Goal: Transaction & Acquisition: Purchase product/service

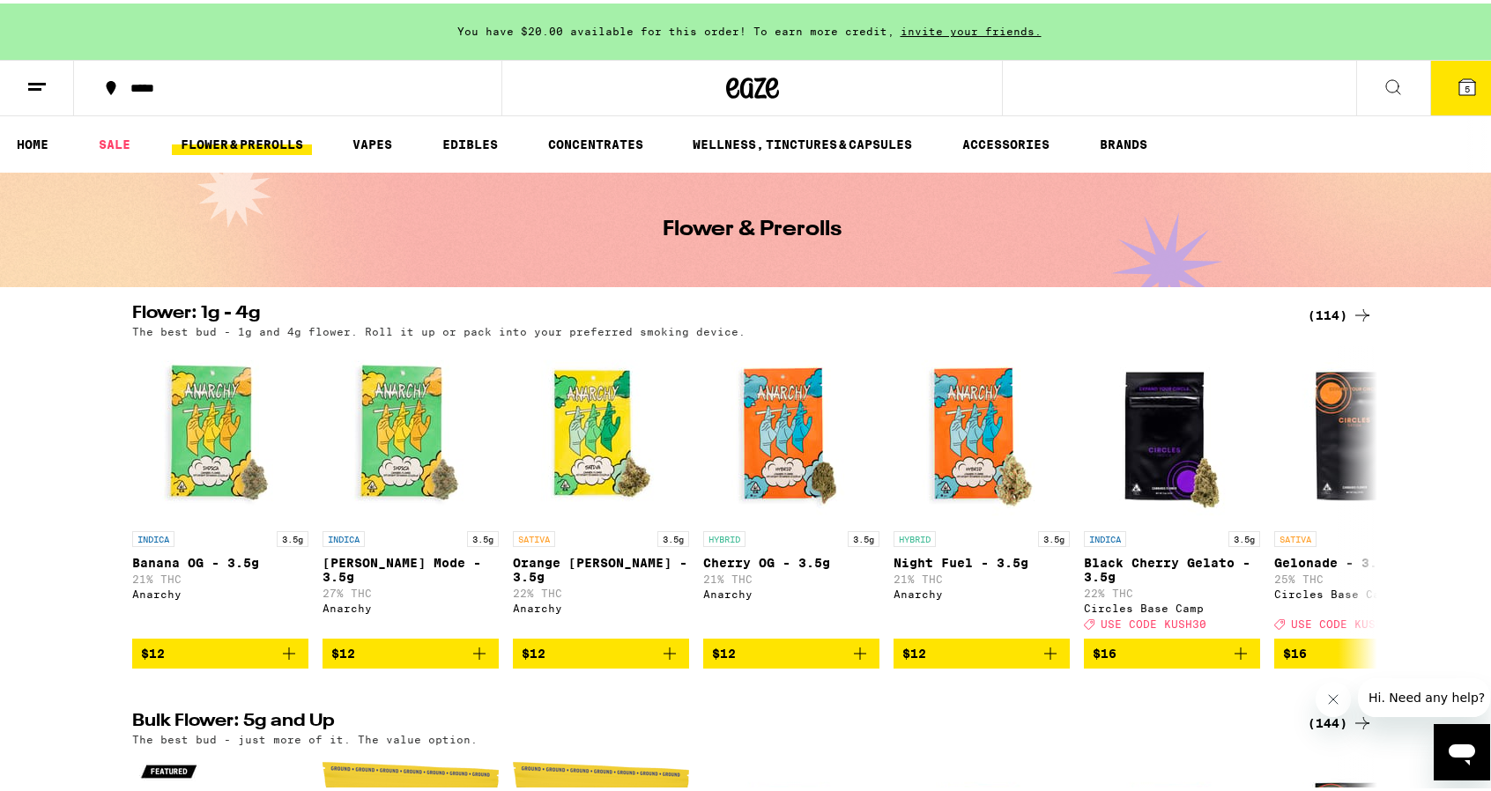
click at [1382, 82] on icon at bounding box center [1392, 83] width 21 height 21
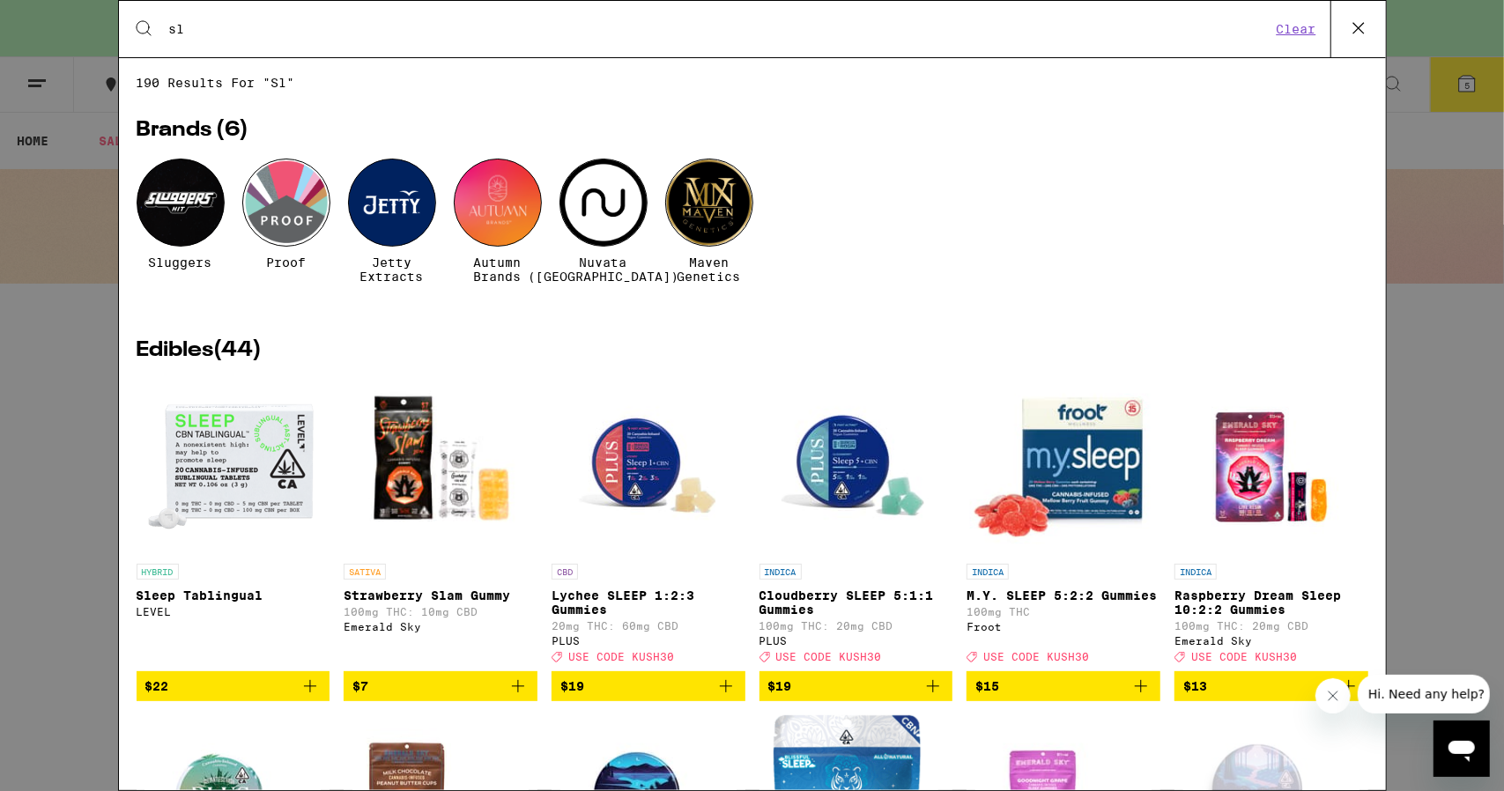
type input "s"
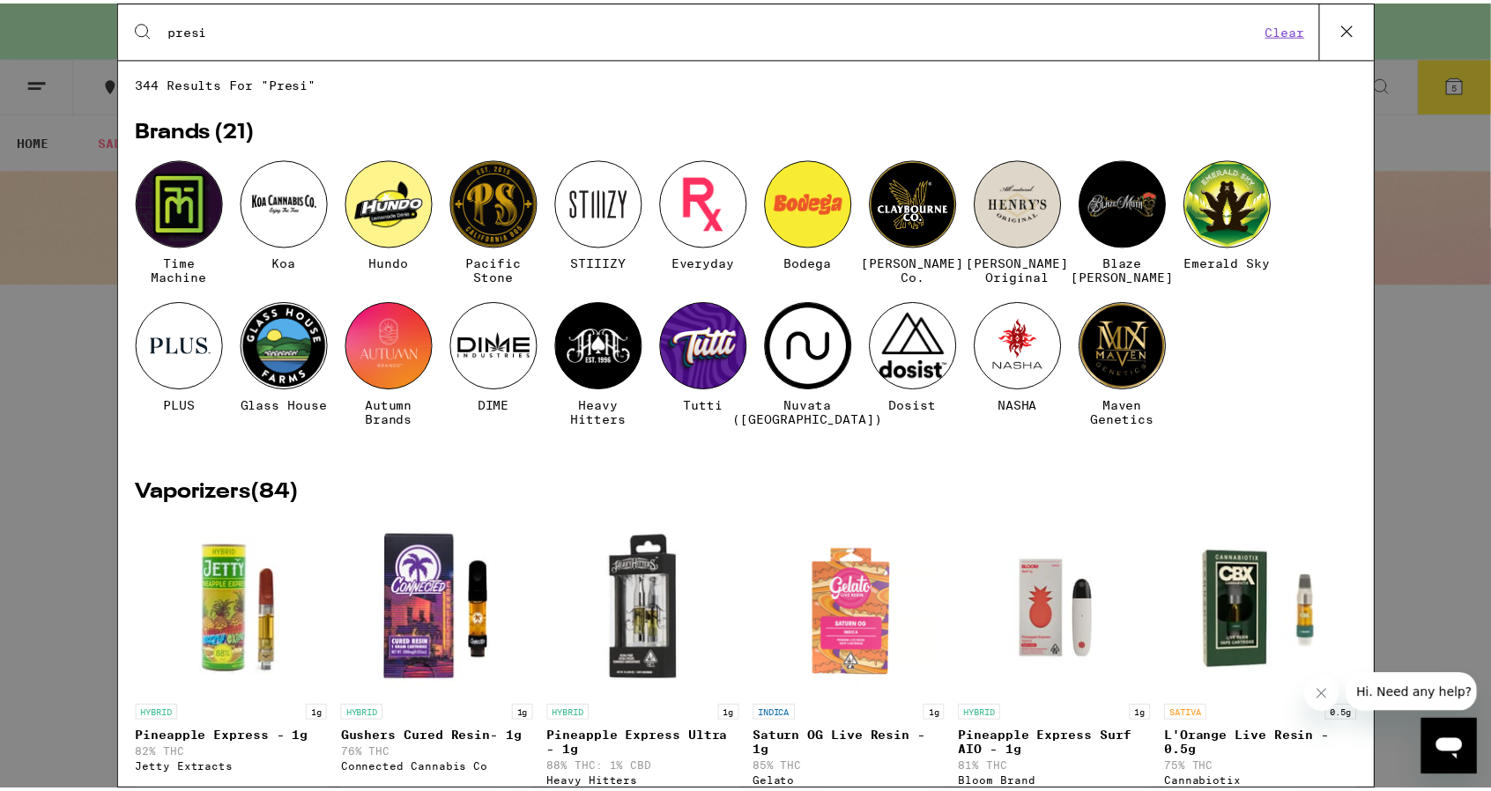
scroll to position [88, 0]
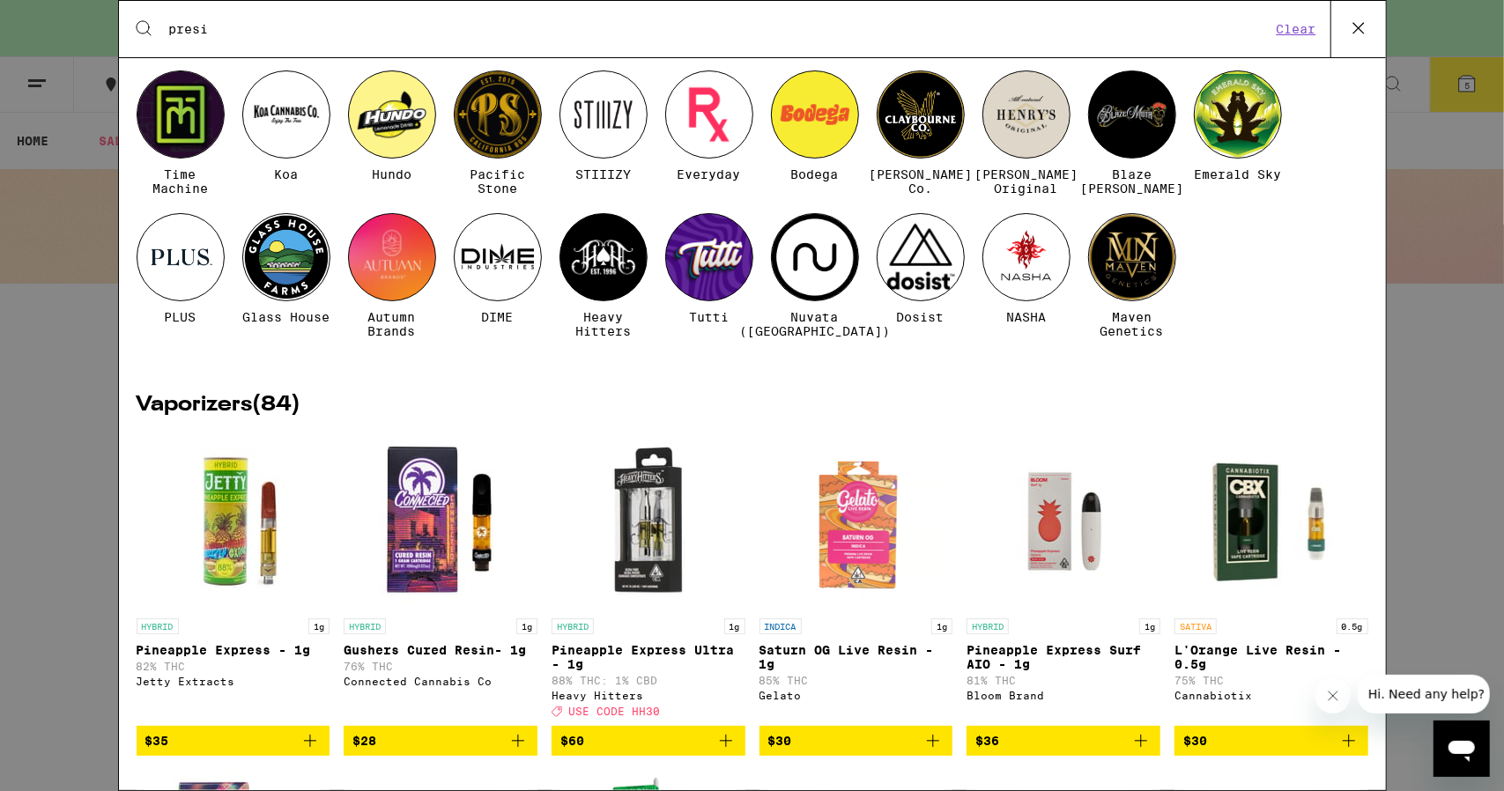
type input "presi"
click at [513, 262] on div at bounding box center [498, 257] width 88 height 88
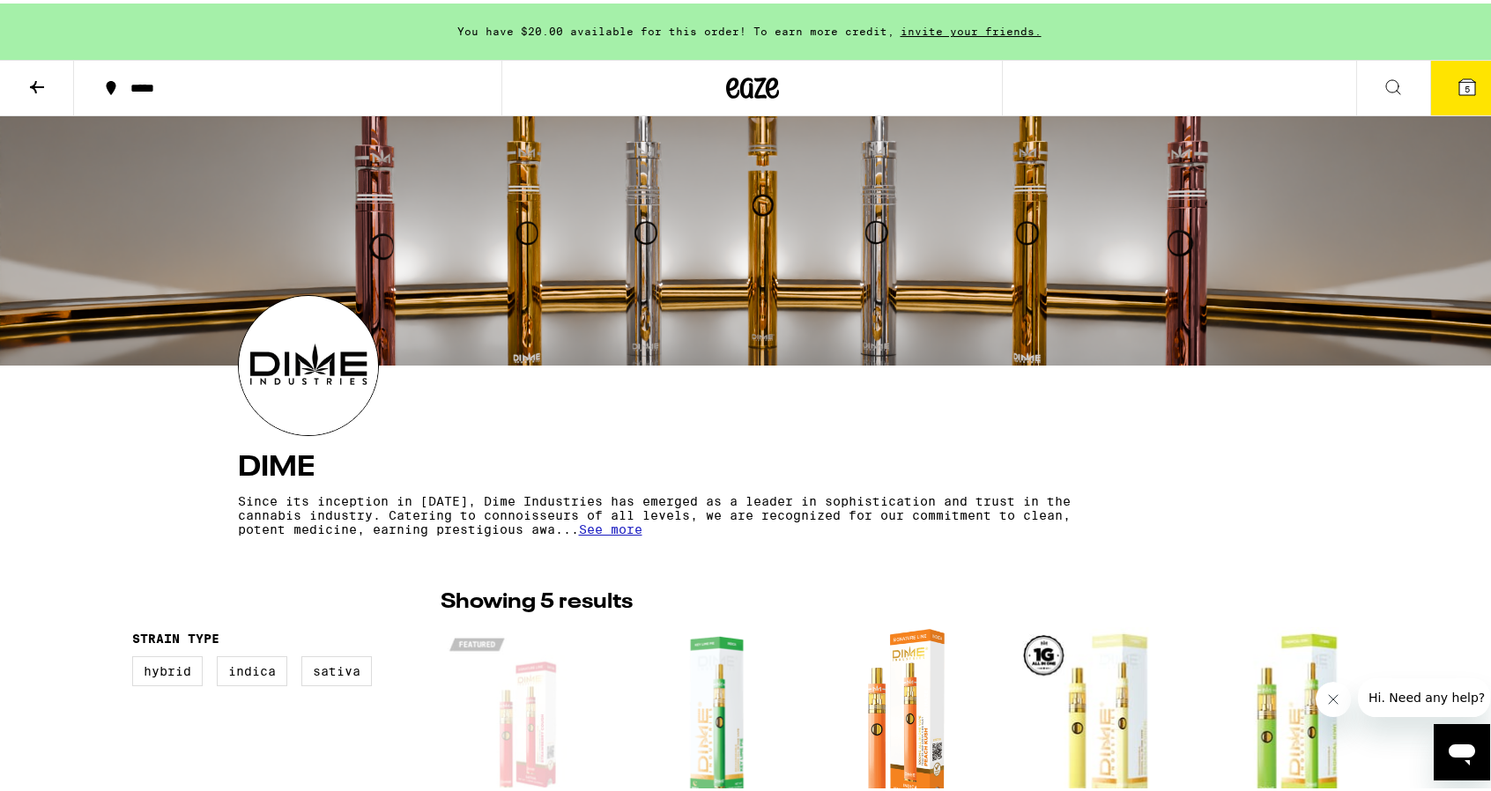
click at [1389, 78] on icon at bounding box center [1392, 83] width 21 height 21
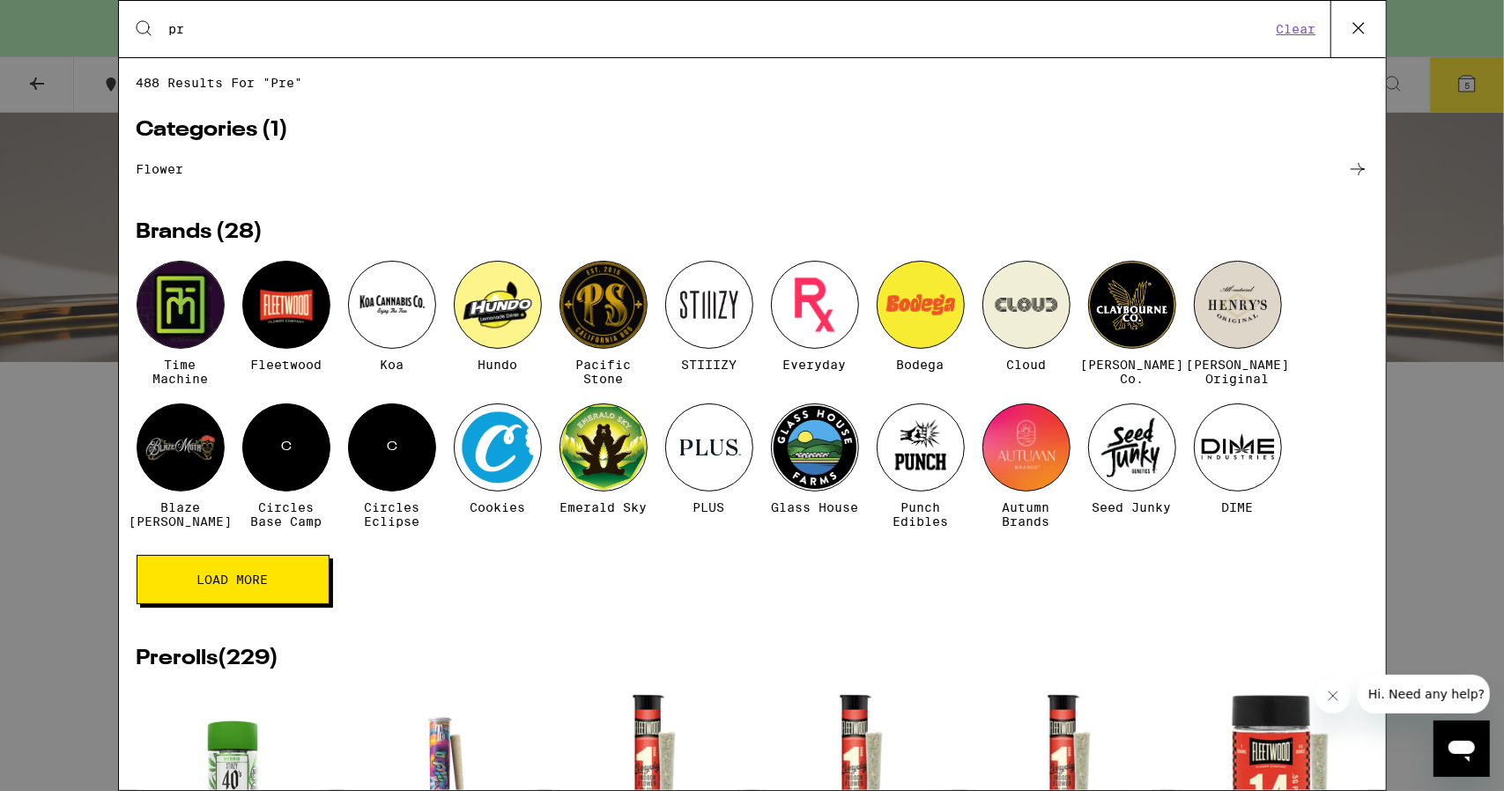
type input "p"
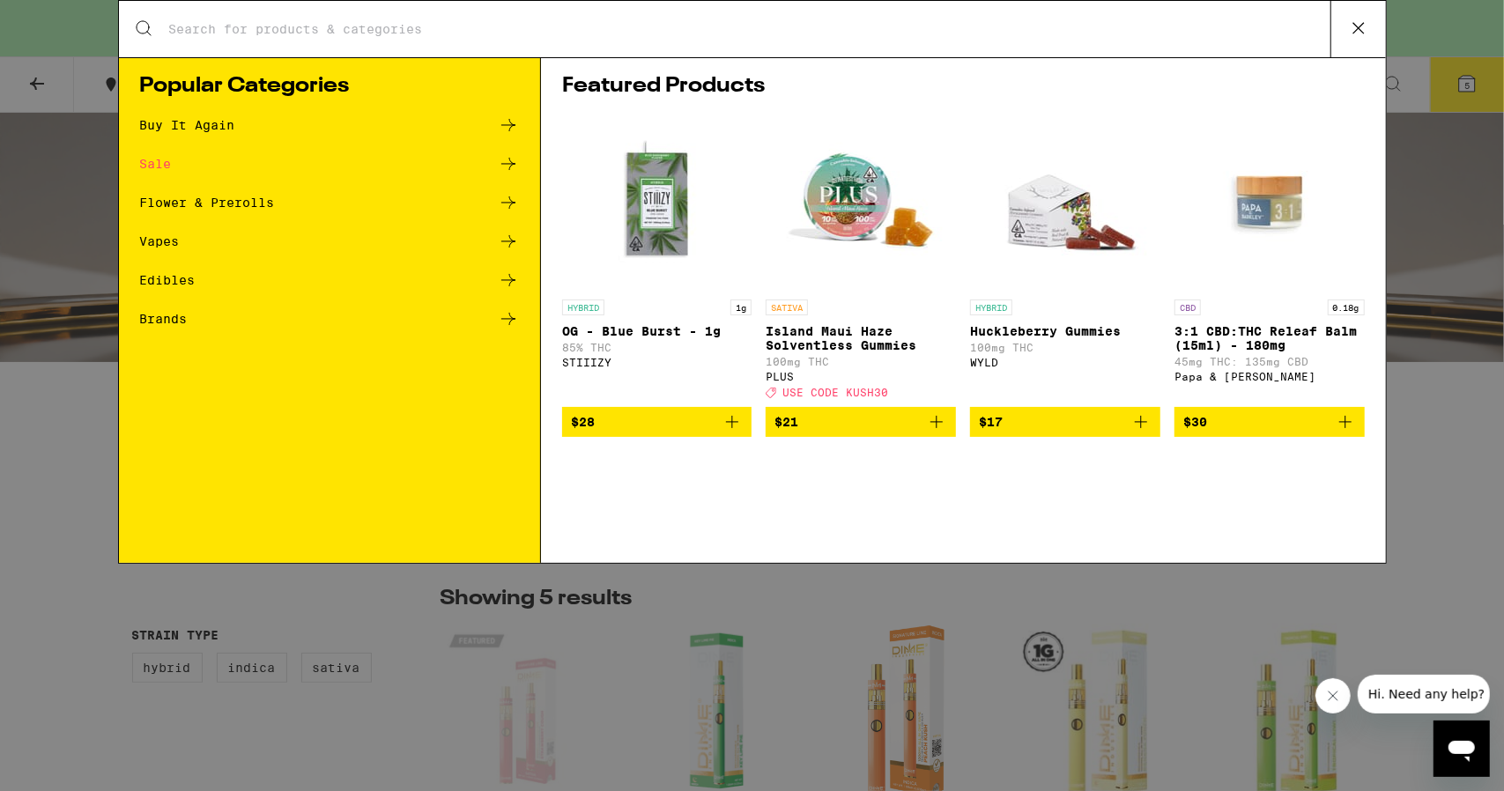
click at [515, 198] on icon at bounding box center [508, 202] width 21 height 21
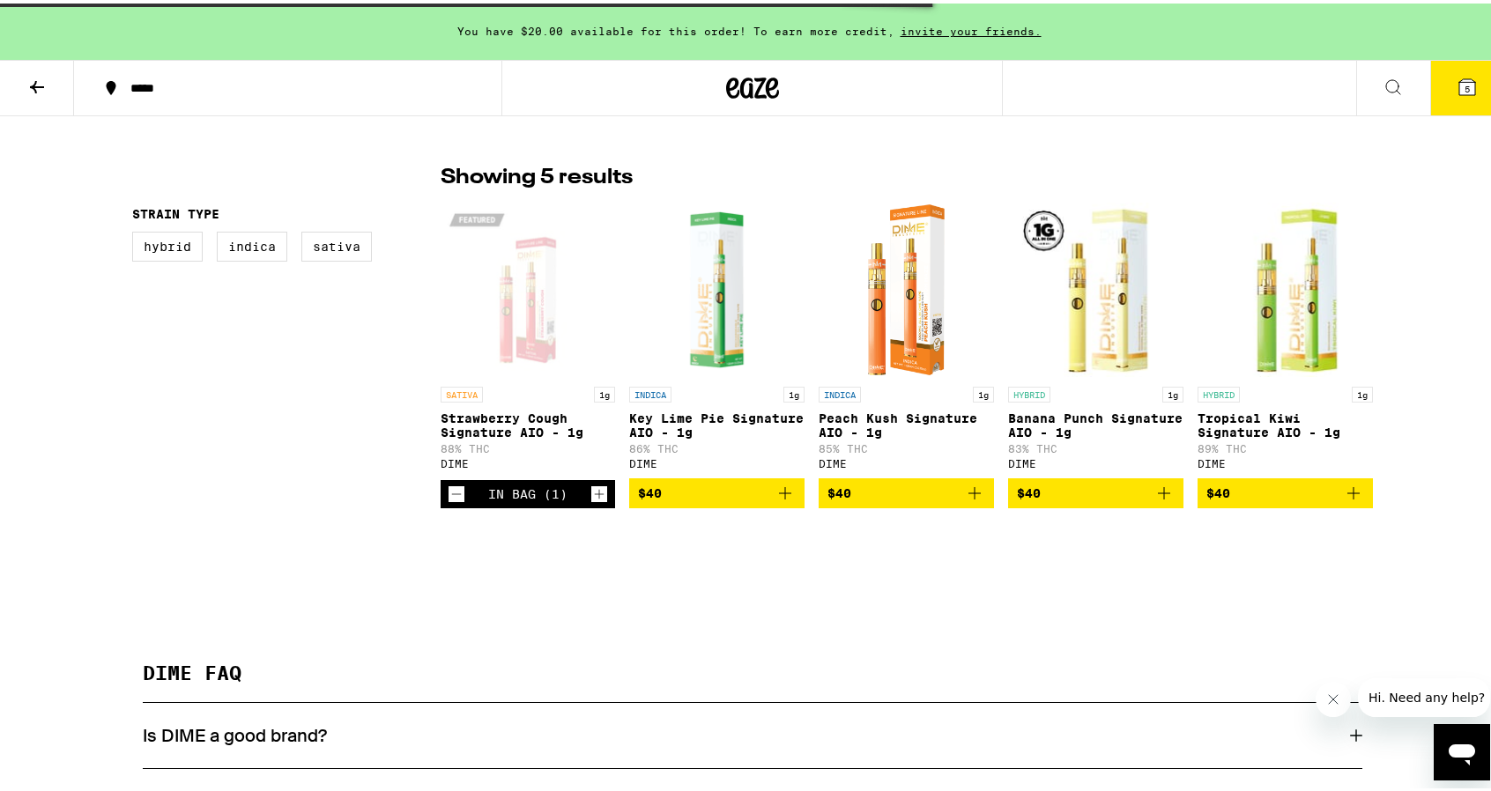
scroll to position [441, 0]
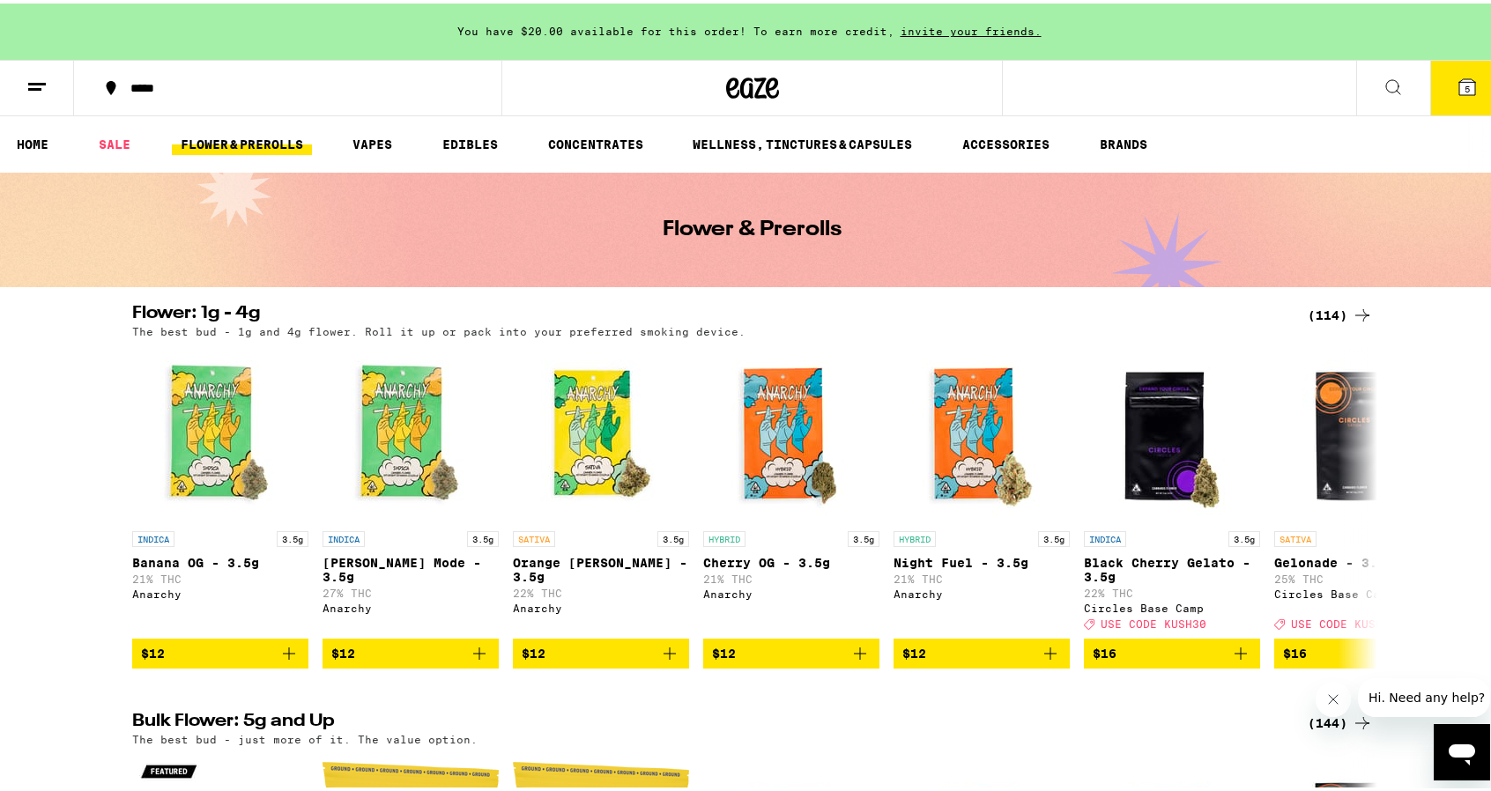
click at [1363, 315] on icon at bounding box center [1362, 311] width 21 height 21
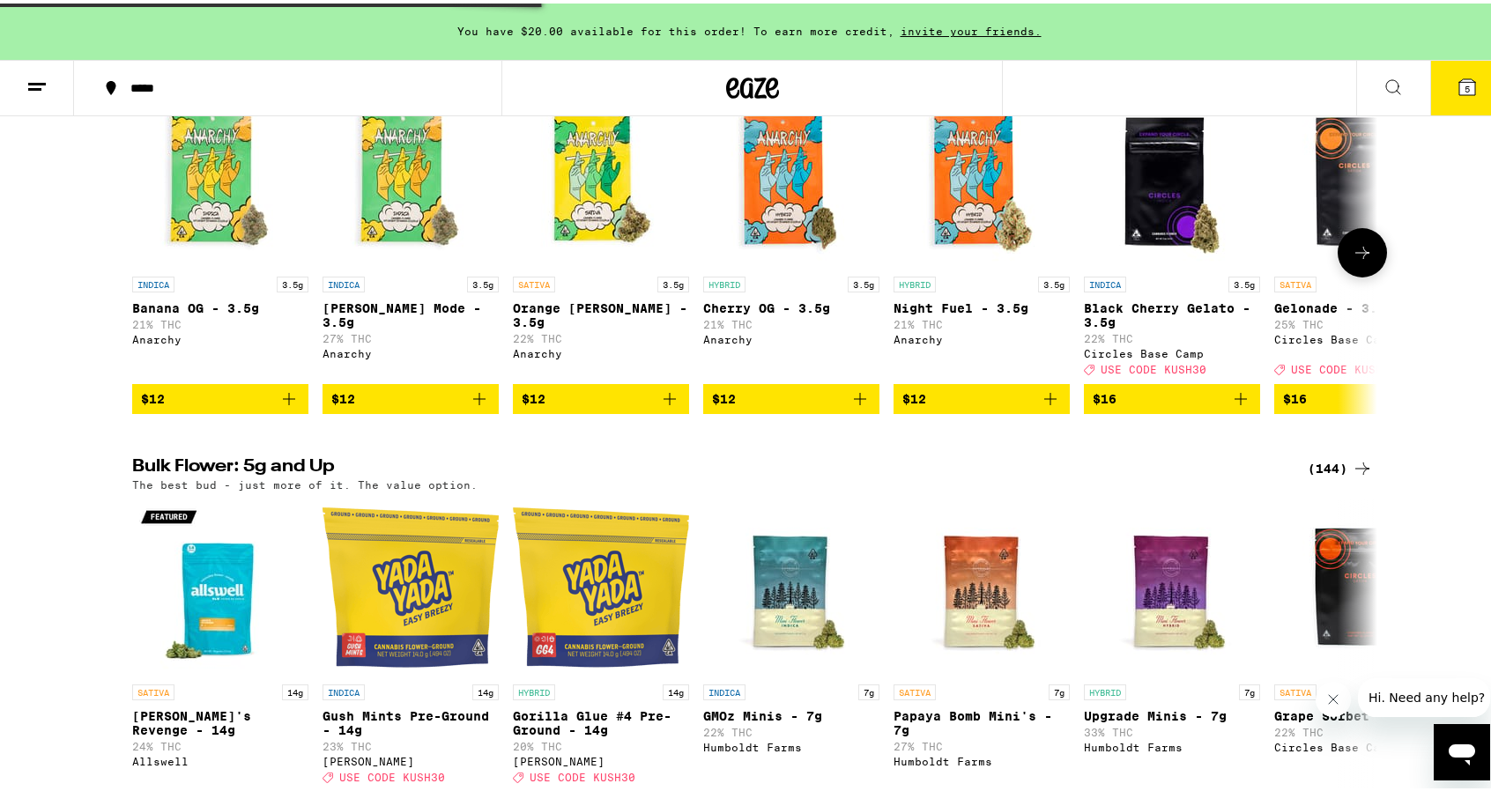
scroll to position [264, 0]
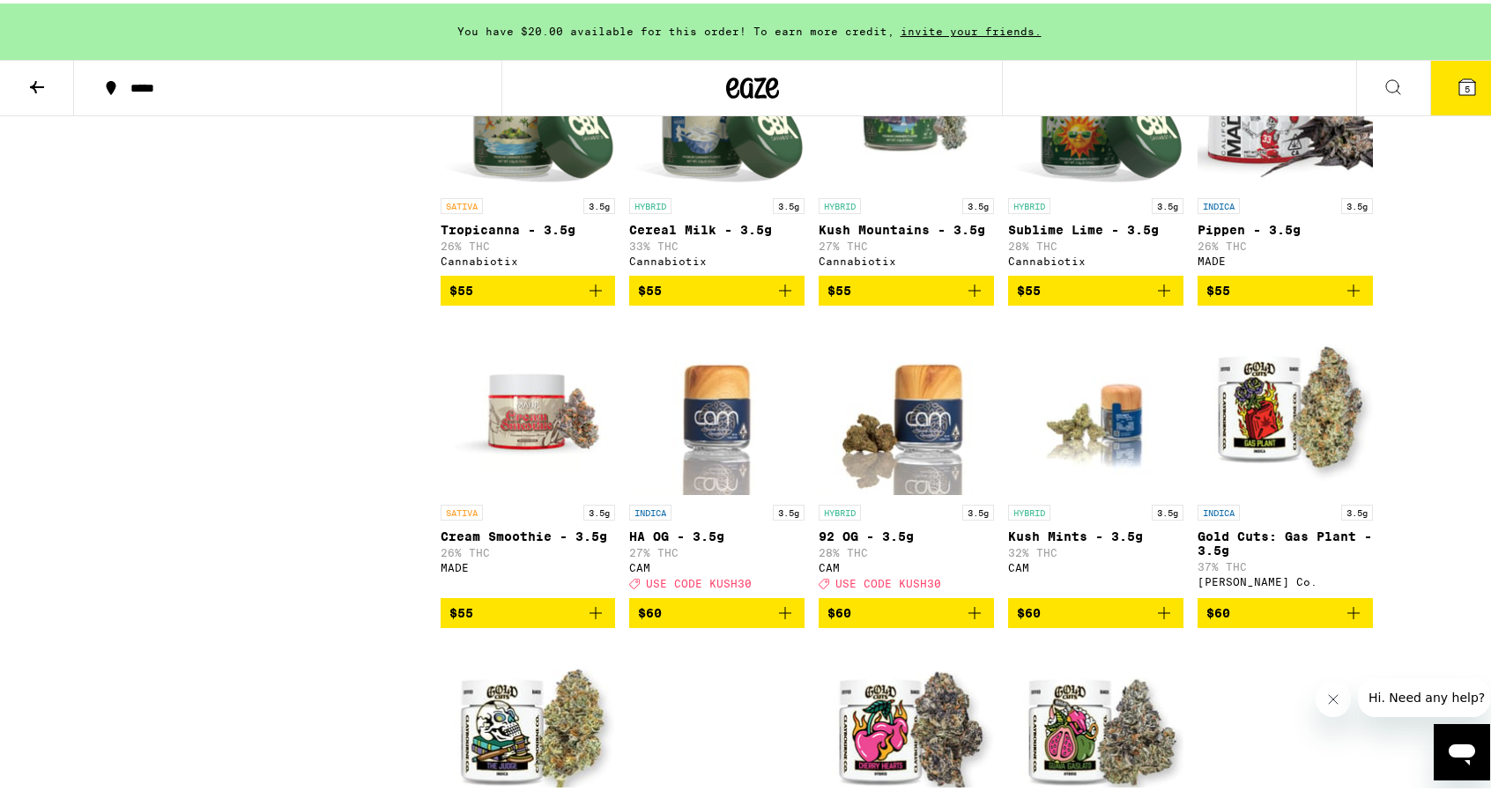
scroll to position [6605, 0]
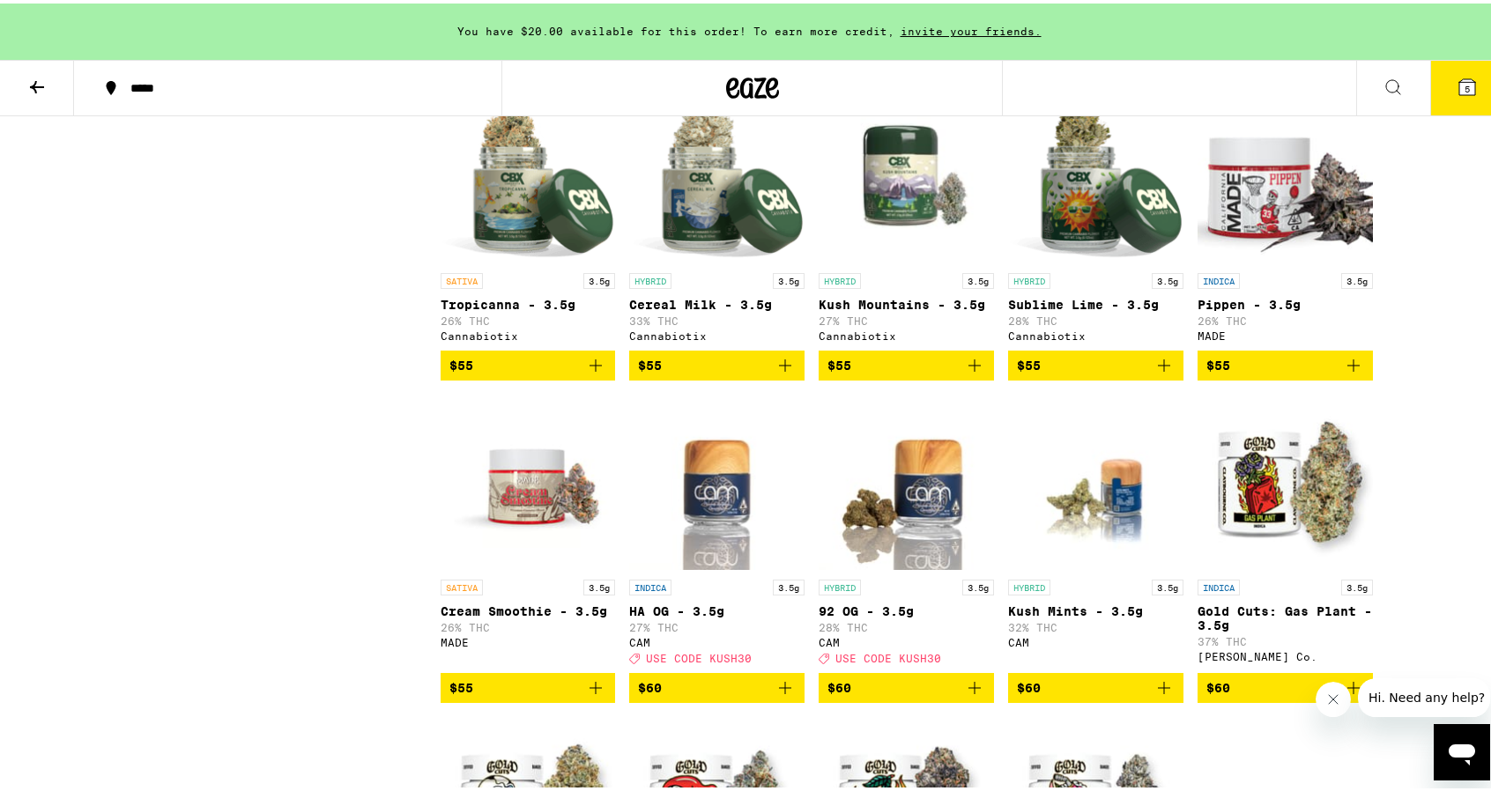
click at [1384, 77] on icon at bounding box center [1392, 83] width 21 height 21
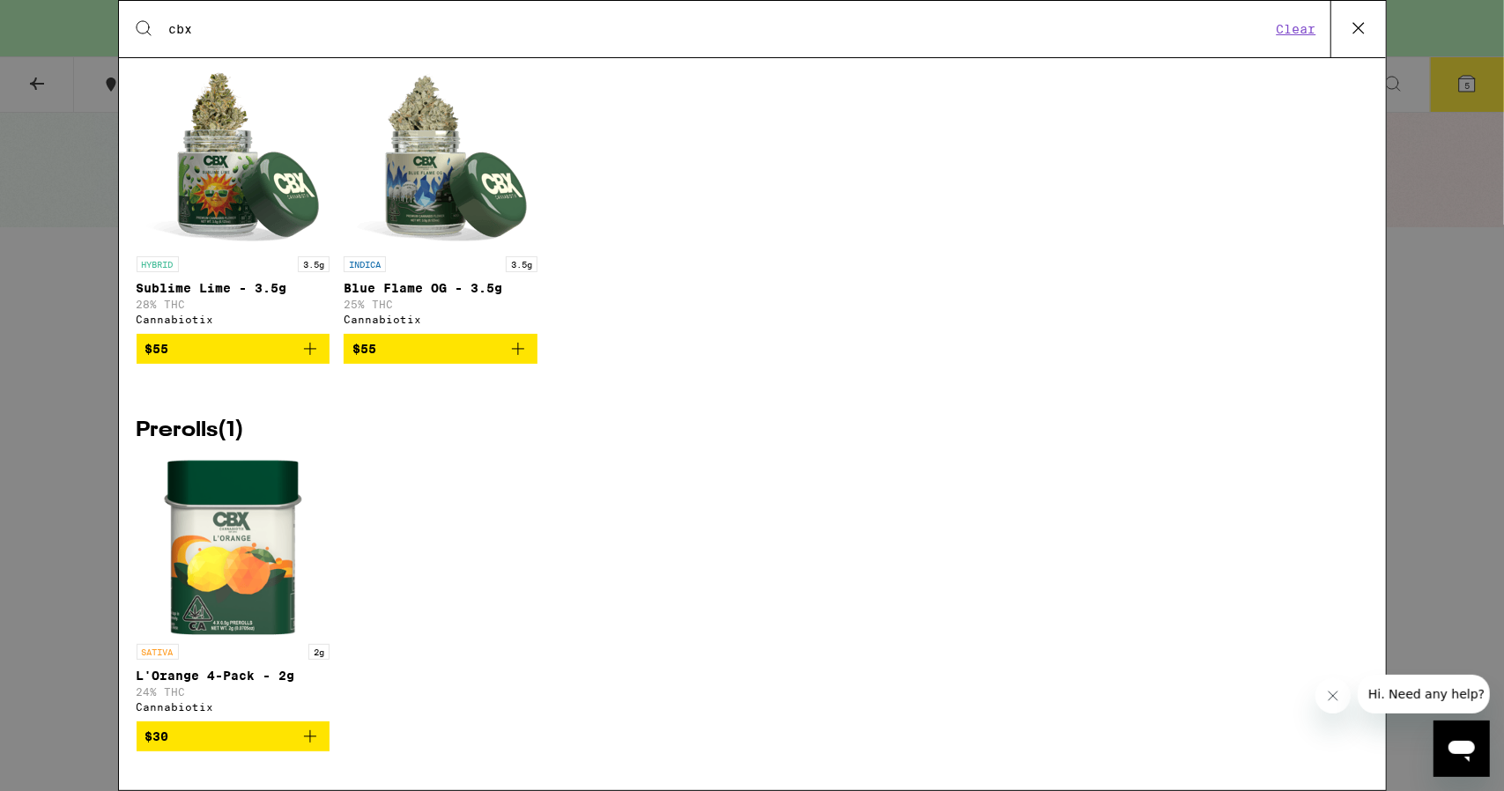
scroll to position [314, 0]
type input "cbx"
click at [244, 543] on img "Open page for L'Orange 4-Pack - 2g from Cannabiotix" at bounding box center [233, 547] width 140 height 176
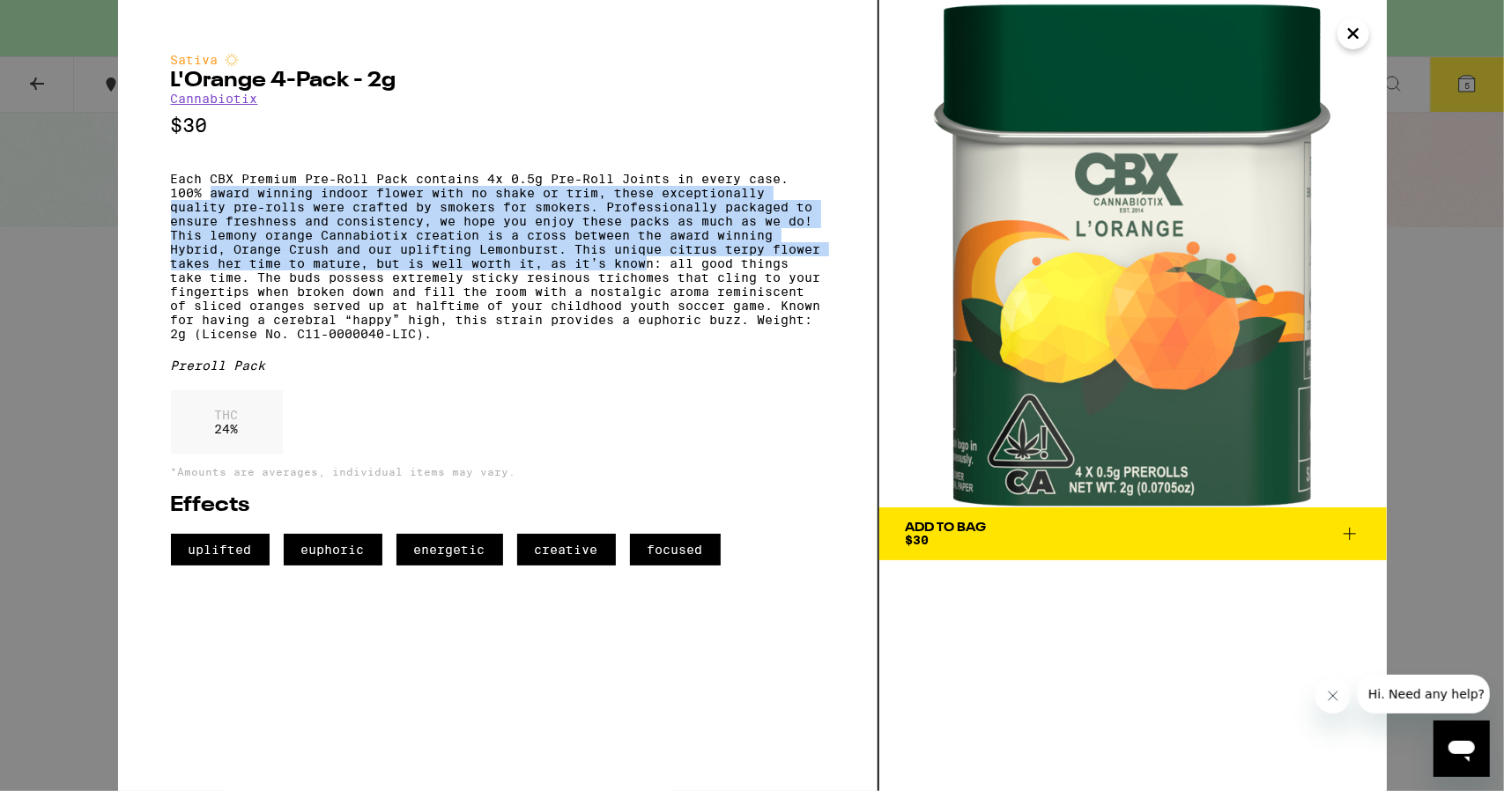
drag, startPoint x: 211, startPoint y: 202, endPoint x: 652, endPoint y: 287, distance: 448.7
click at [652, 287] on p "Each CBX Premium Pre-Roll Pack contains 4x 0.5g Pre-Roll Joints in every case. …" at bounding box center [498, 256] width 654 height 169
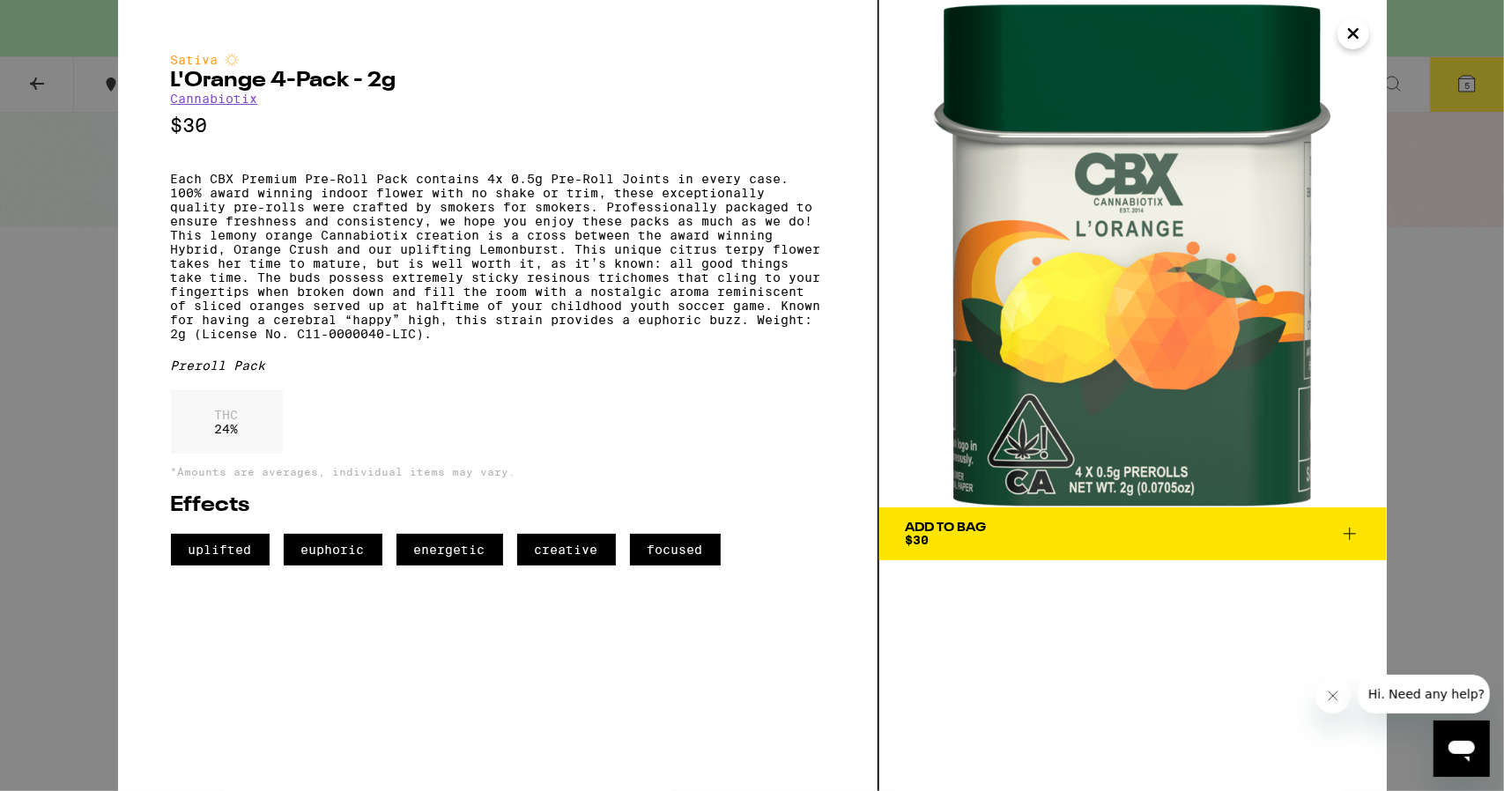
drag, startPoint x: 641, startPoint y: 419, endPoint x: 553, endPoint y: 399, distance: 90.2
click at [637, 419] on div "Sativa L'Orange 4-Pack - 2g Cannabiotix $30 Each CBX Premium Pre-Roll Pack cont…" at bounding box center [498, 309] width 654 height 513
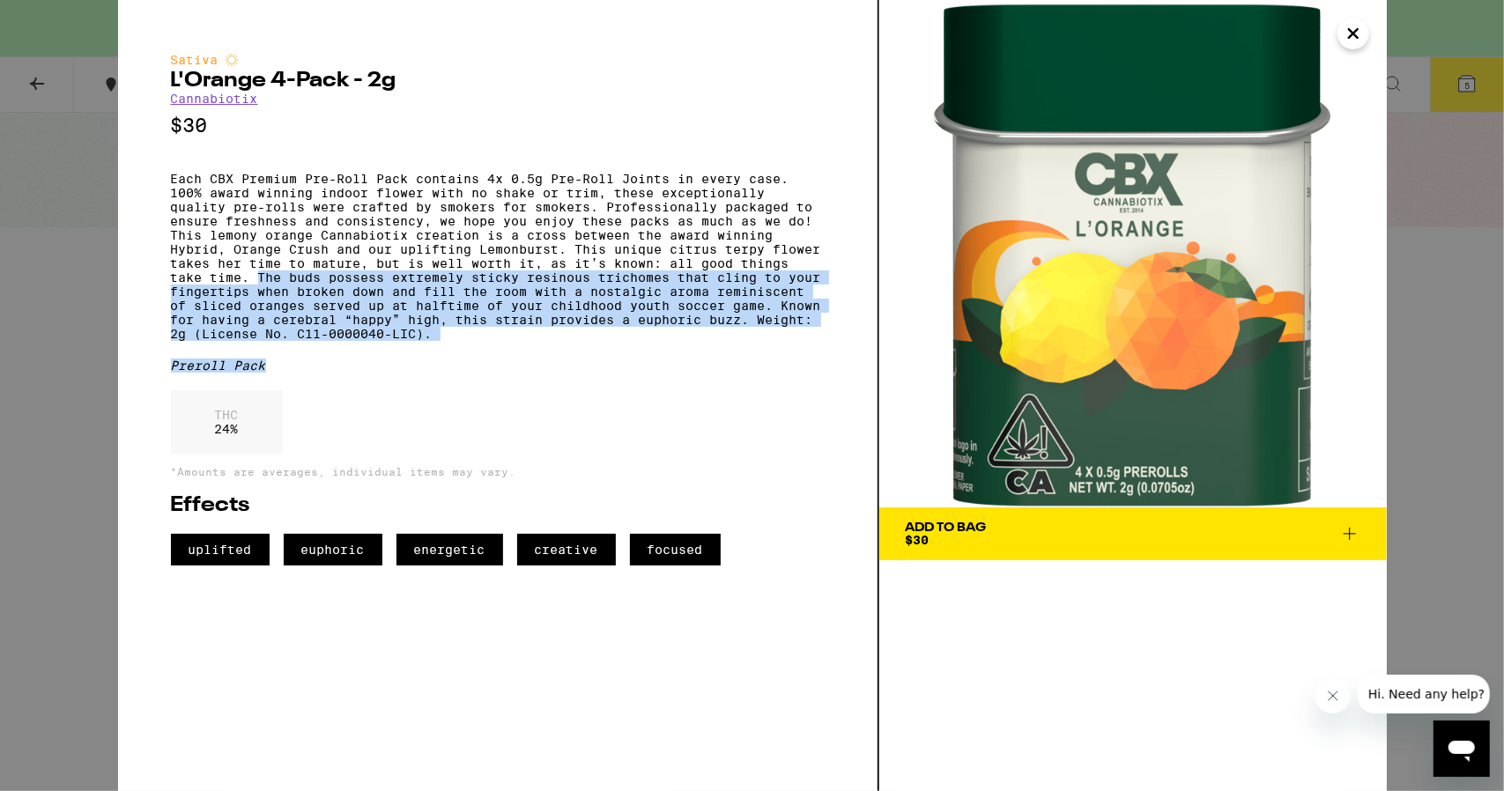
drag, startPoint x: 261, startPoint y: 301, endPoint x: 839, endPoint y: 389, distance: 584.5
click at [839, 389] on div "Sativa L'Orange 4-Pack - 2g Cannabiotix $30 Each CBX Premium Pre-Roll Pack cont…" at bounding box center [498, 395] width 761 height 791
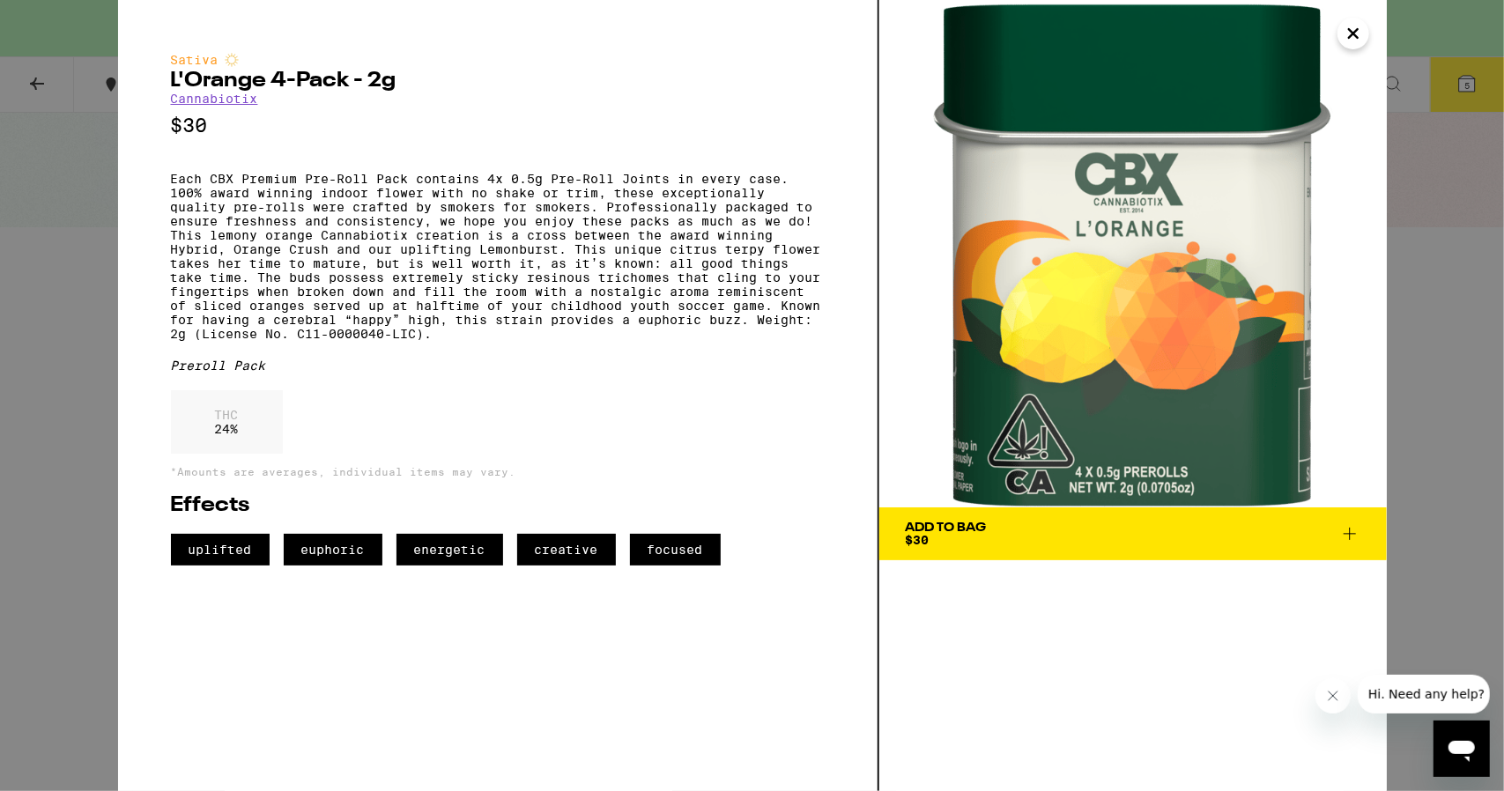
click at [784, 420] on div "Sativa L'Orange 4-Pack - 2g Cannabiotix $30 Each CBX Premium Pre-Roll Pack cont…" at bounding box center [498, 309] width 654 height 513
click at [1097, 533] on span "Add To Bag $30" at bounding box center [1133, 534] width 455 height 25
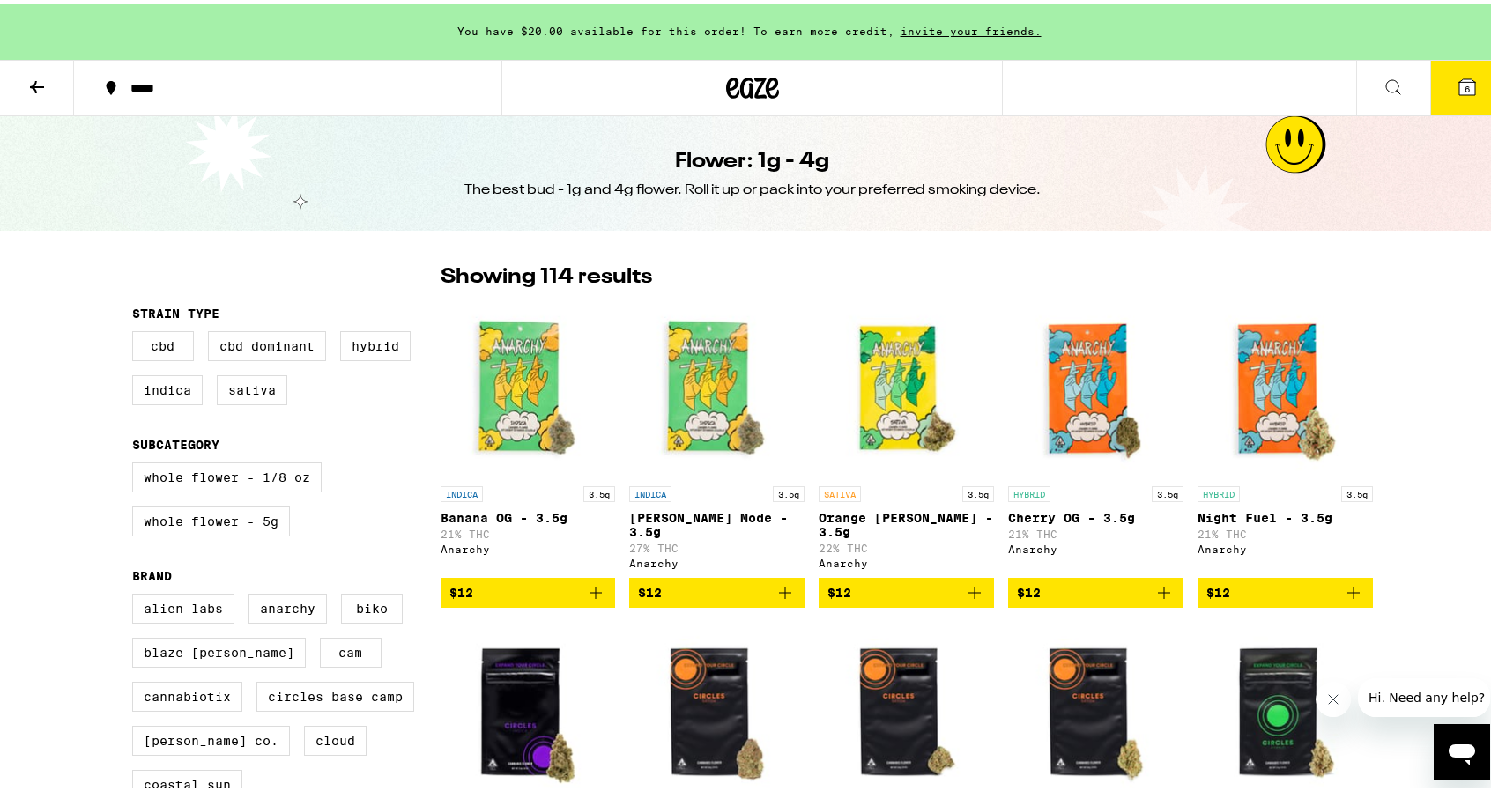
click at [1460, 85] on icon at bounding box center [1467, 84] width 16 height 16
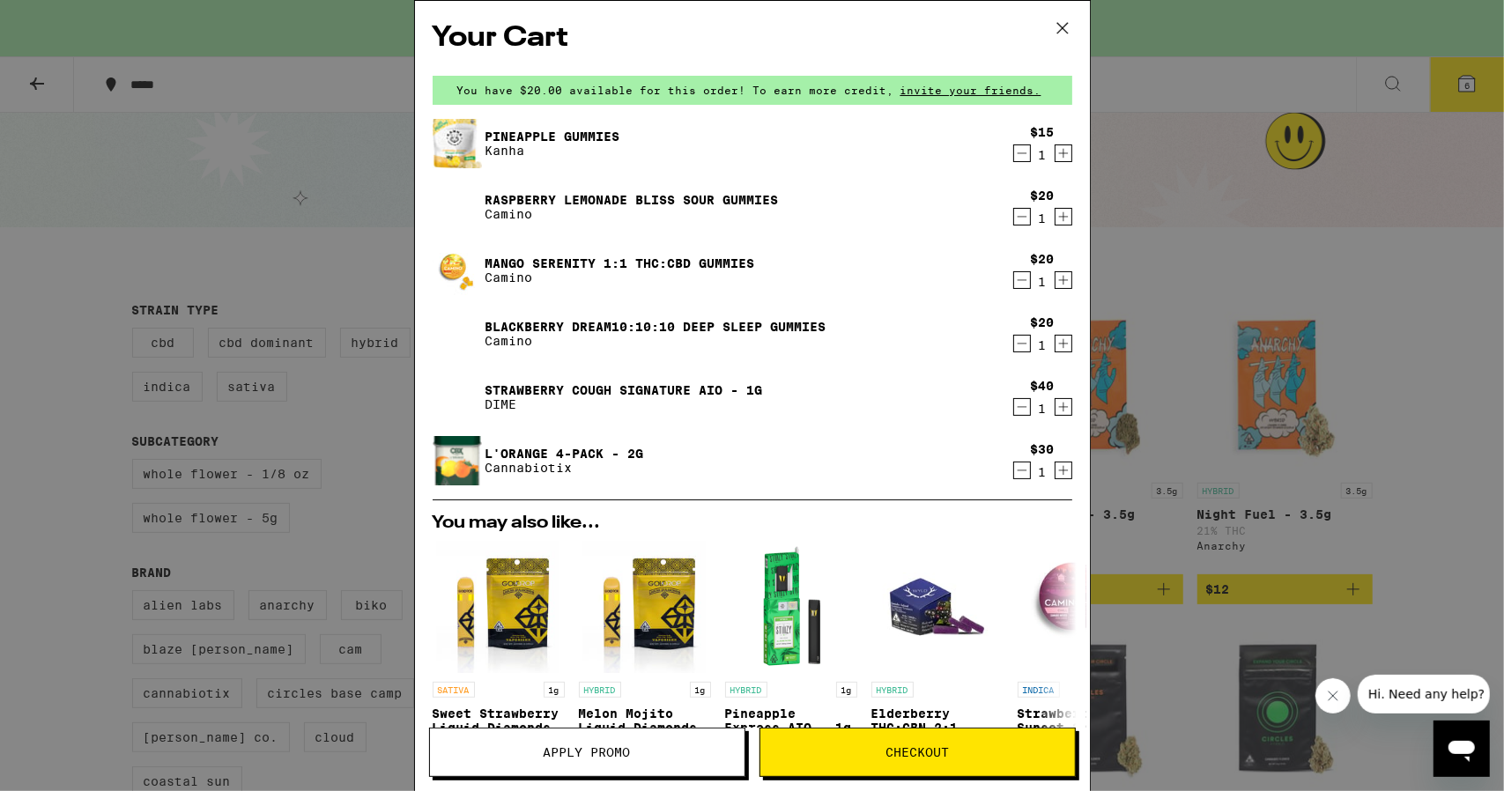
click at [1014, 411] on icon "Decrement" at bounding box center [1022, 406] width 16 height 21
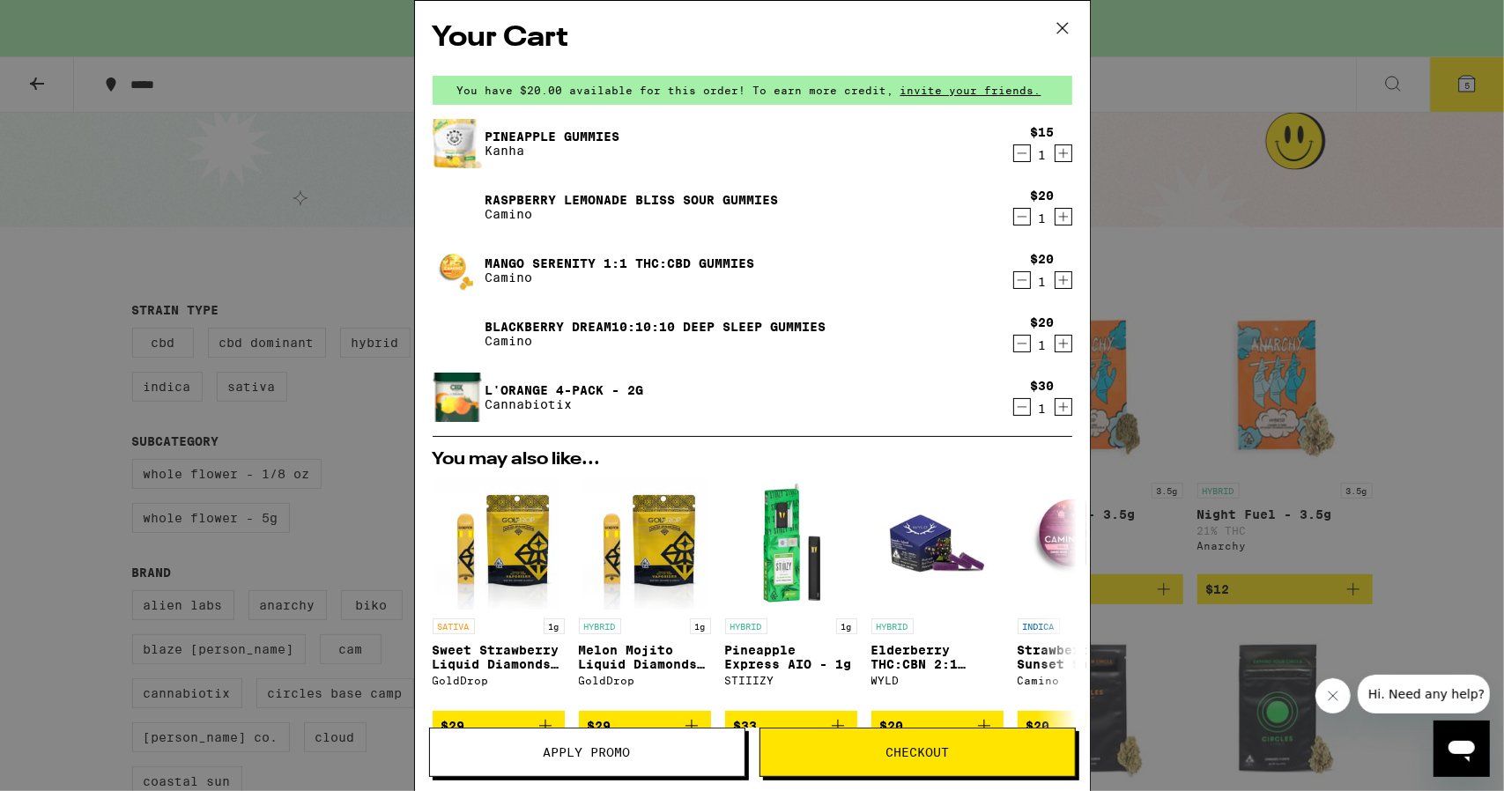
click at [1014, 338] on icon "Decrement" at bounding box center [1022, 343] width 16 height 21
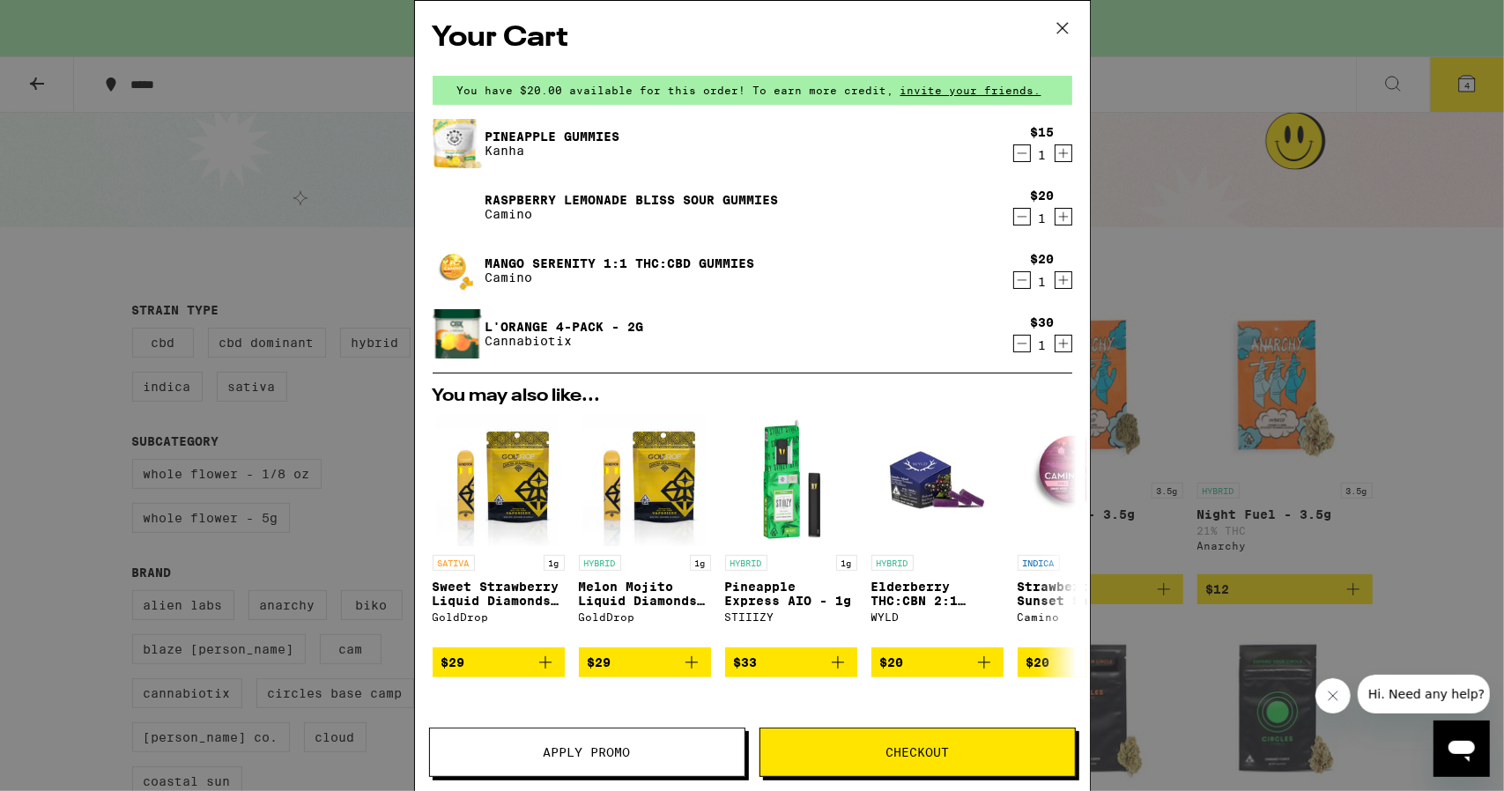
click at [1014, 281] on icon "Decrement" at bounding box center [1022, 280] width 16 height 21
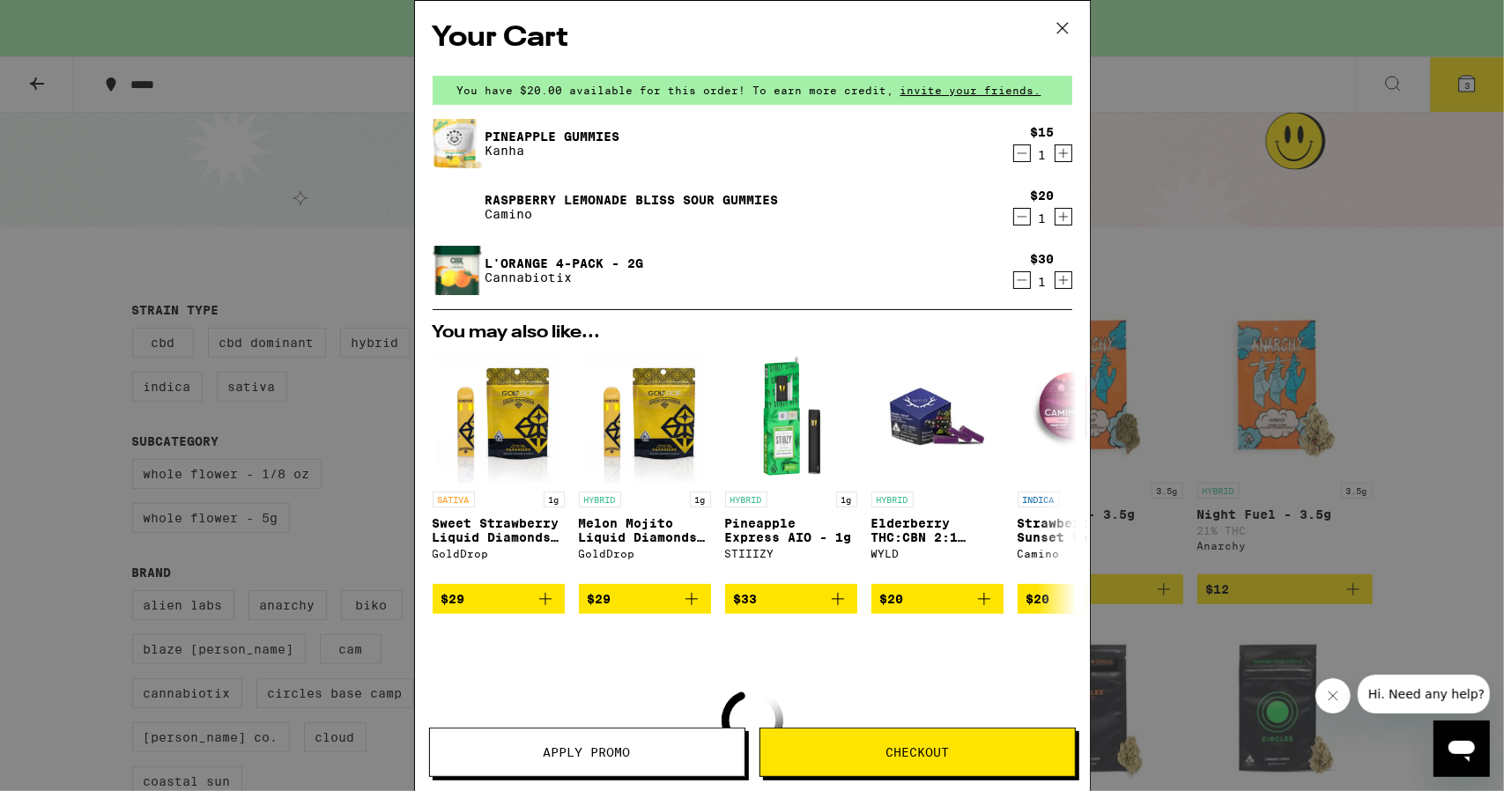
click at [1017, 217] on icon "Decrement" at bounding box center [1022, 217] width 10 height 0
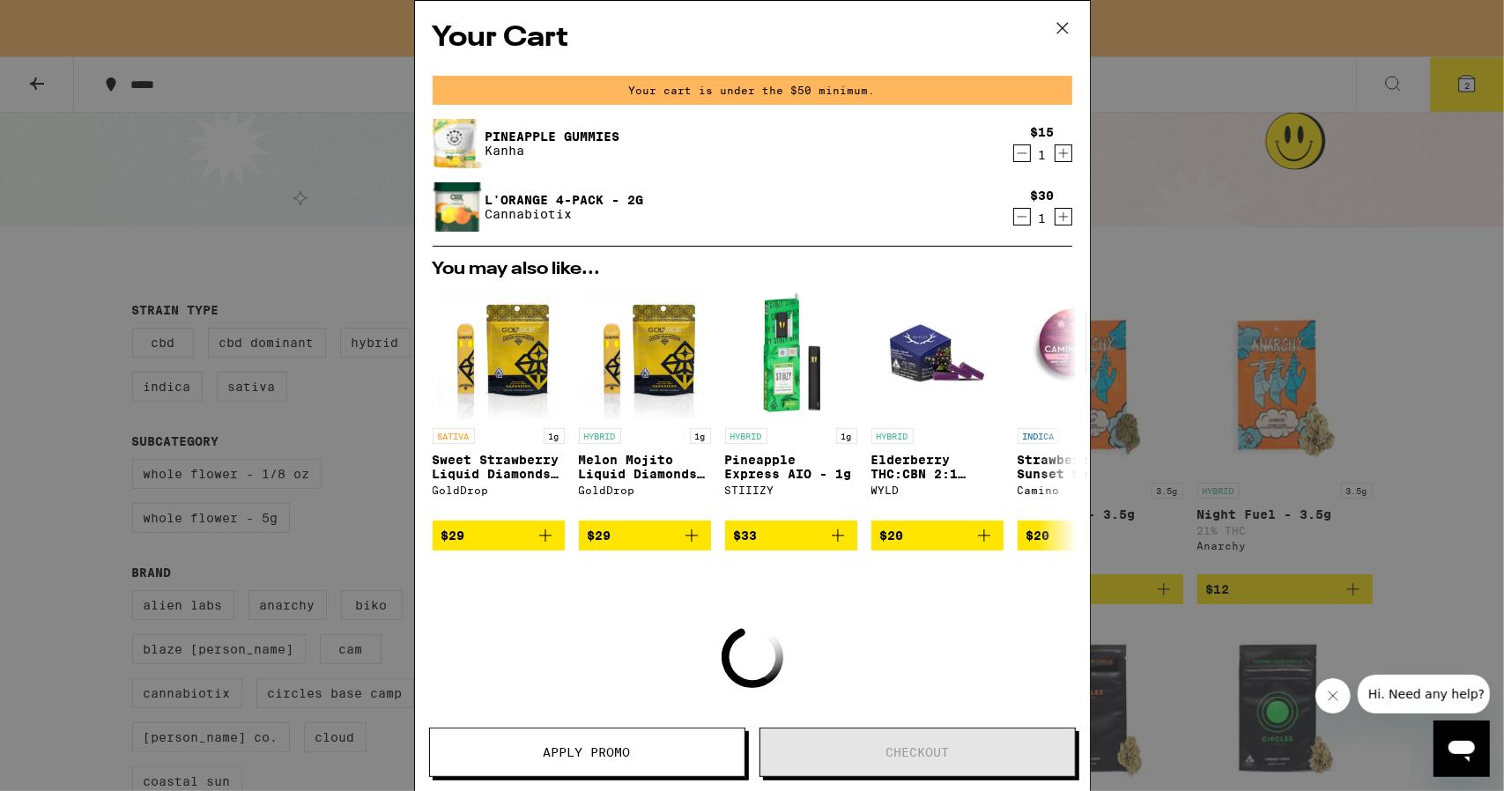
click at [1014, 156] on icon "Decrement" at bounding box center [1022, 153] width 16 height 21
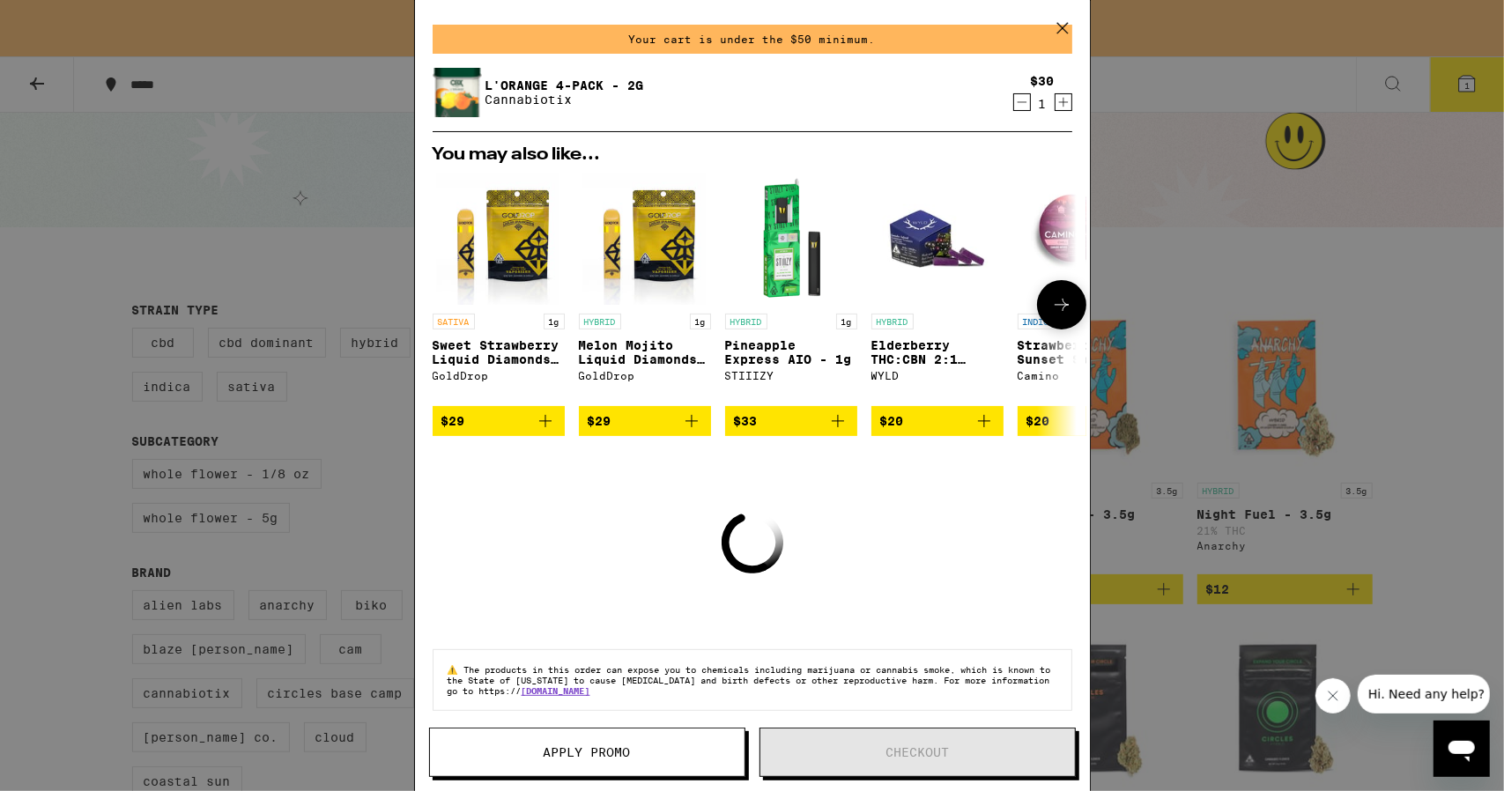
scroll to position [69, 0]
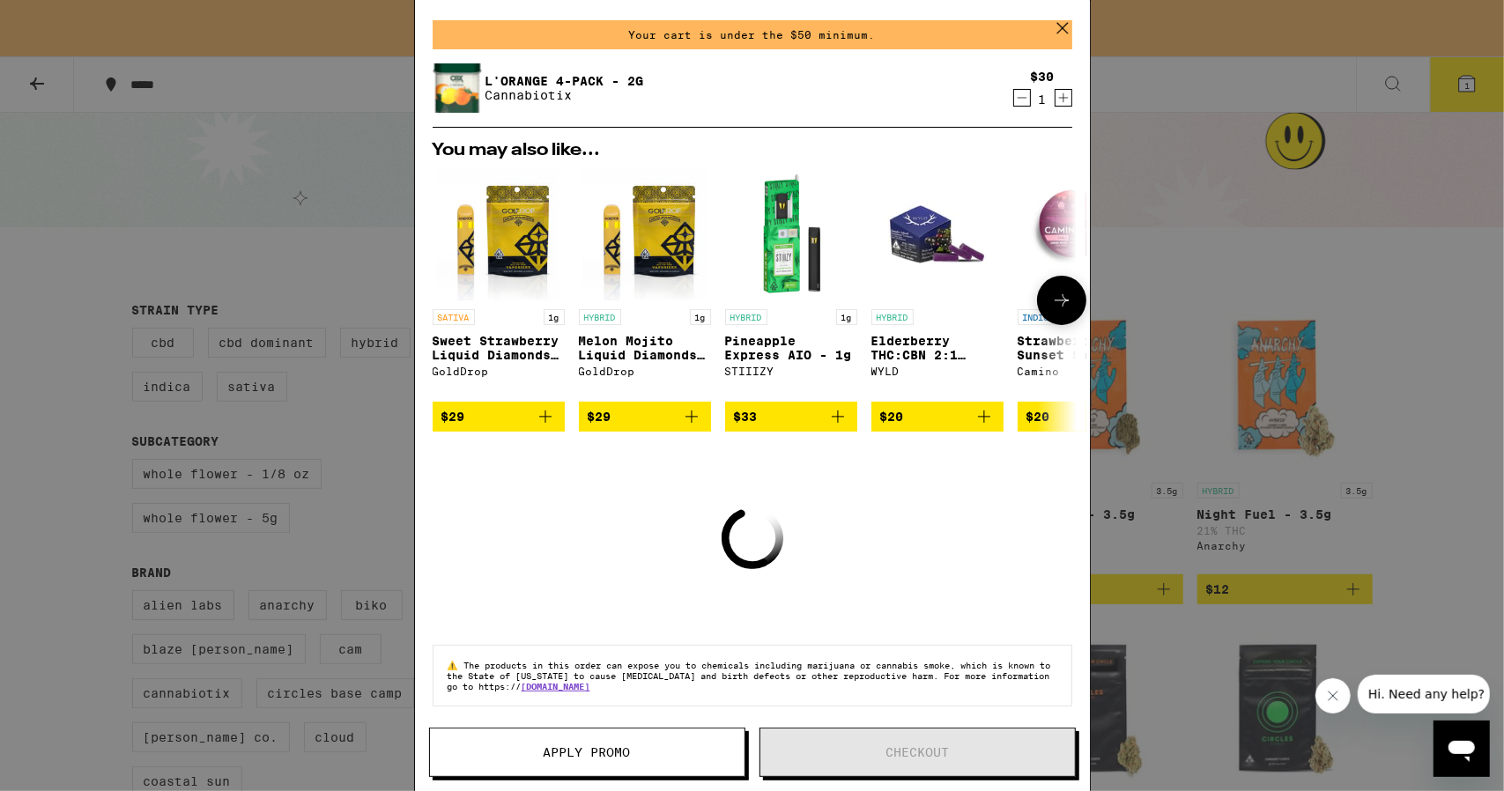
click at [1051, 290] on icon at bounding box center [1061, 300] width 21 height 21
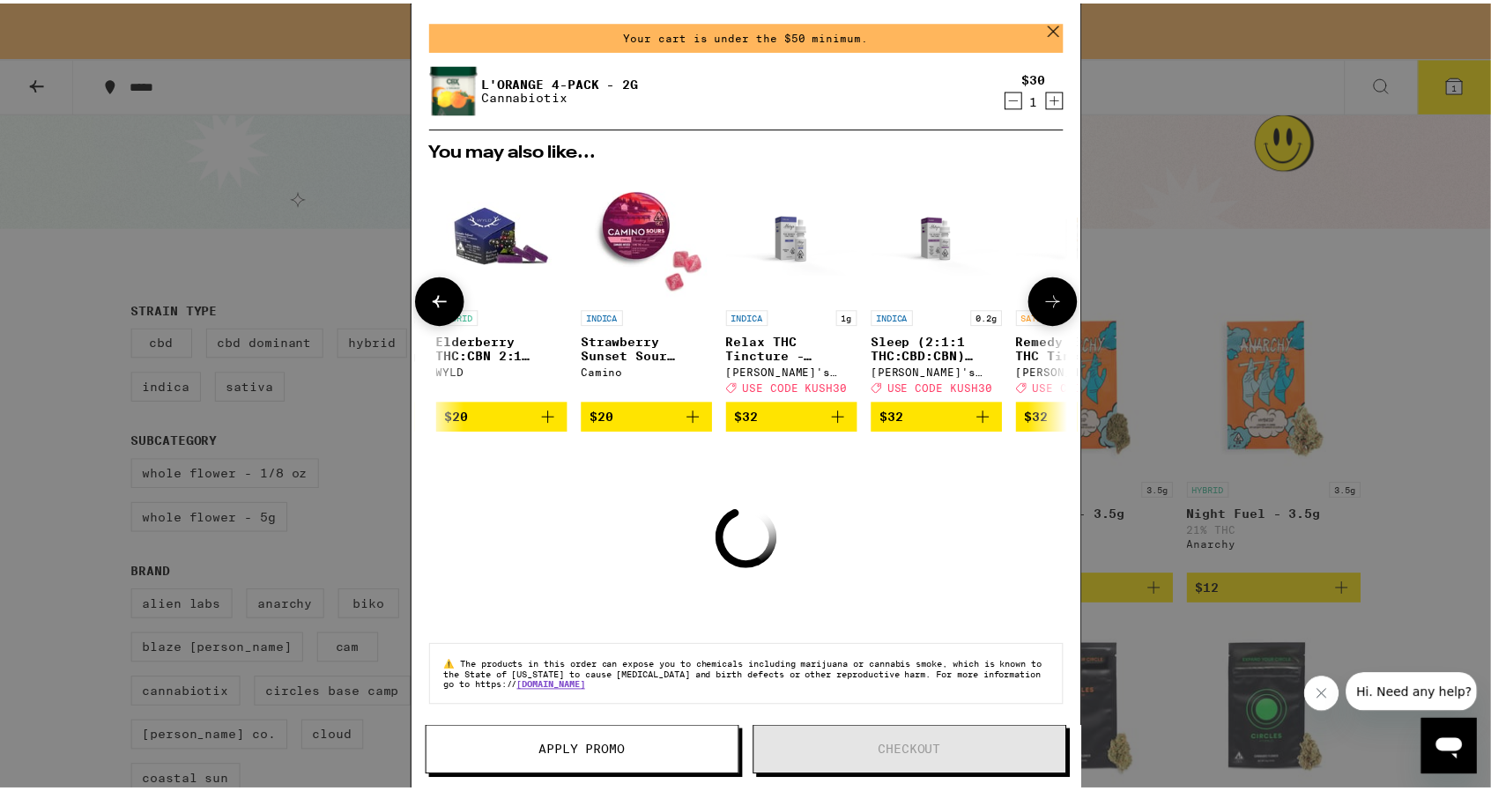
scroll to position [0, 434]
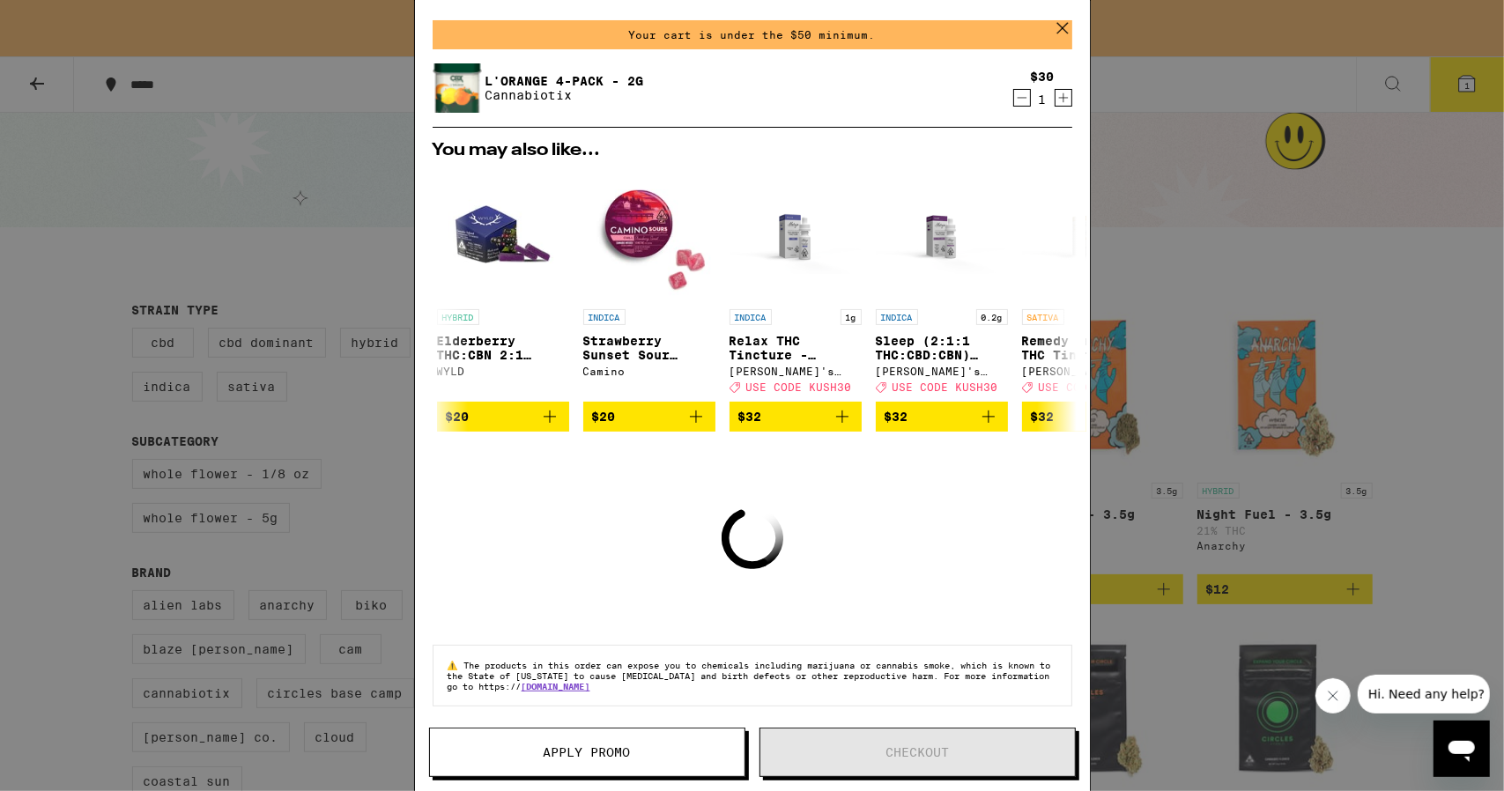
click at [1062, 36] on icon at bounding box center [1062, 28] width 26 height 26
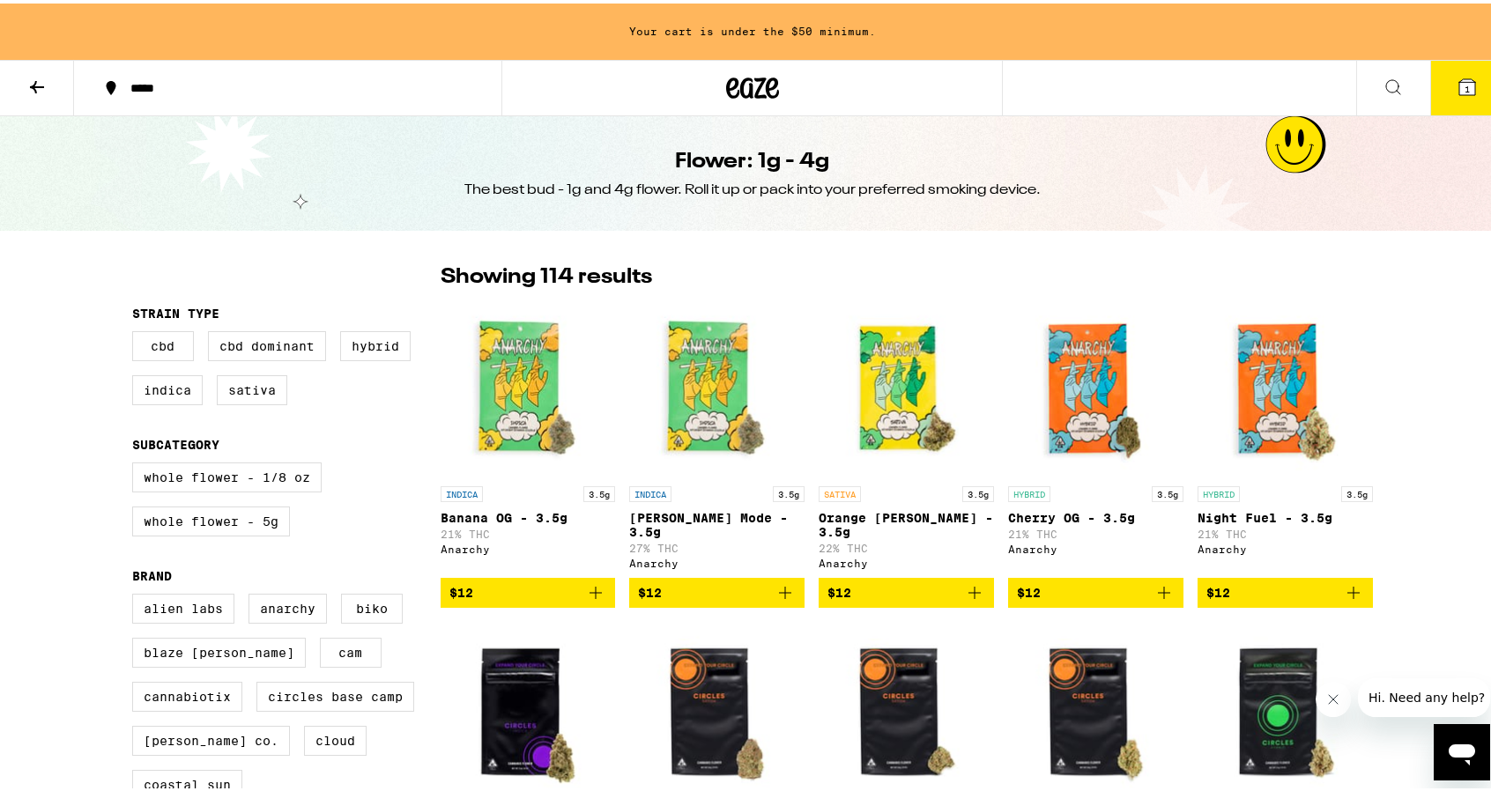
click at [1387, 87] on icon at bounding box center [1392, 83] width 21 height 21
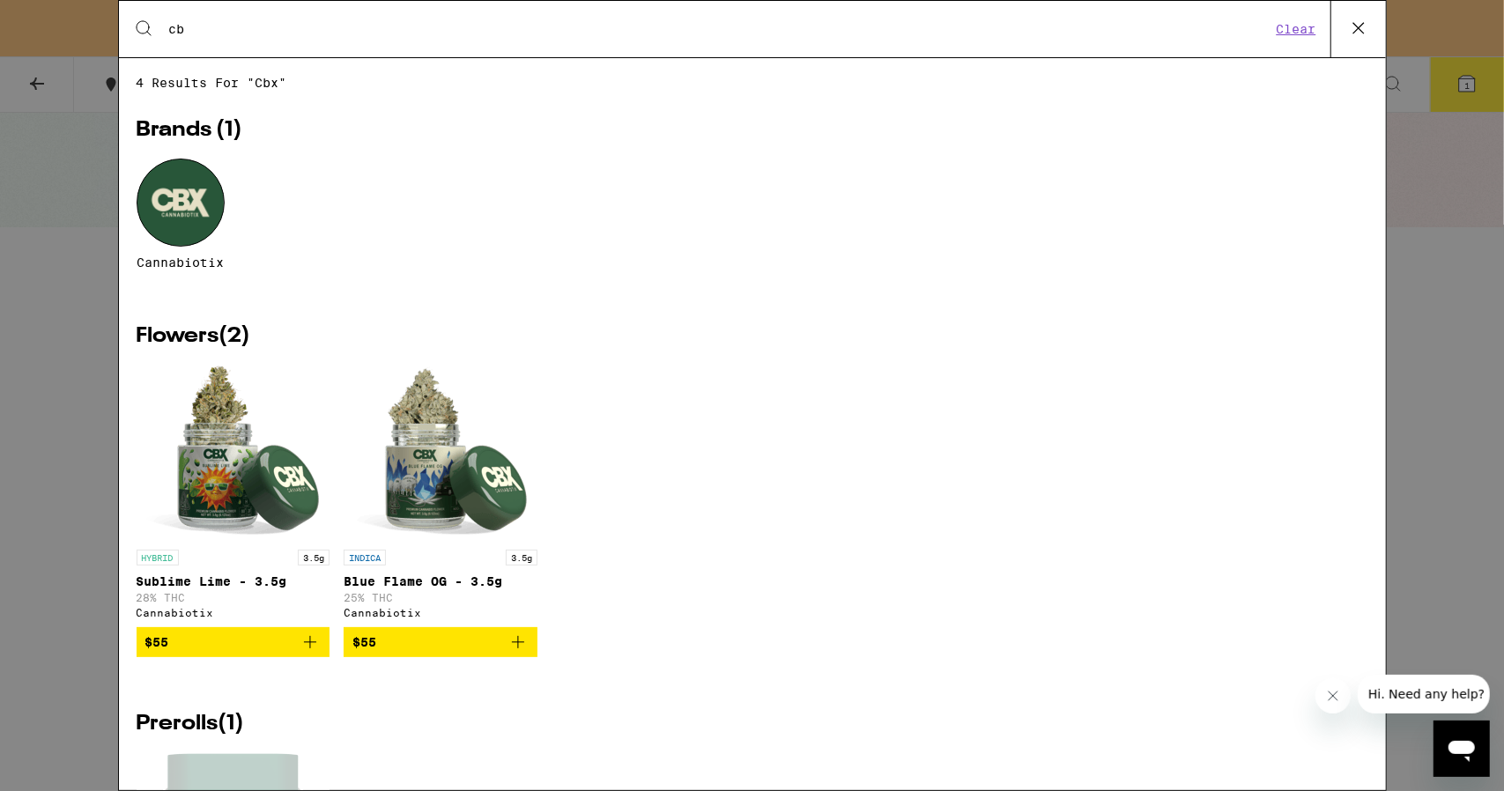
type input "c"
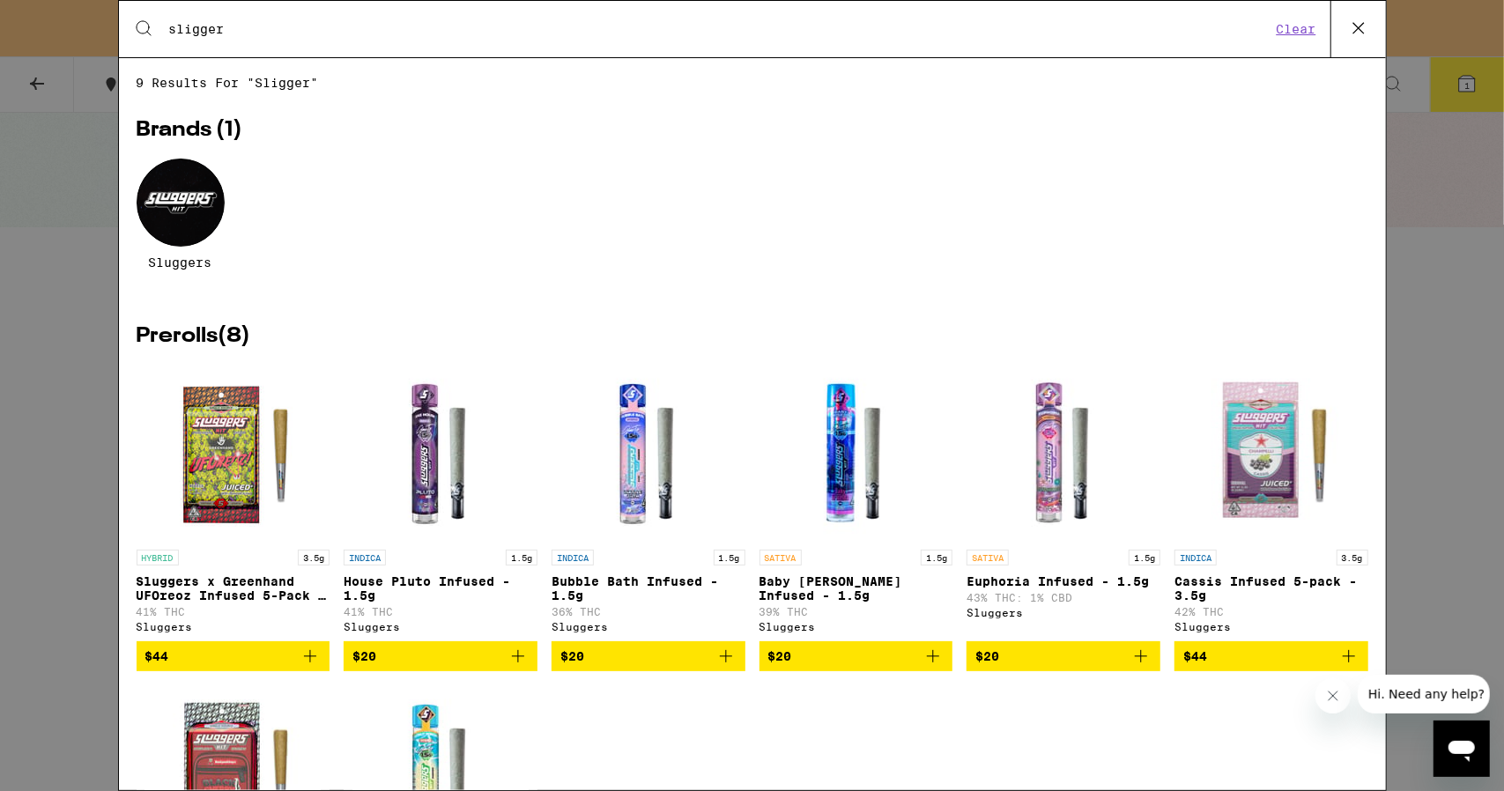
type input "sligger"
click at [187, 202] on div at bounding box center [181, 203] width 88 height 88
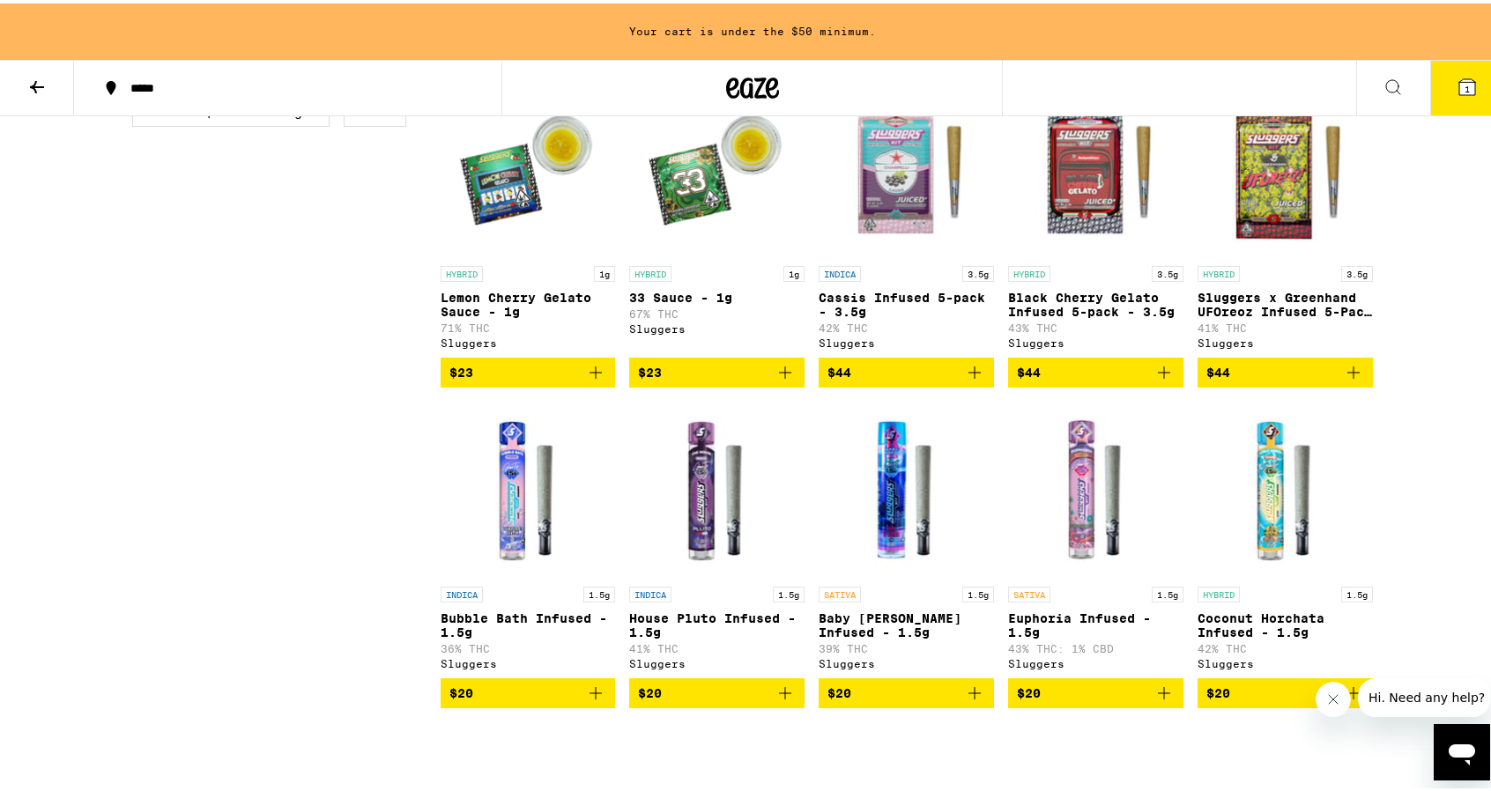
scroll to position [881, 0]
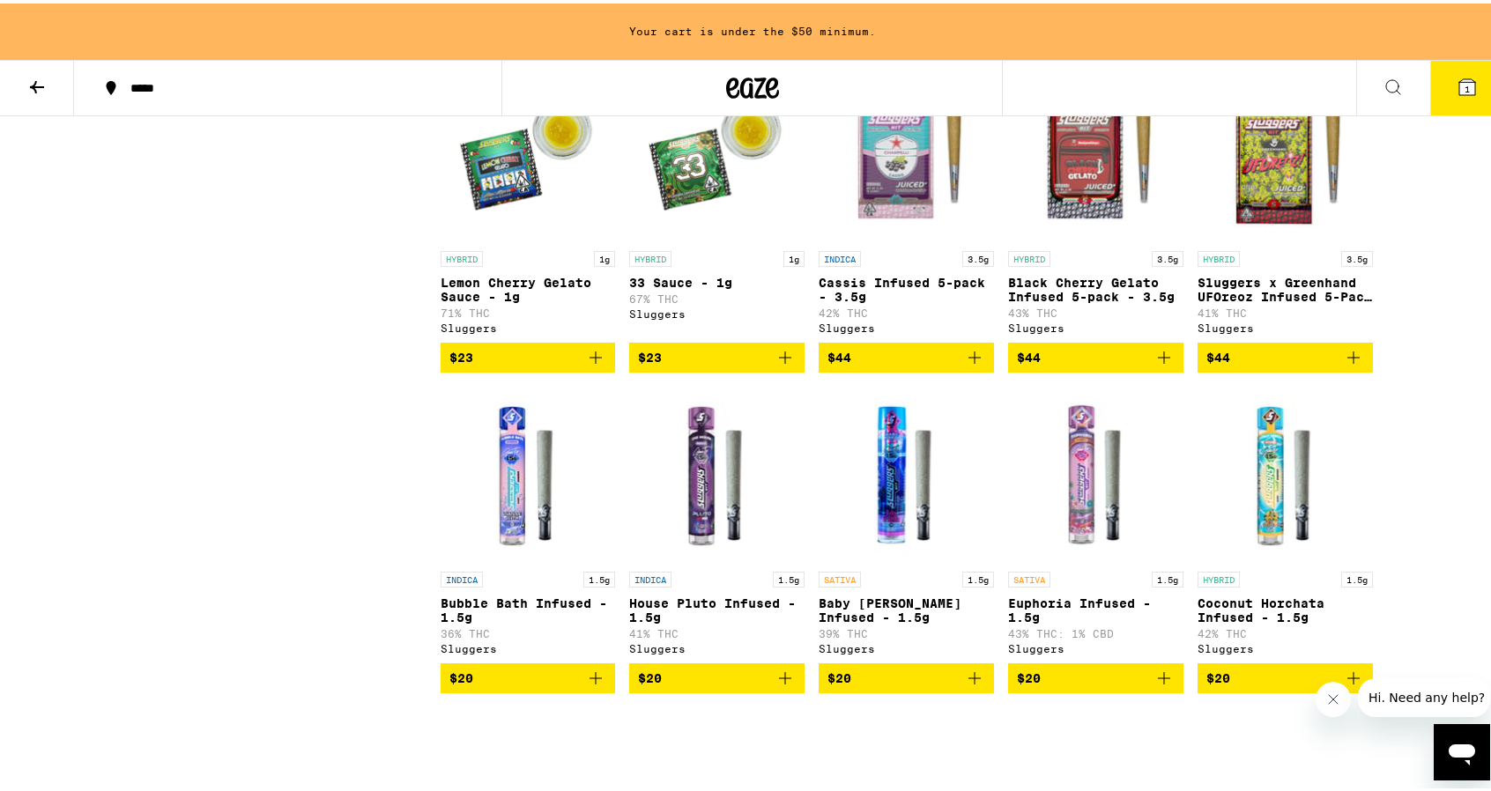
click at [522, 690] on button "$20" at bounding box center [528, 675] width 175 height 30
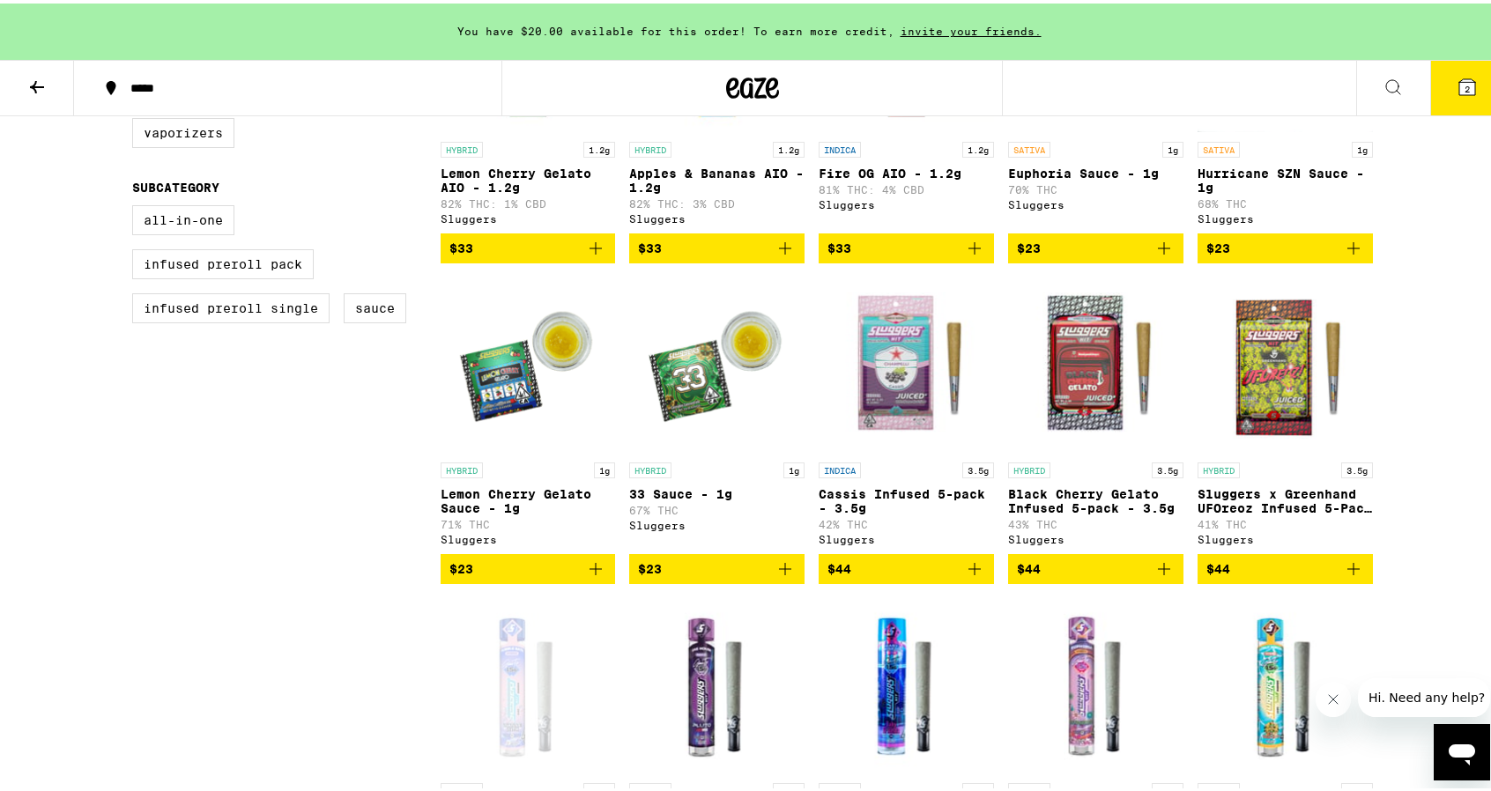
scroll to position [617, 0]
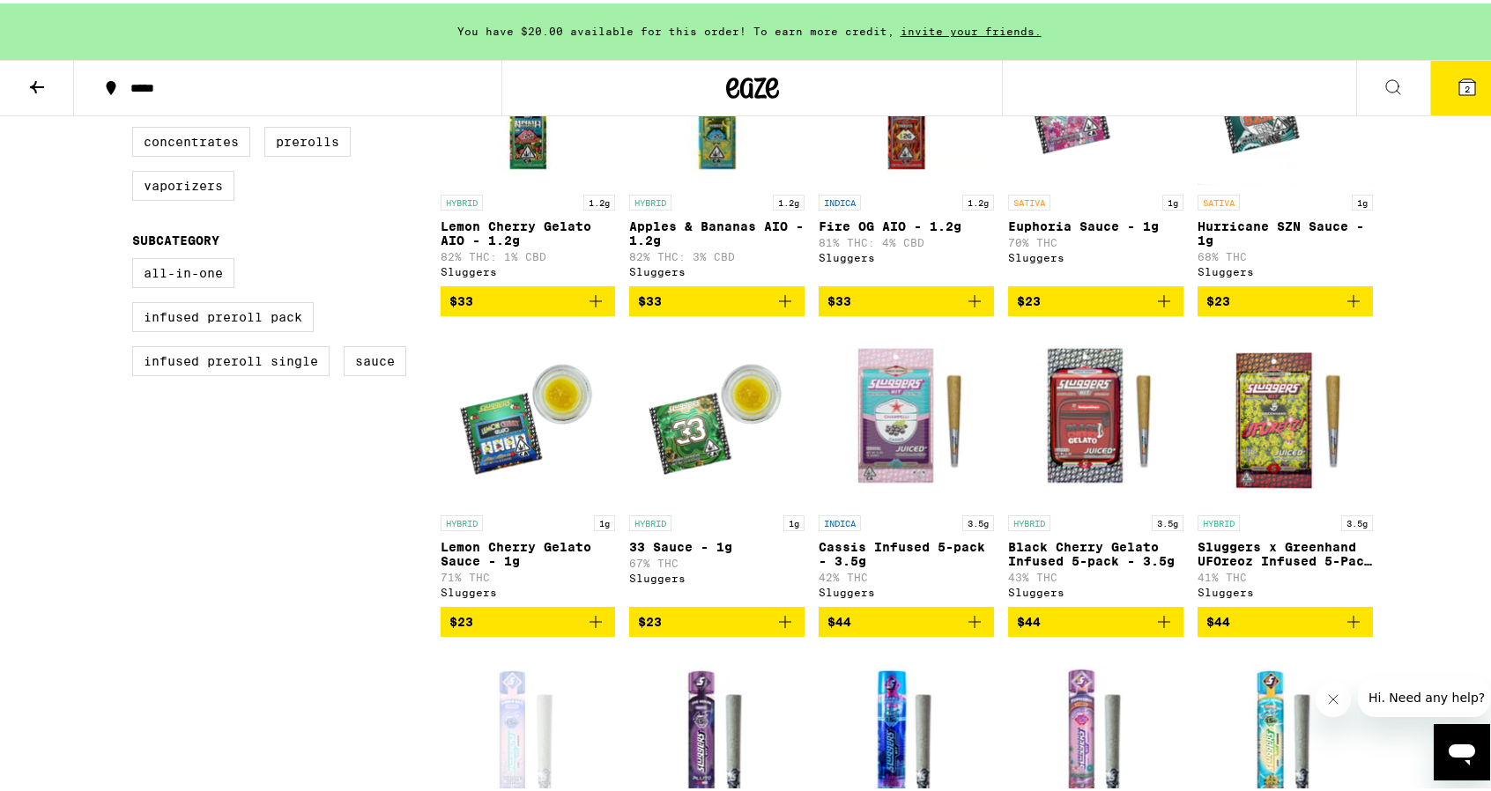
click at [1272, 559] on p "Sluggers x Greenhand UFOreoz Infused 5-Pack - 3.5g" at bounding box center [1284, 551] width 175 height 28
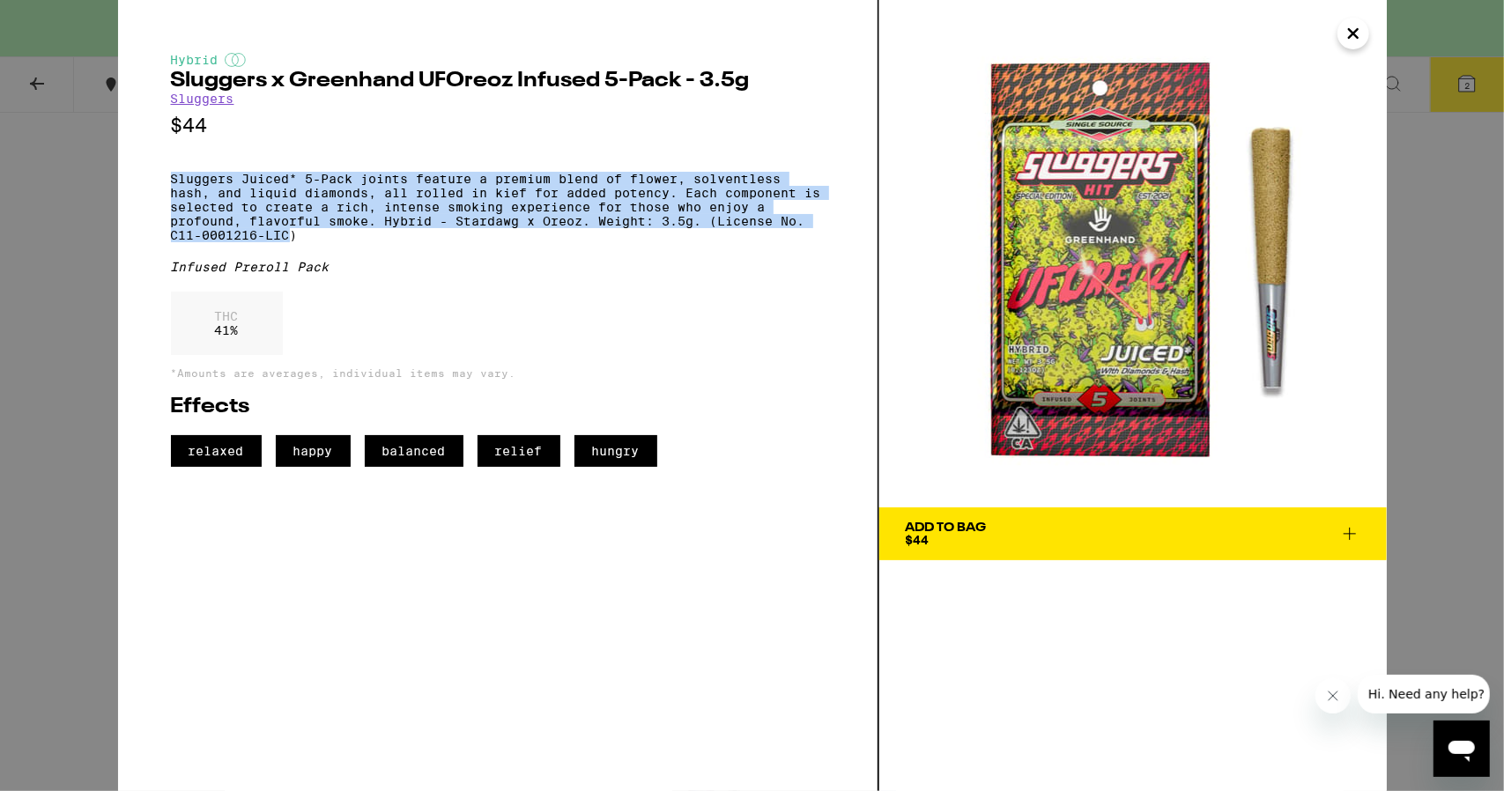
drag, startPoint x: 167, startPoint y: 193, endPoint x: 291, endPoint y: 256, distance: 138.7
click at [291, 256] on div "Hybrid Sluggers x Greenhand UFOreoz Infused 5-Pack - 3.5g Sluggers $44 Sluggers…" at bounding box center [498, 395] width 761 height 791
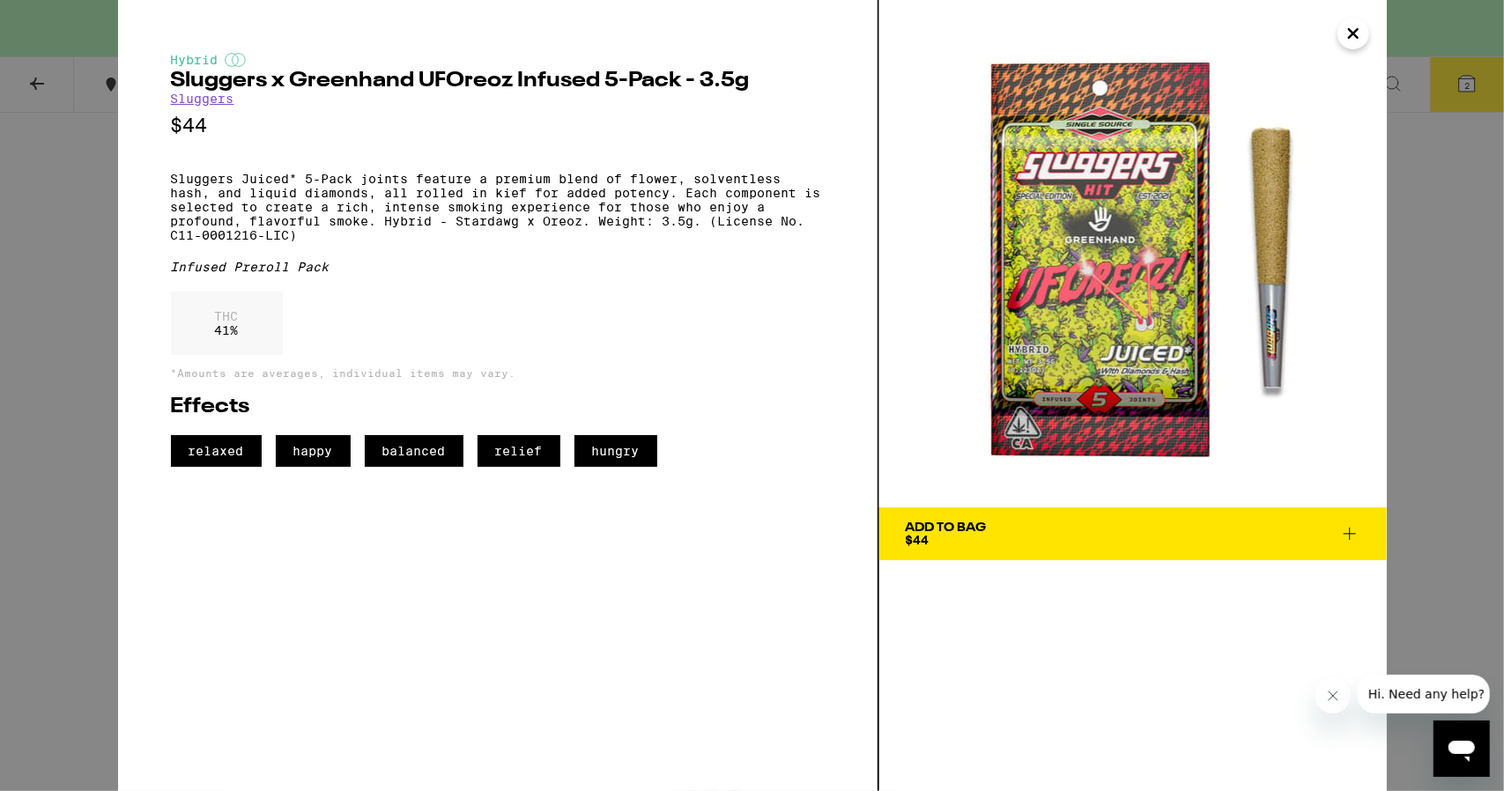
click at [421, 270] on div "Hybrid Sluggers x Greenhand UFOreoz Infused 5-Pack - 3.5g Sluggers $44 Sluggers…" at bounding box center [498, 260] width 654 height 414
click at [1348, 27] on icon "Close" at bounding box center [1353, 33] width 21 height 26
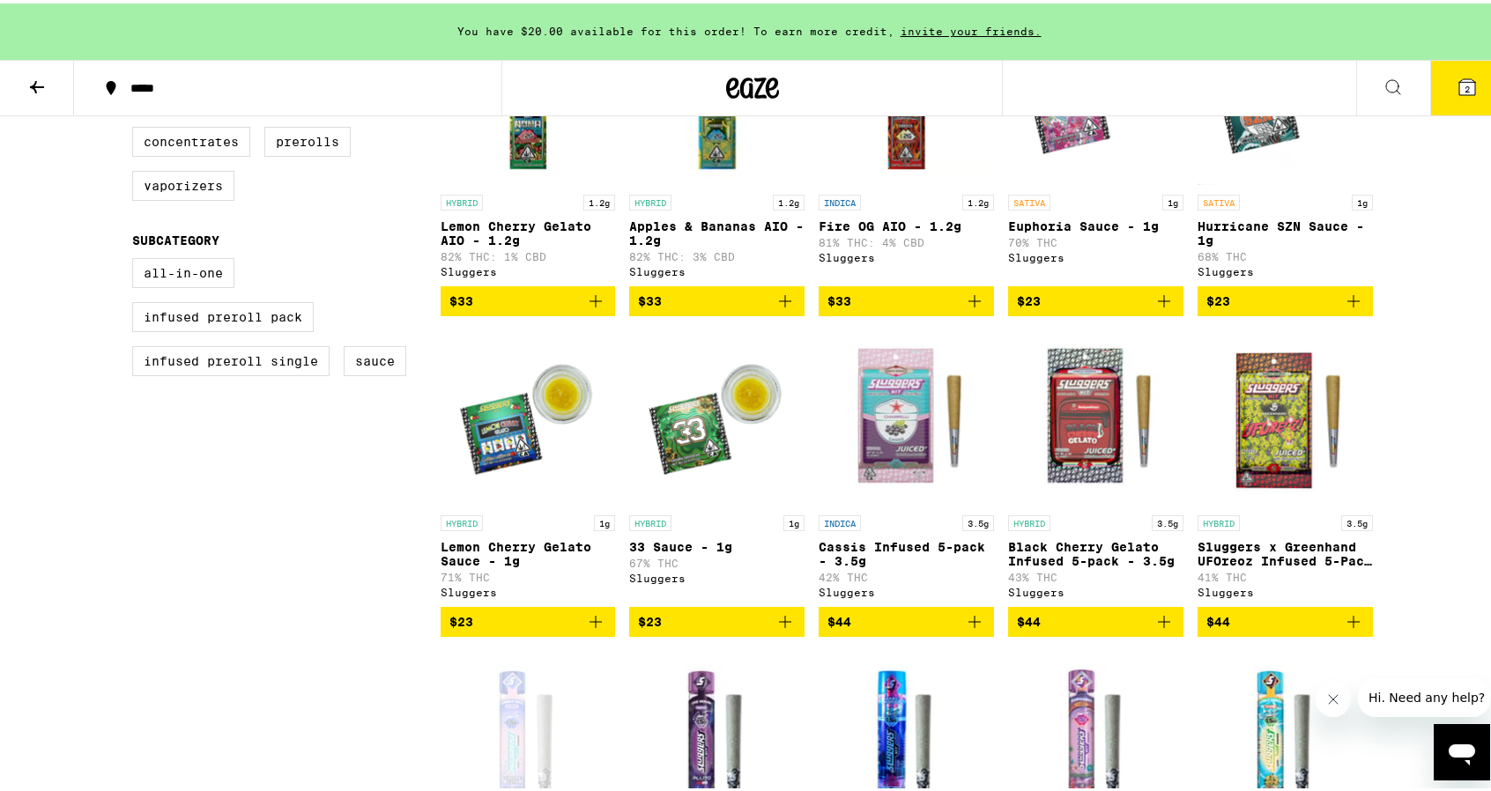
click at [1111, 441] on img "Open page for Black Cherry Gelato Infused 5-pack - 3.5g from Sluggers" at bounding box center [1095, 415] width 175 height 176
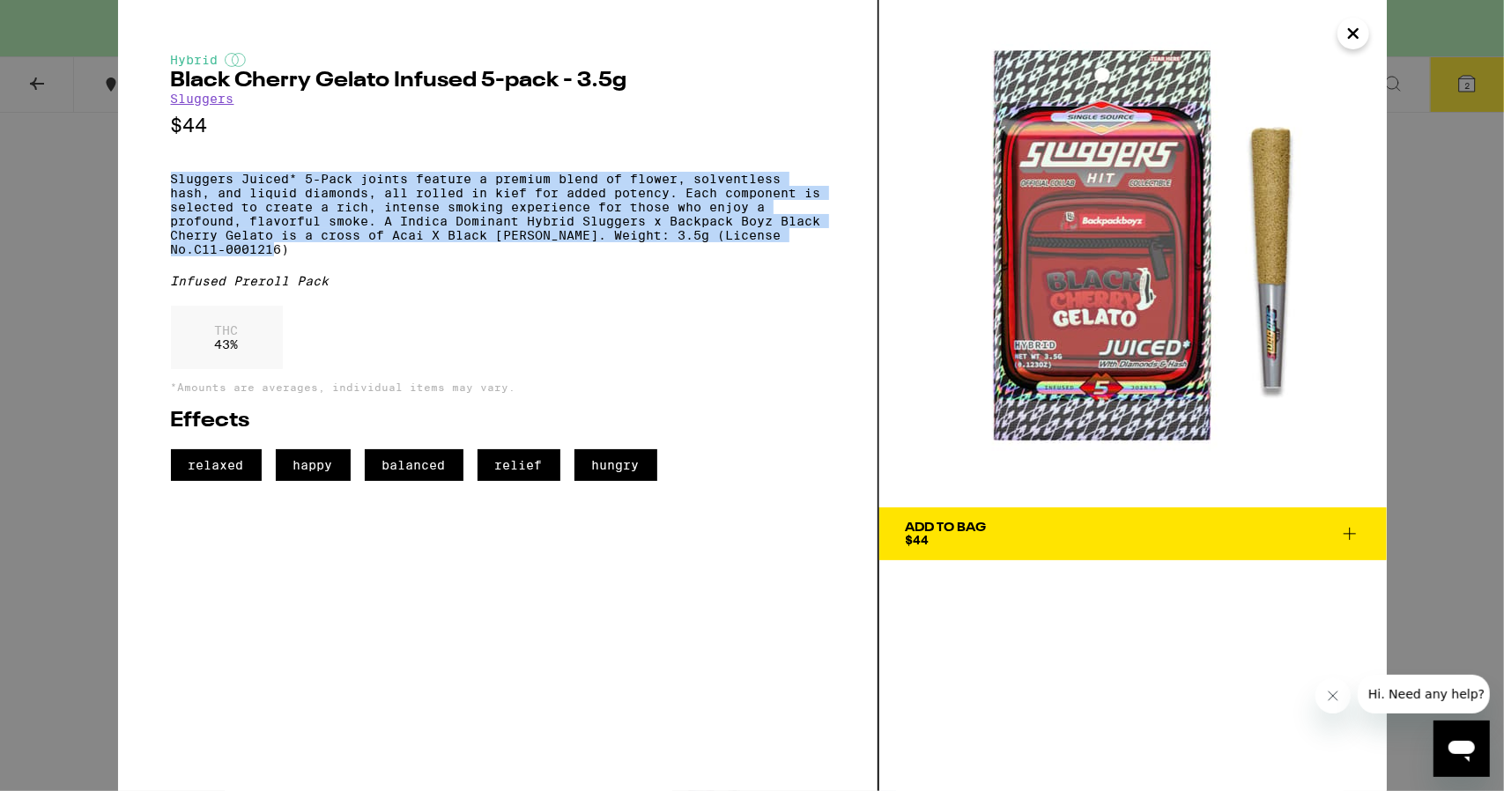
drag, startPoint x: 171, startPoint y: 179, endPoint x: 384, endPoint y: 267, distance: 230.7
click at [384, 267] on div "Hybrid Black Cherry Gelato Infused 5-pack - 3.5g Sluggers $44 Sluggers Juiced* …" at bounding box center [498, 267] width 654 height 428
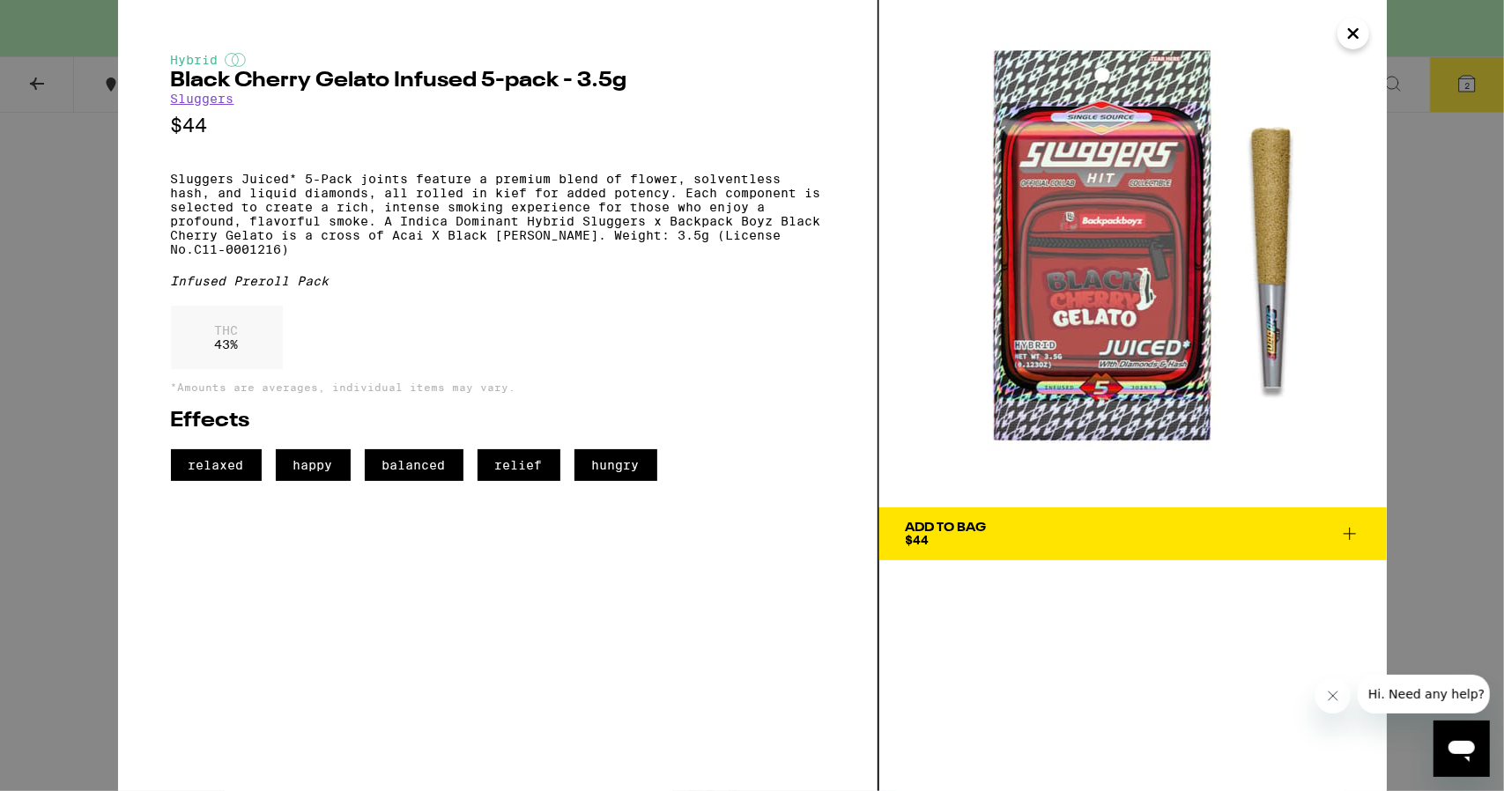
click at [544, 330] on div "Hybrid Black Cherry Gelato Infused 5-pack - 3.5g Sluggers $44 Sluggers Juiced* …" at bounding box center [498, 267] width 654 height 428
click at [1353, 38] on icon "Close" at bounding box center [1353, 33] width 21 height 26
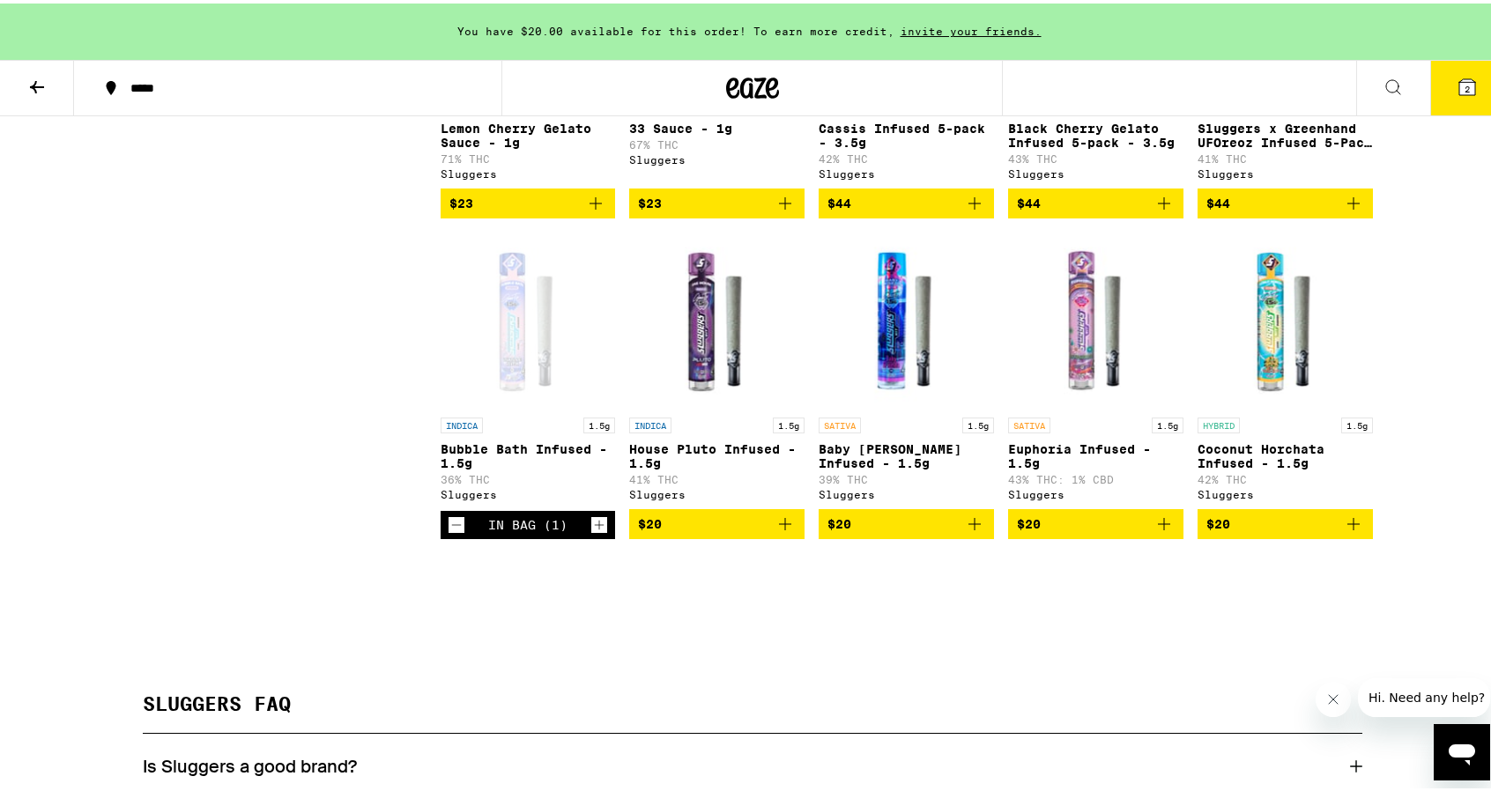
scroll to position [1057, 0]
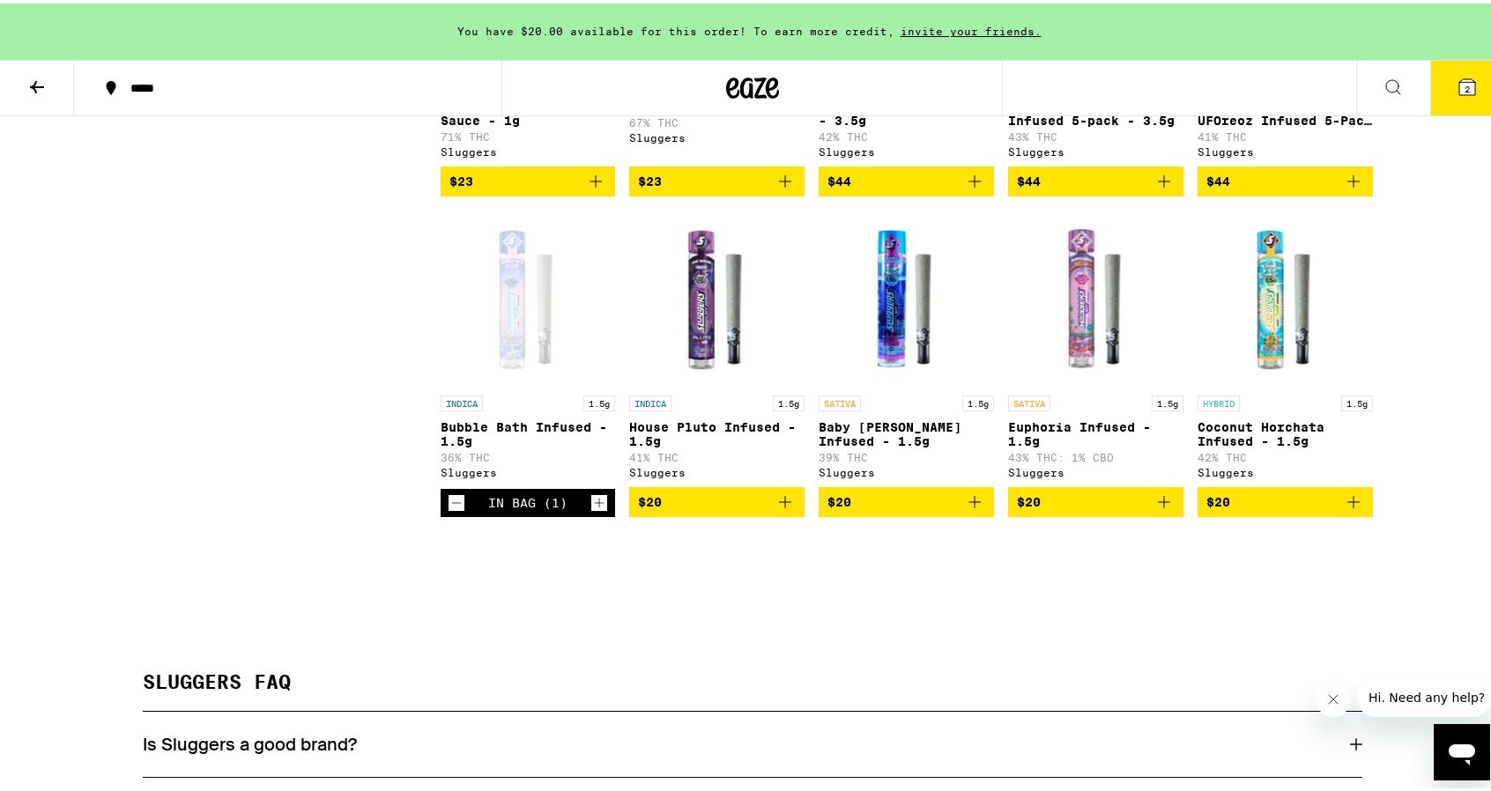
click at [1071, 359] on img "Open page for Euphoria Infused - 1.5g from Sluggers" at bounding box center [1095, 295] width 175 height 176
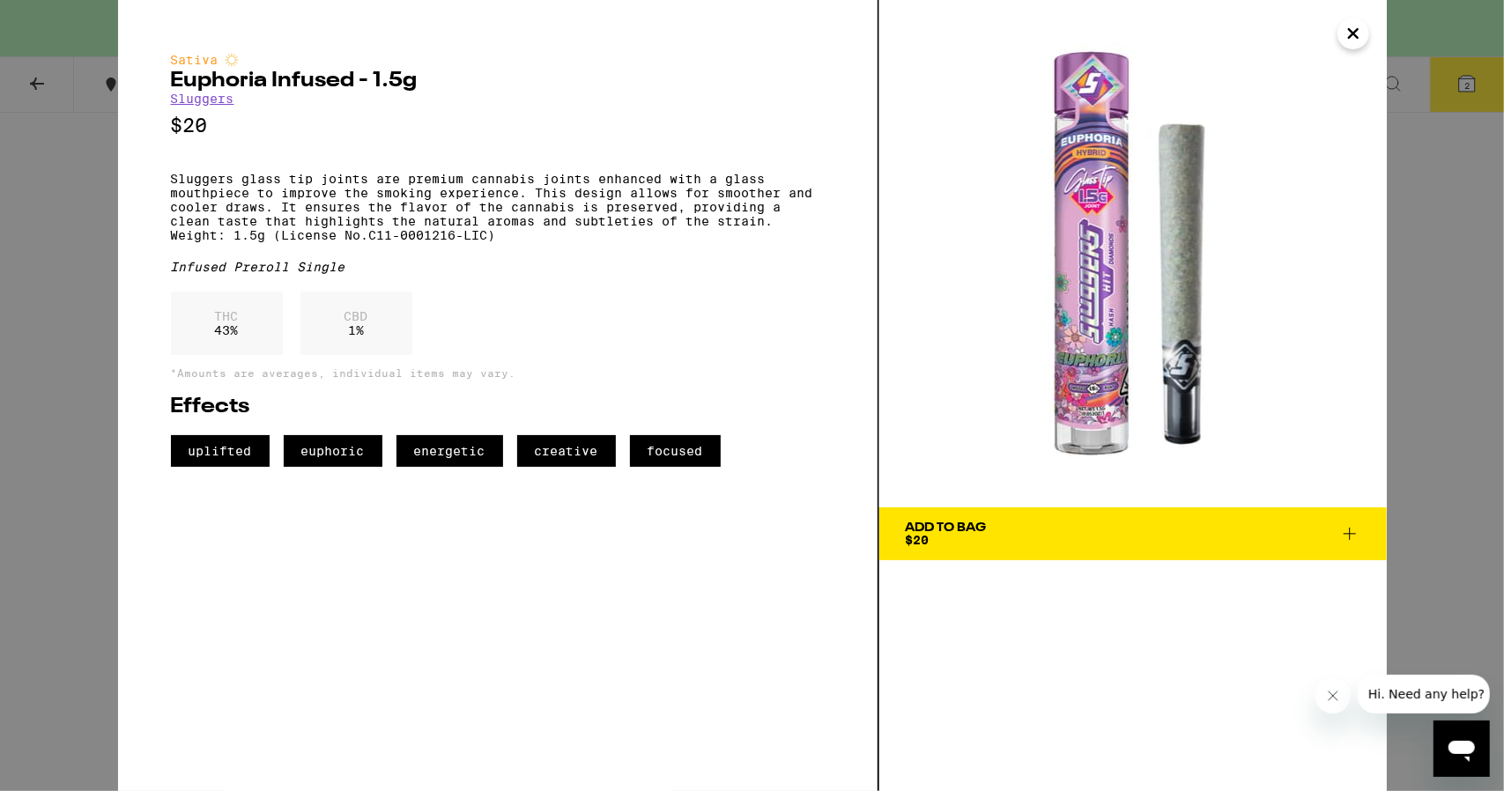
click at [1359, 41] on icon "Close" at bounding box center [1353, 33] width 21 height 26
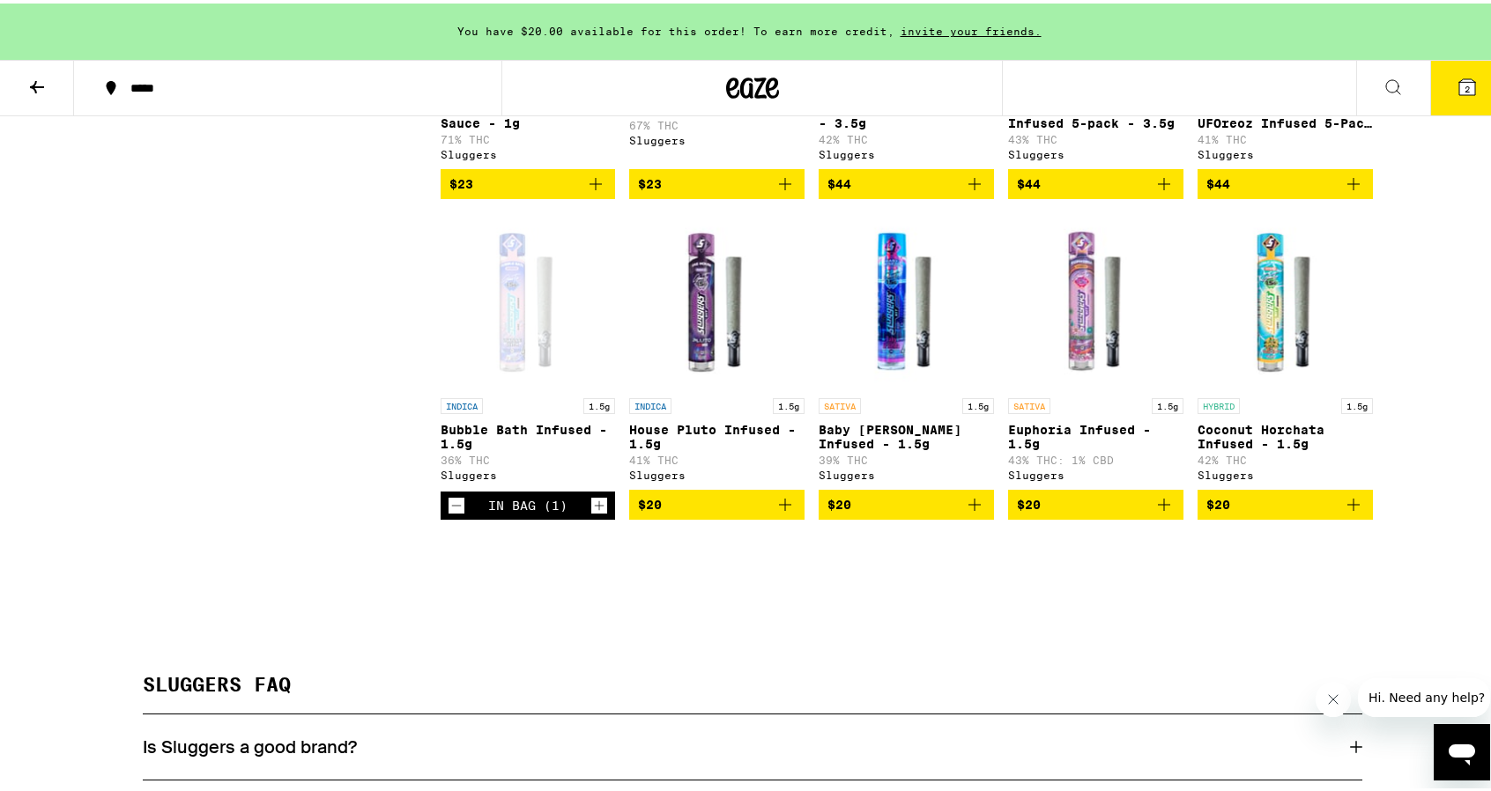
scroll to position [1057, 0]
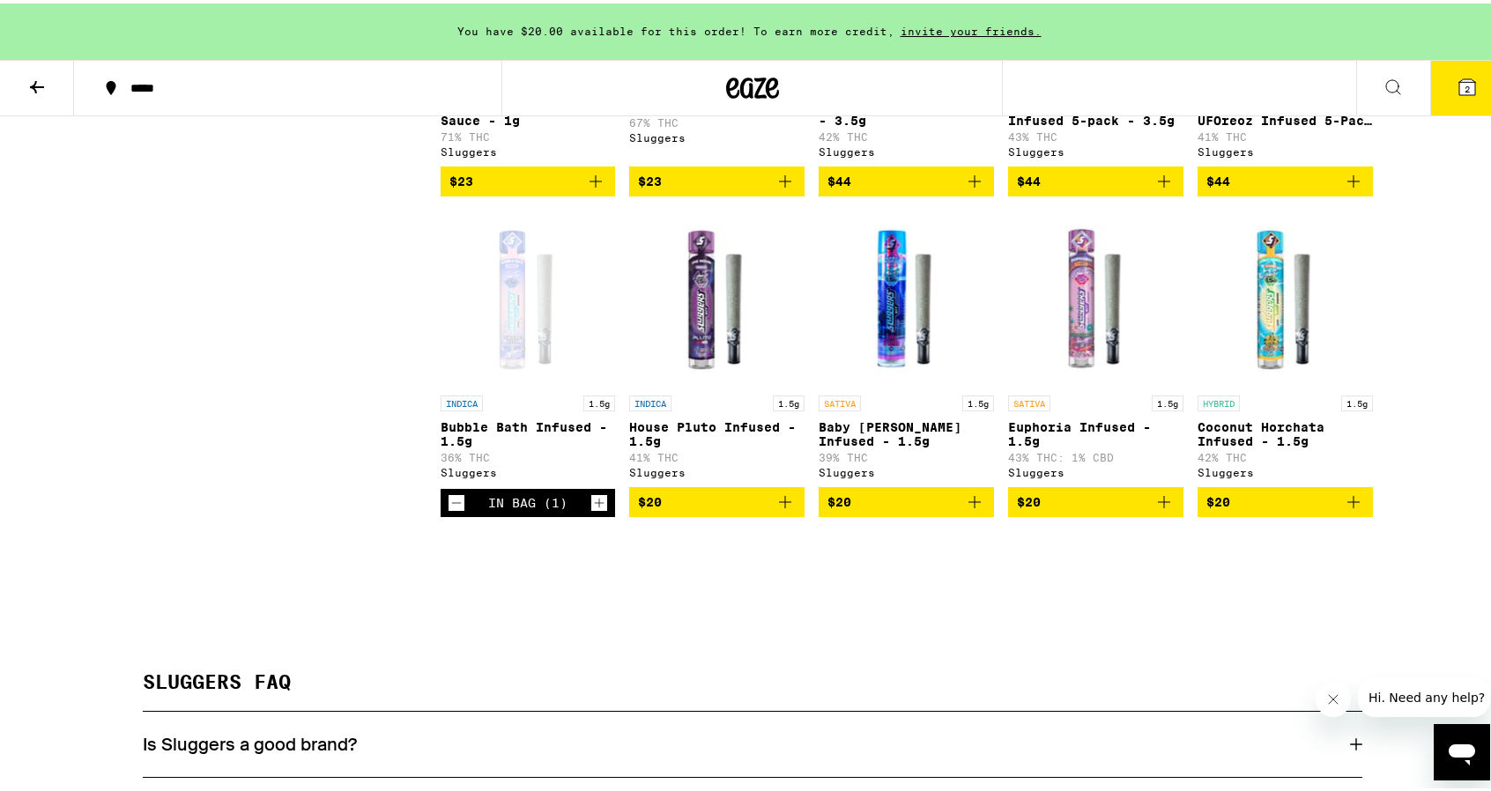
click at [1456, 88] on icon at bounding box center [1466, 83] width 21 height 21
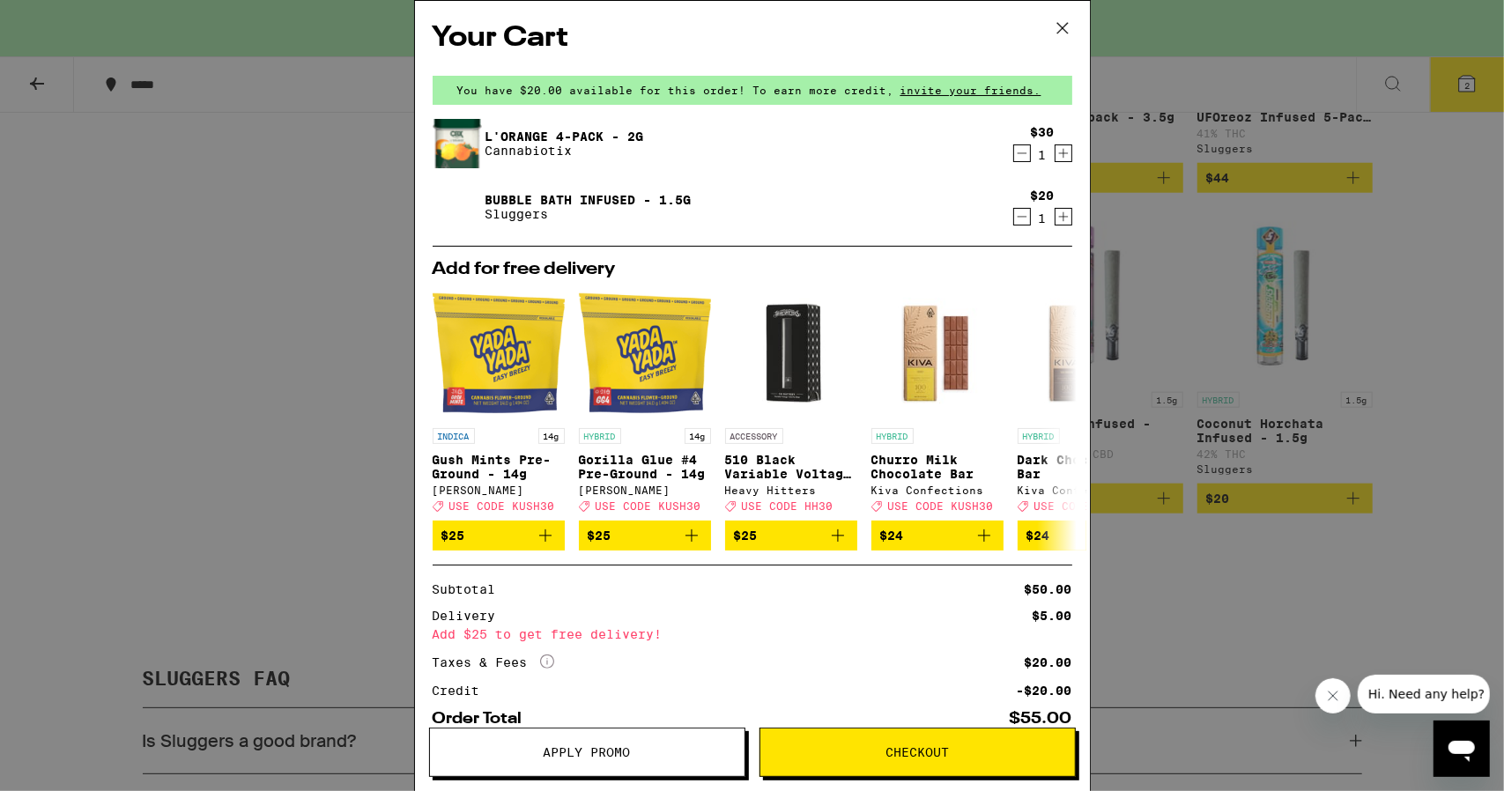
click at [1063, 26] on icon at bounding box center [1062, 28] width 26 height 26
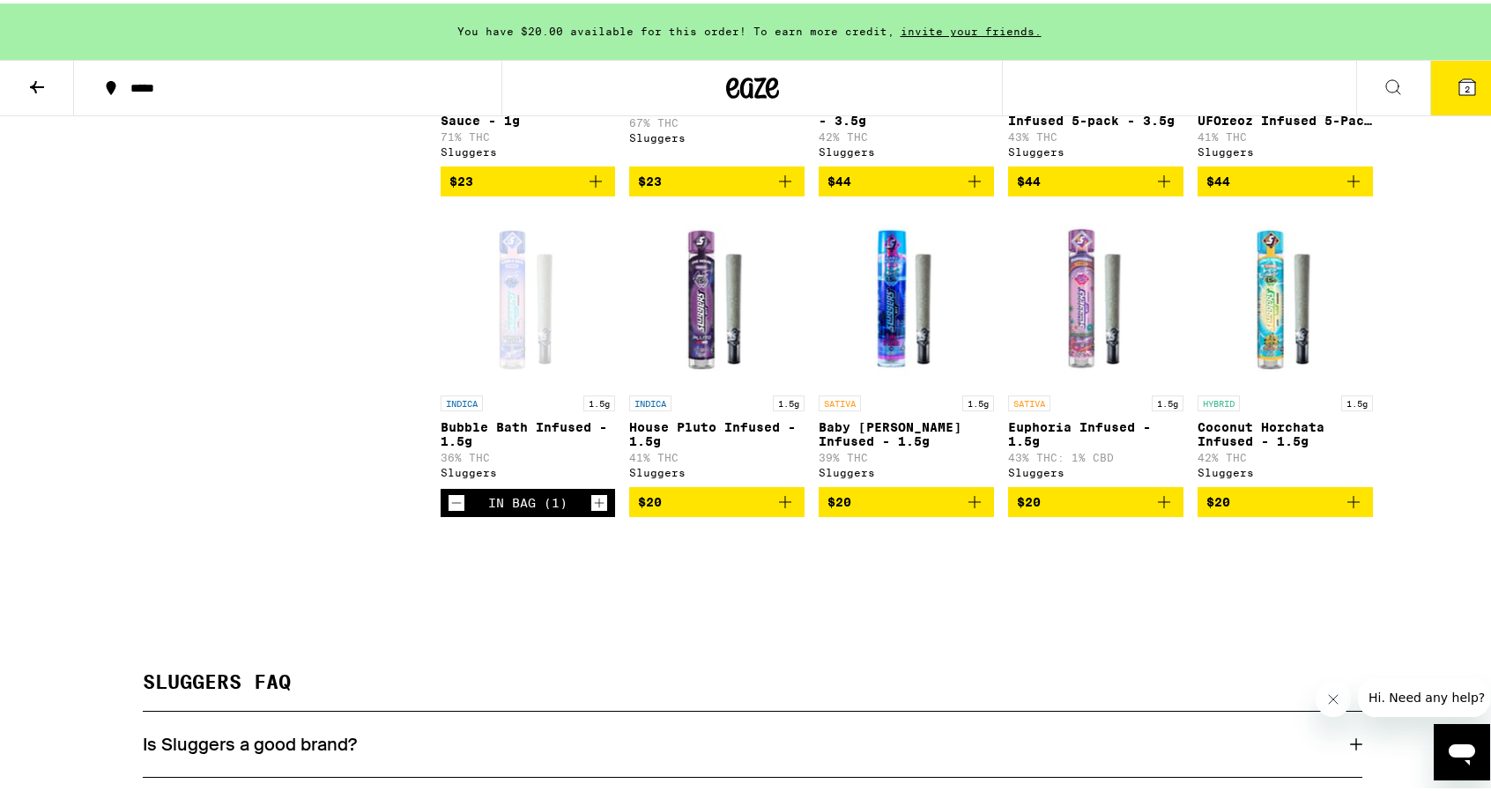
click at [1258, 509] on span "$20" at bounding box center [1285, 498] width 158 height 21
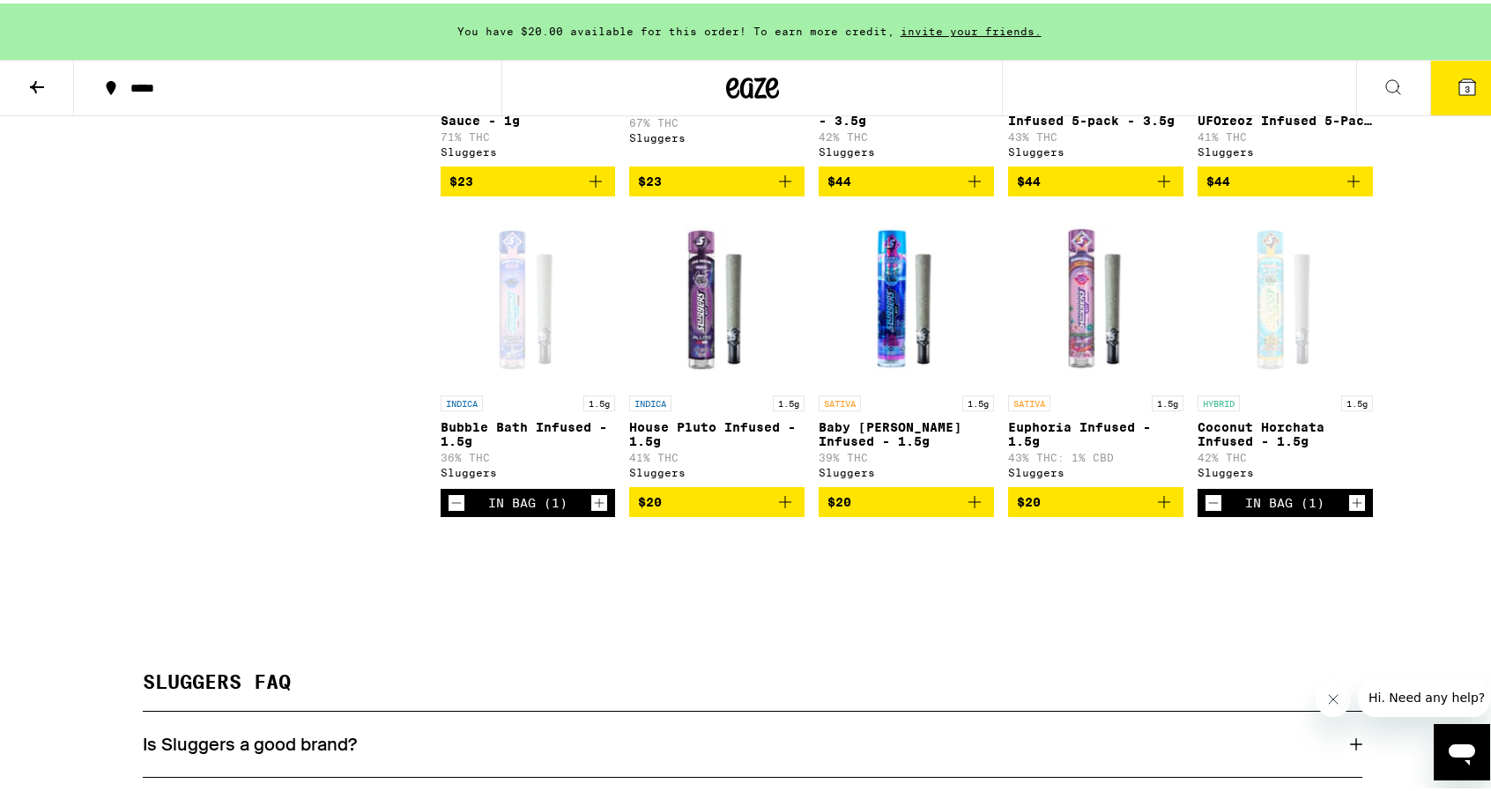
click at [504, 357] on div "Open page for Bubble Bath Infused - 1.5g from Sluggers" at bounding box center [528, 295] width 175 height 176
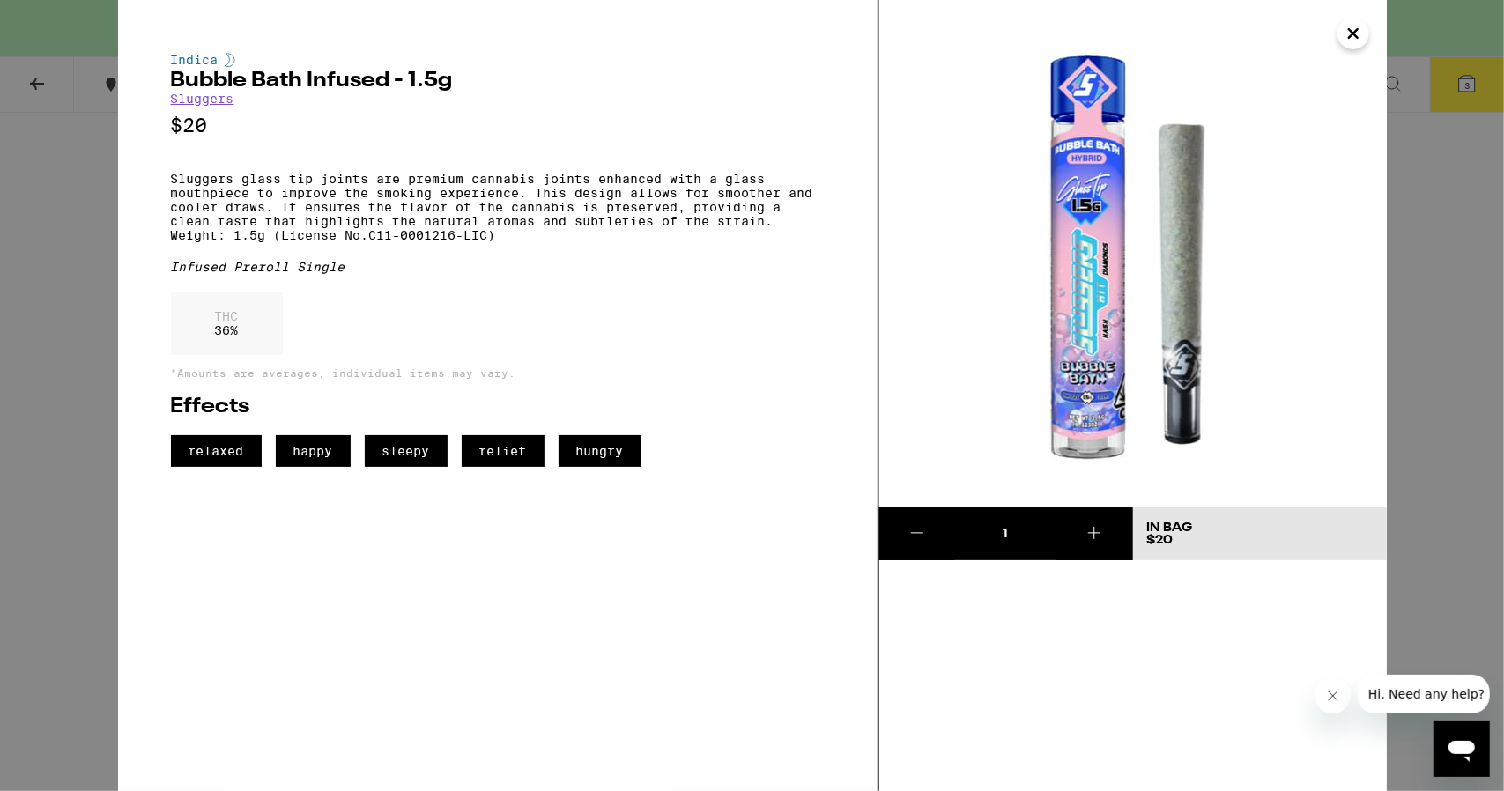
click at [1364, 34] on button "Close" at bounding box center [1353, 34] width 32 height 32
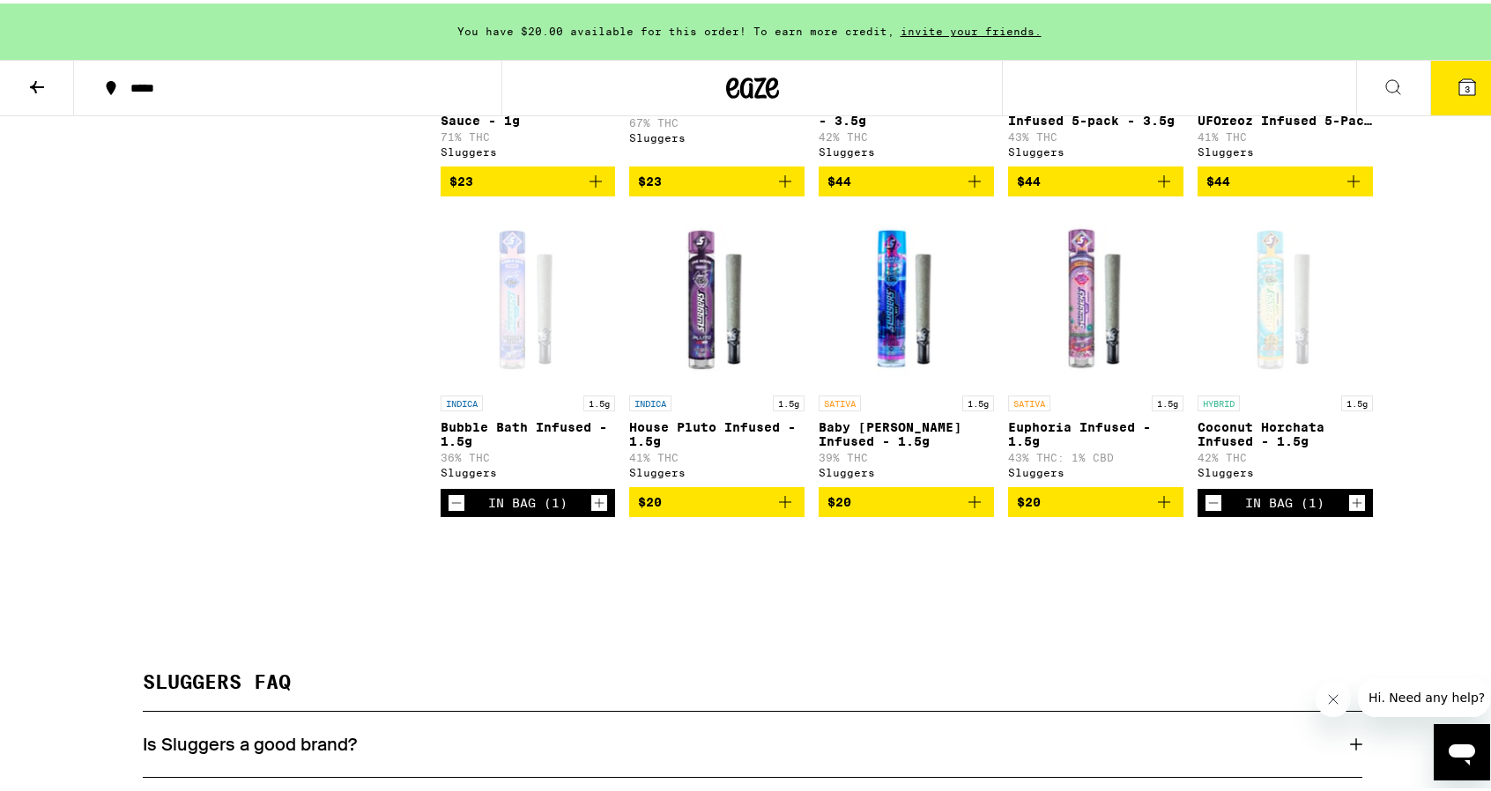
click at [742, 383] on img "Open page for House Pluto Infused - 1.5g from Sluggers" at bounding box center [716, 295] width 175 height 176
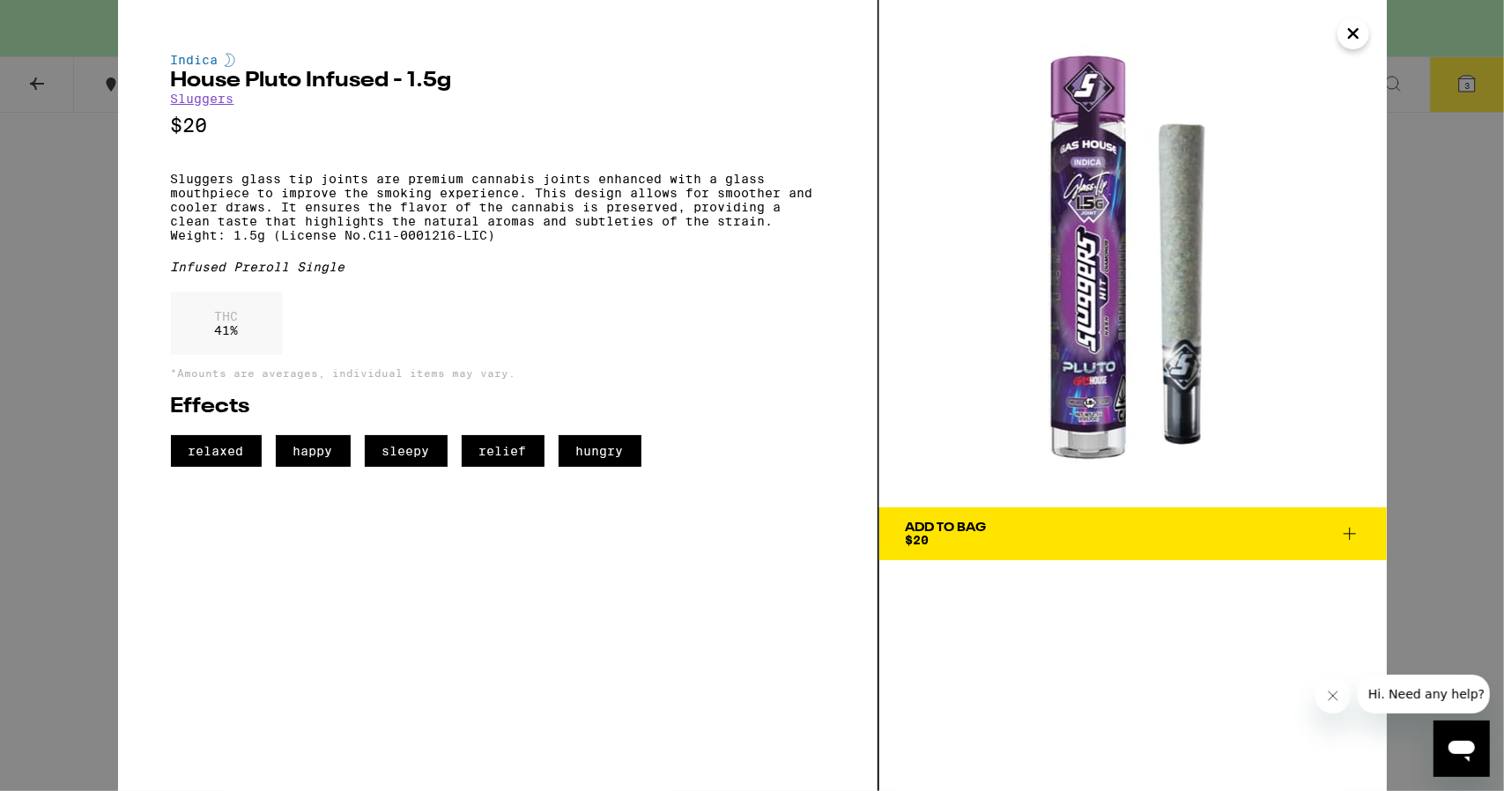
click at [1351, 27] on icon "Close" at bounding box center [1353, 33] width 21 height 26
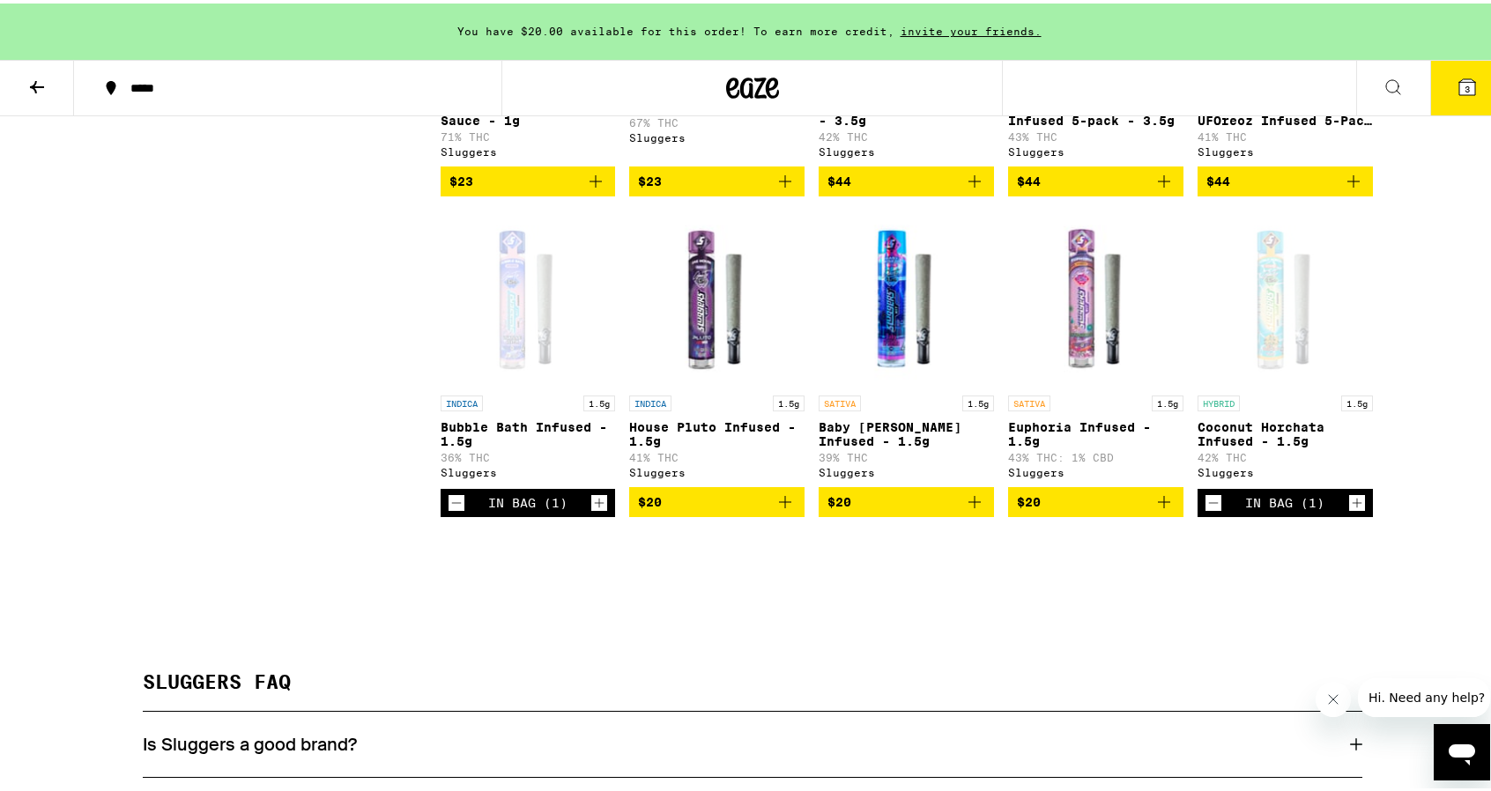
click at [908, 373] on img "Open page for Baby Griselda Infused - 1.5g from Sluggers" at bounding box center [906, 295] width 175 height 176
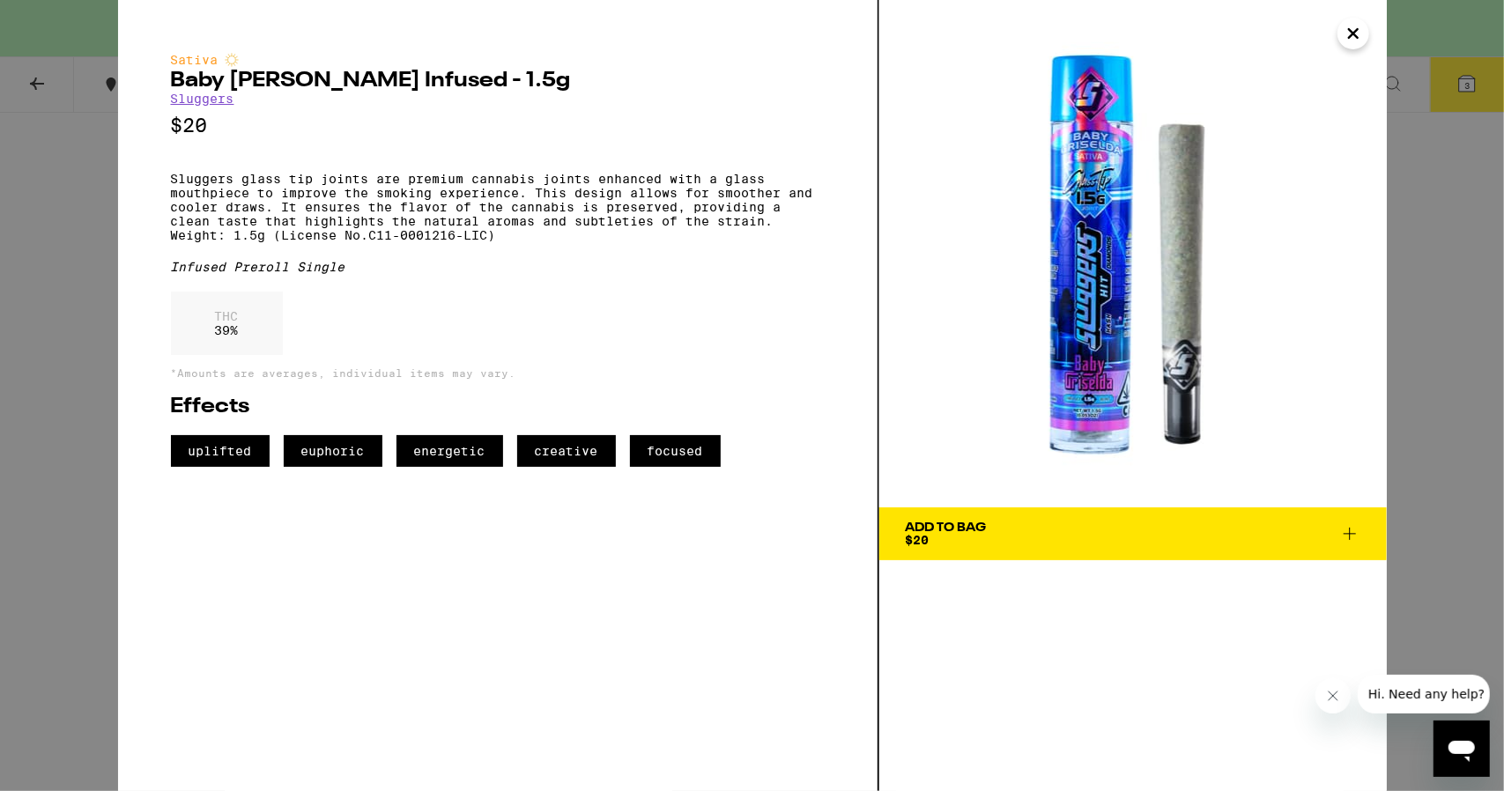
click at [1349, 29] on icon "Close" at bounding box center [1353, 33] width 9 height 9
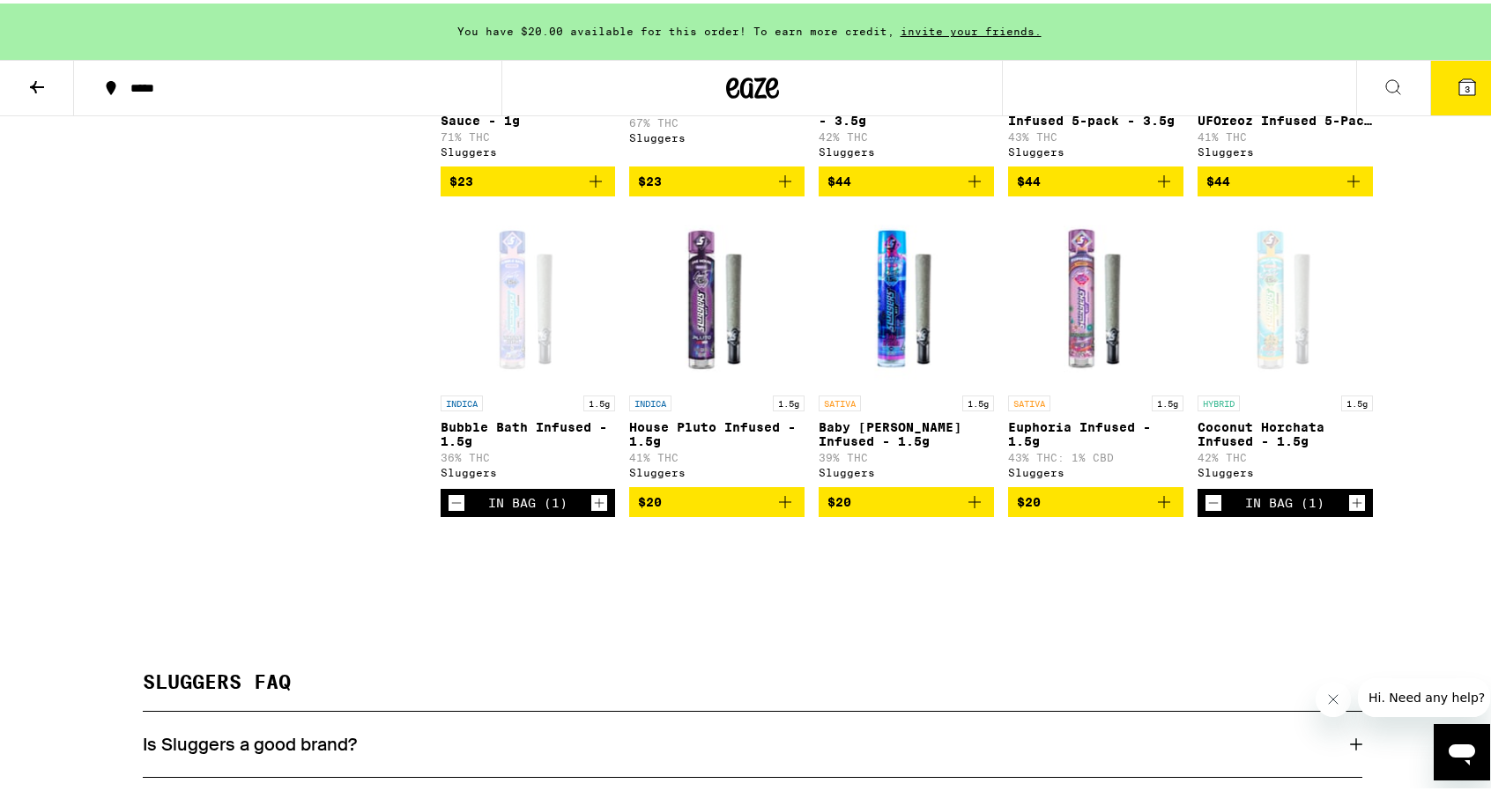
click at [1204, 408] on p "HYBRID" at bounding box center [1218, 400] width 42 height 16
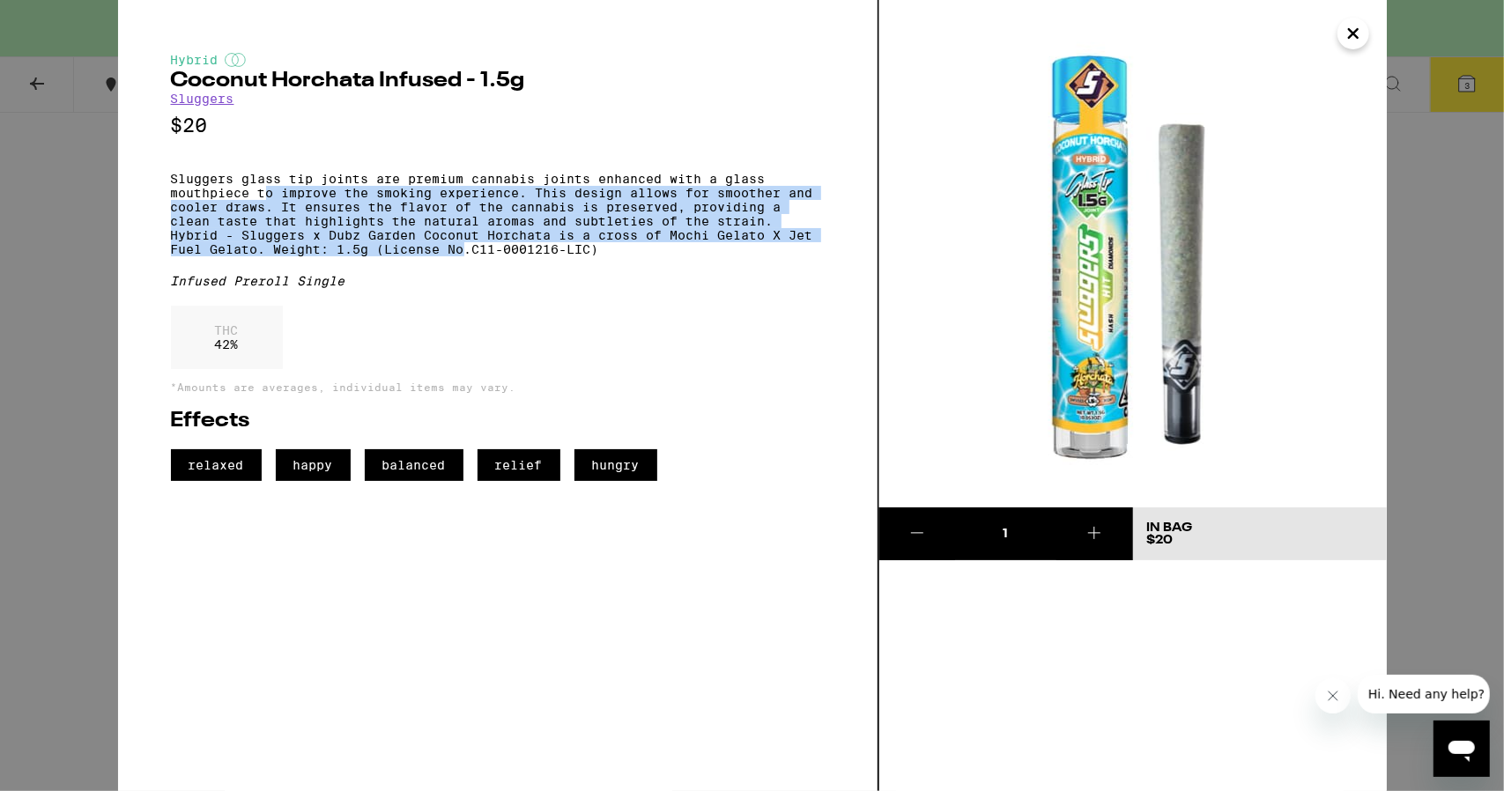
drag, startPoint x: 263, startPoint y: 200, endPoint x: 467, endPoint y: 273, distance: 217.1
click at [467, 256] on p "Sluggers glass tip joints are premium cannabis joints enhanced with a glass mou…" at bounding box center [498, 214] width 654 height 85
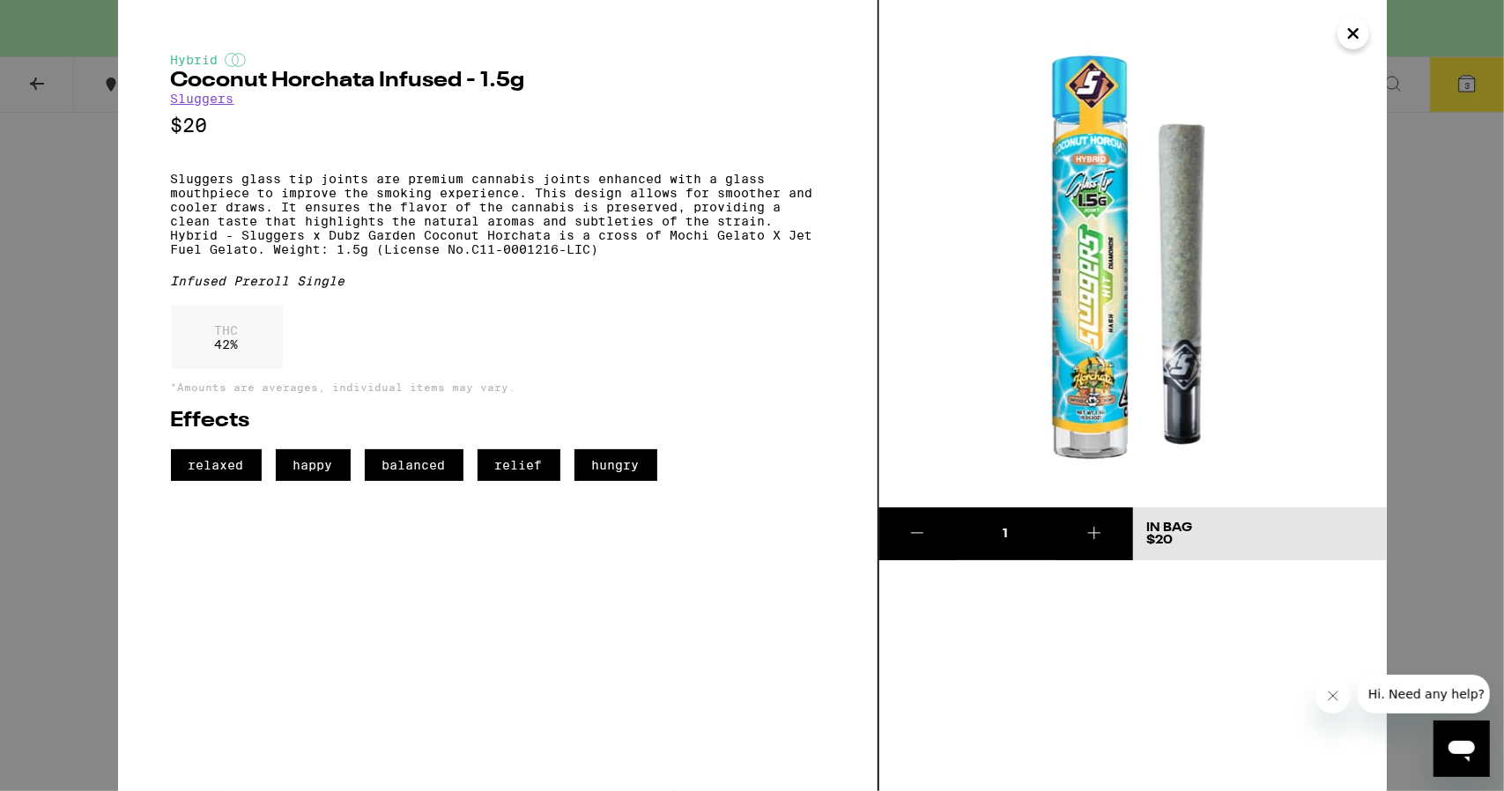
click at [685, 318] on div "Hybrid Coconut Horchata Infused - 1.5g Sluggers $20 Sluggers glass tip joints a…" at bounding box center [498, 267] width 654 height 428
click at [1342, 19] on img at bounding box center [1132, 253] width 507 height 507
click at [1341, 31] on button "Close" at bounding box center [1353, 34] width 32 height 32
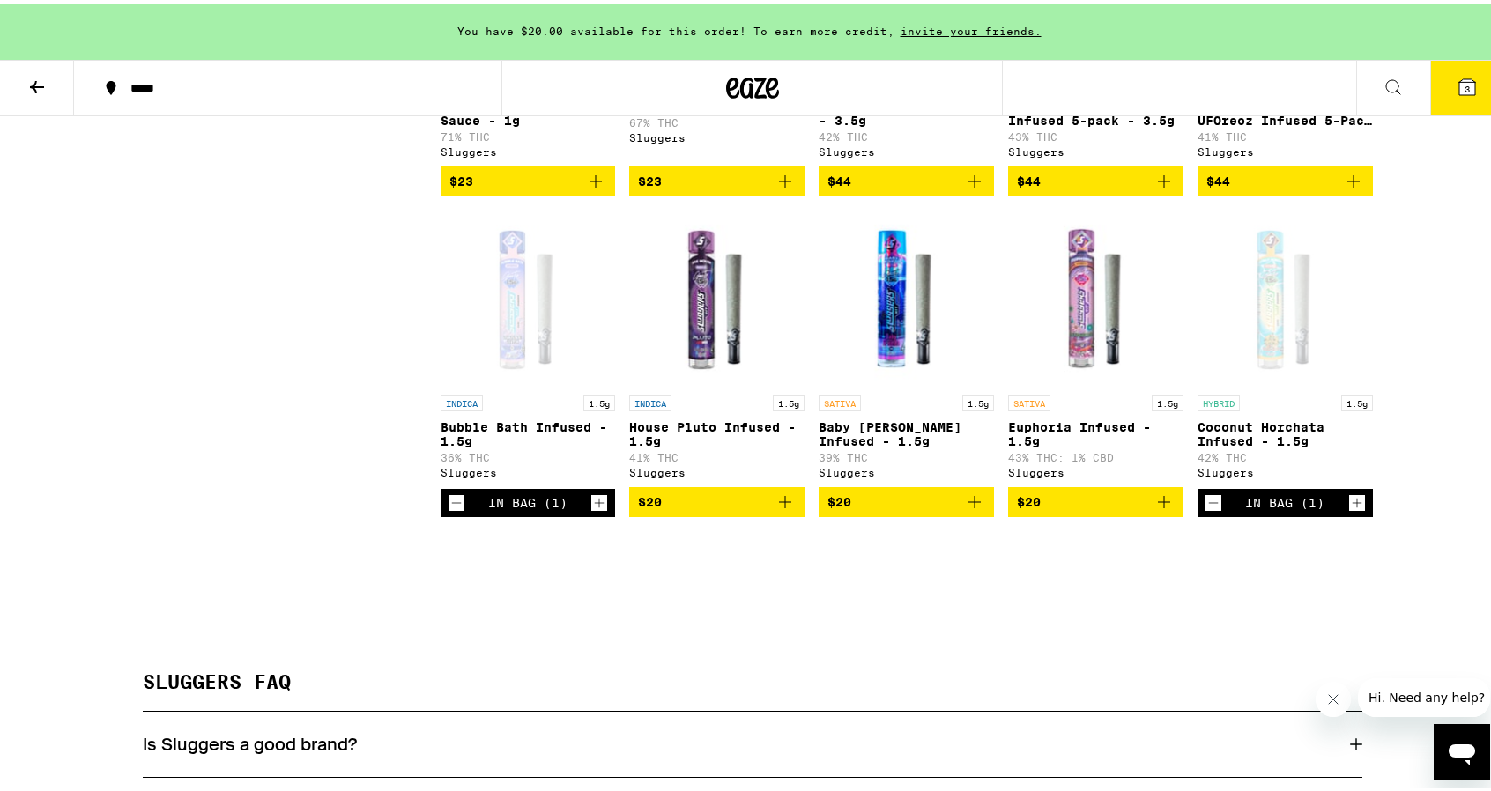
click at [924, 441] on p "Baby [PERSON_NAME] Infused - 1.5g" at bounding box center [906, 431] width 175 height 28
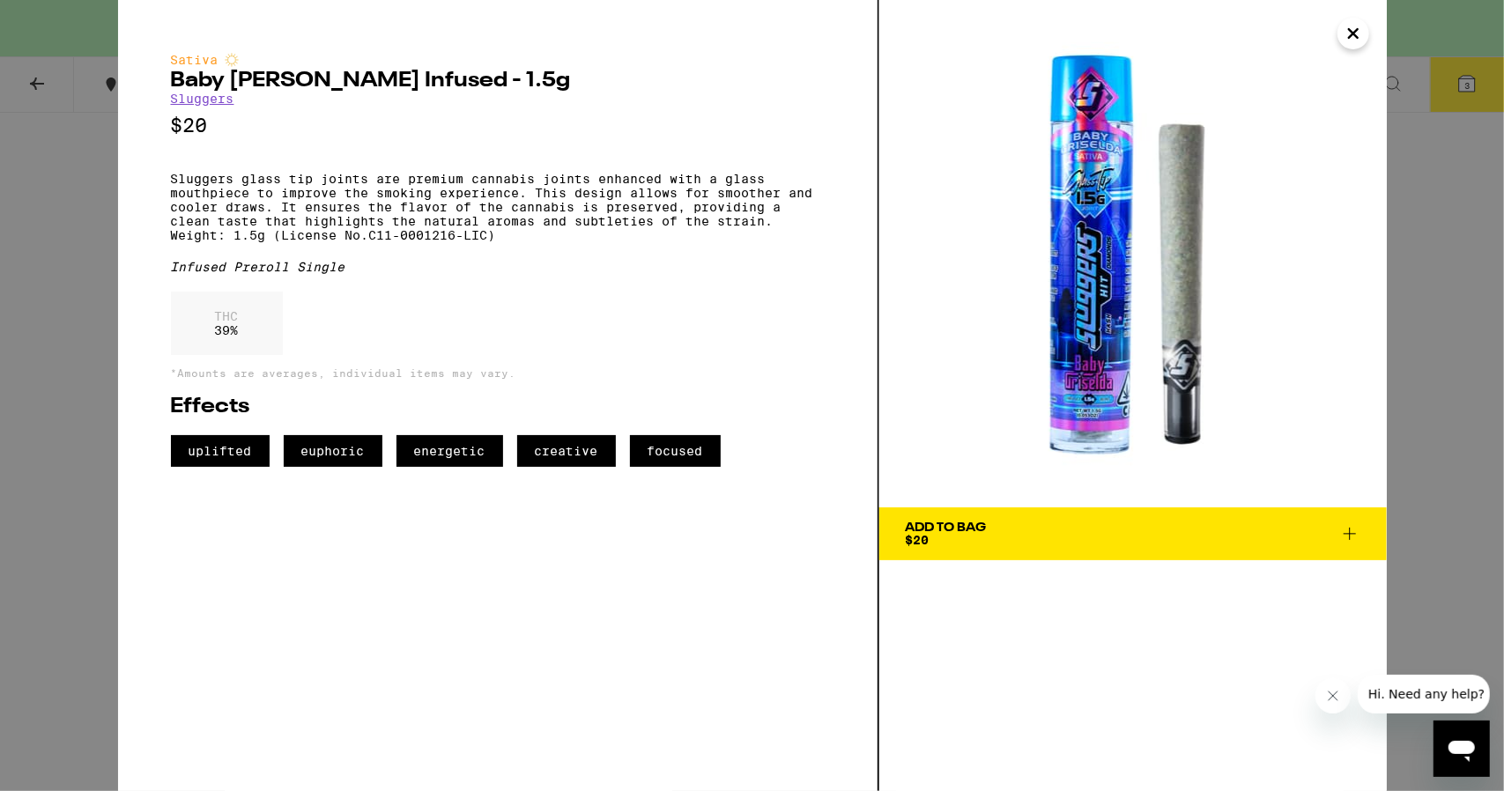
click at [1369, 31] on img at bounding box center [1132, 253] width 507 height 507
click at [1353, 35] on icon "Close" at bounding box center [1353, 33] width 9 height 9
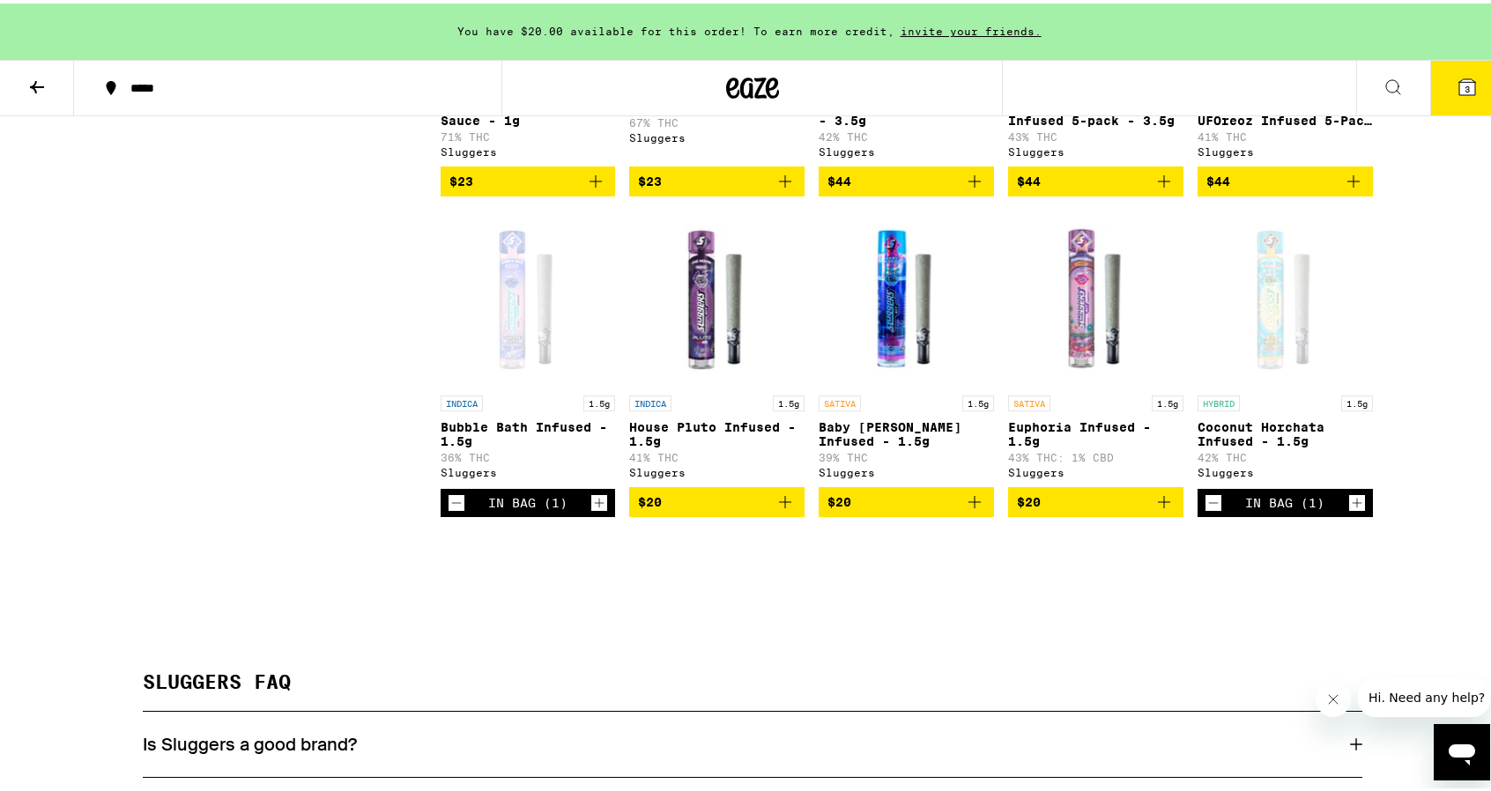
click at [1048, 509] on span "$20" at bounding box center [1096, 498] width 158 height 21
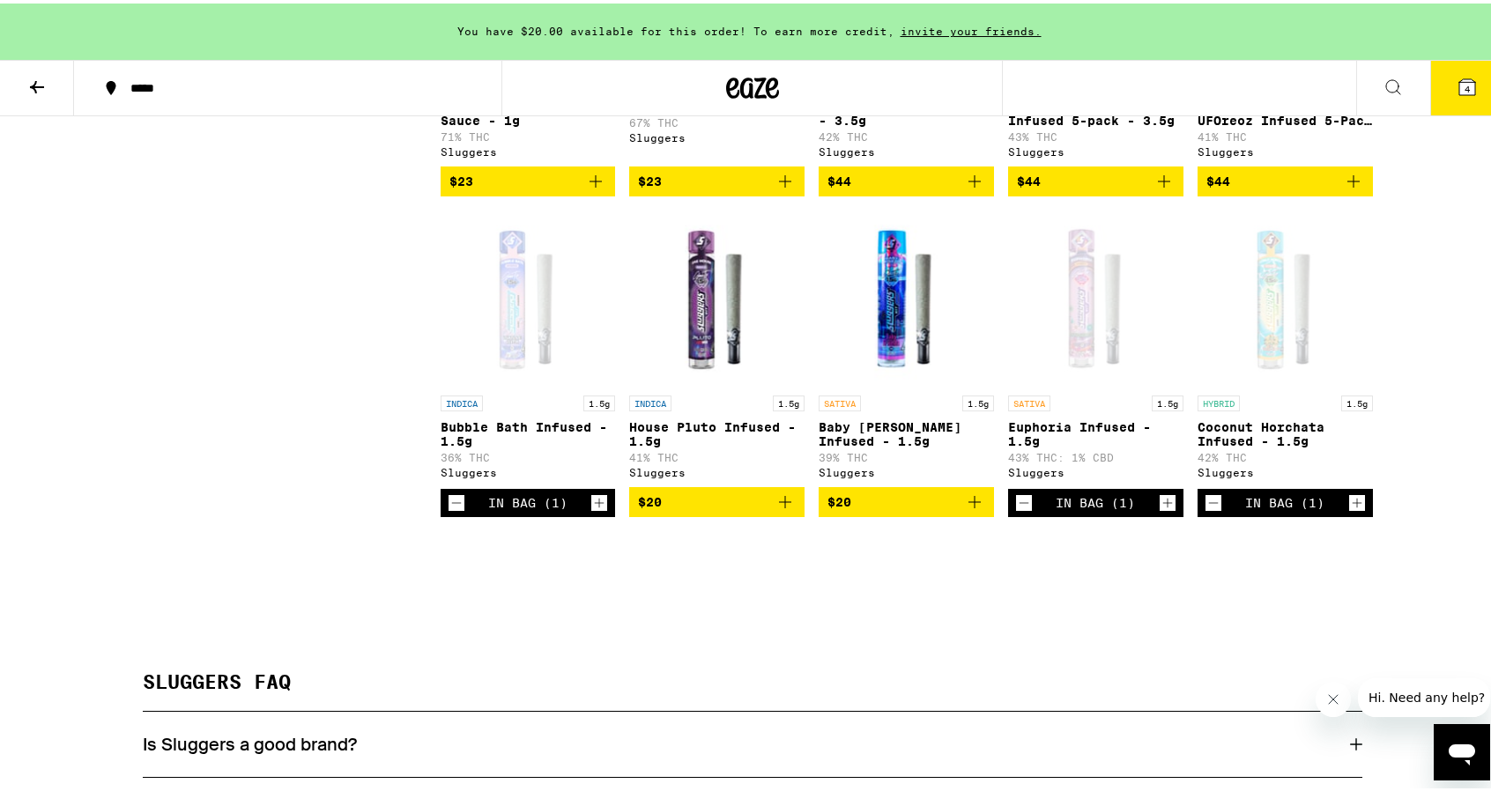
click at [1460, 100] on button "4" at bounding box center [1467, 84] width 74 height 55
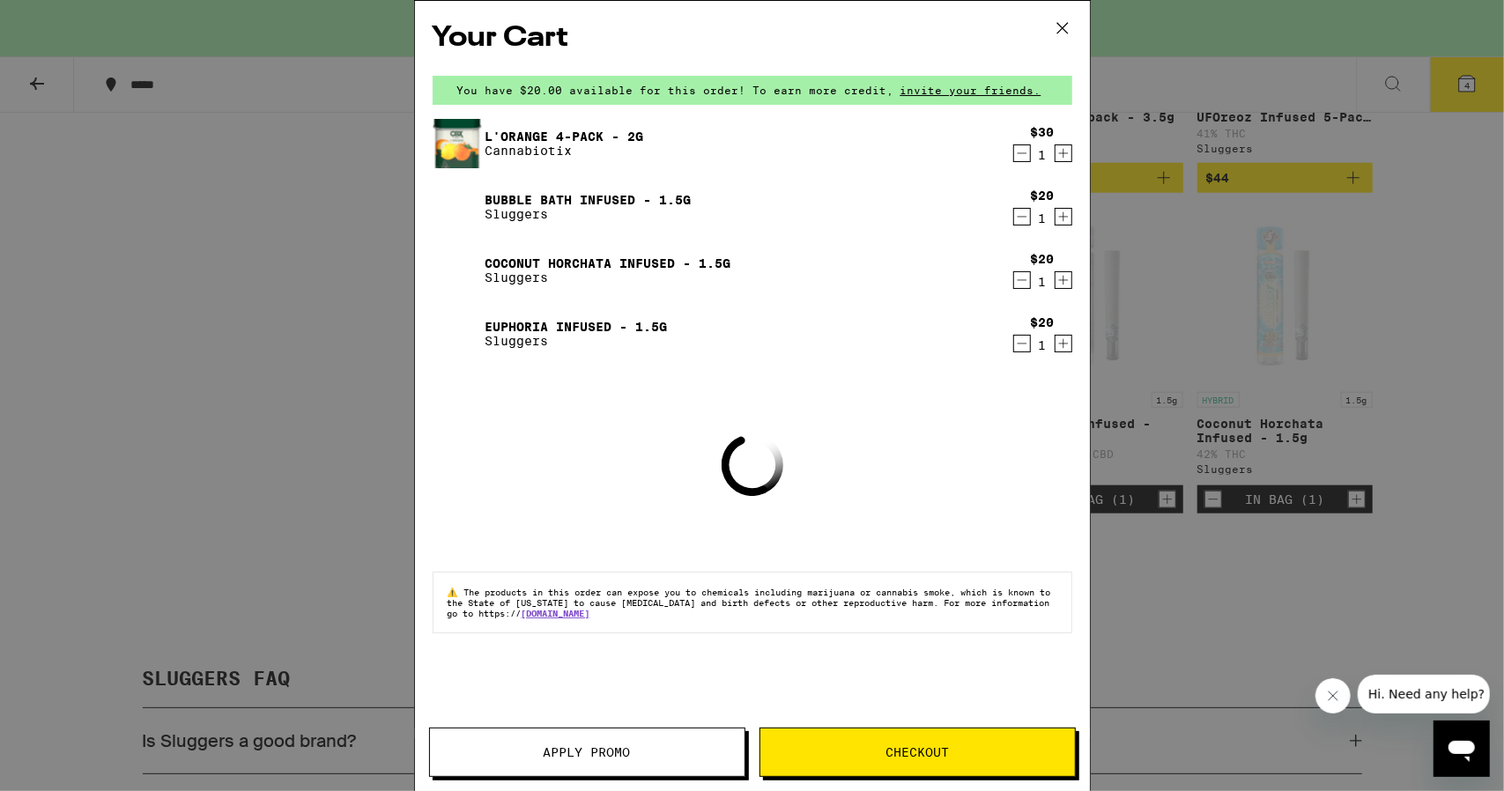
click at [1060, 26] on icon at bounding box center [1061, 28] width 11 height 11
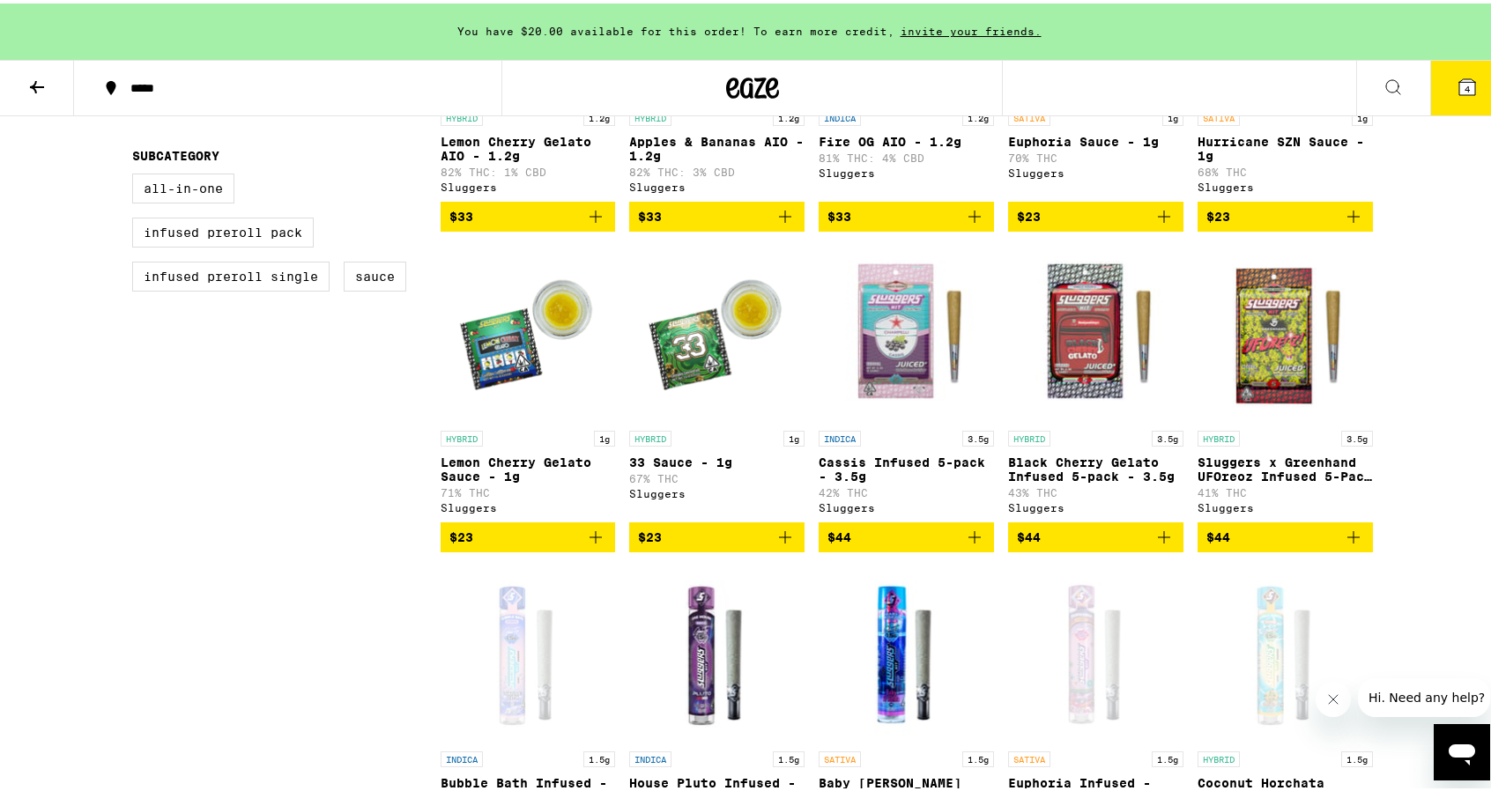
scroll to position [705, 0]
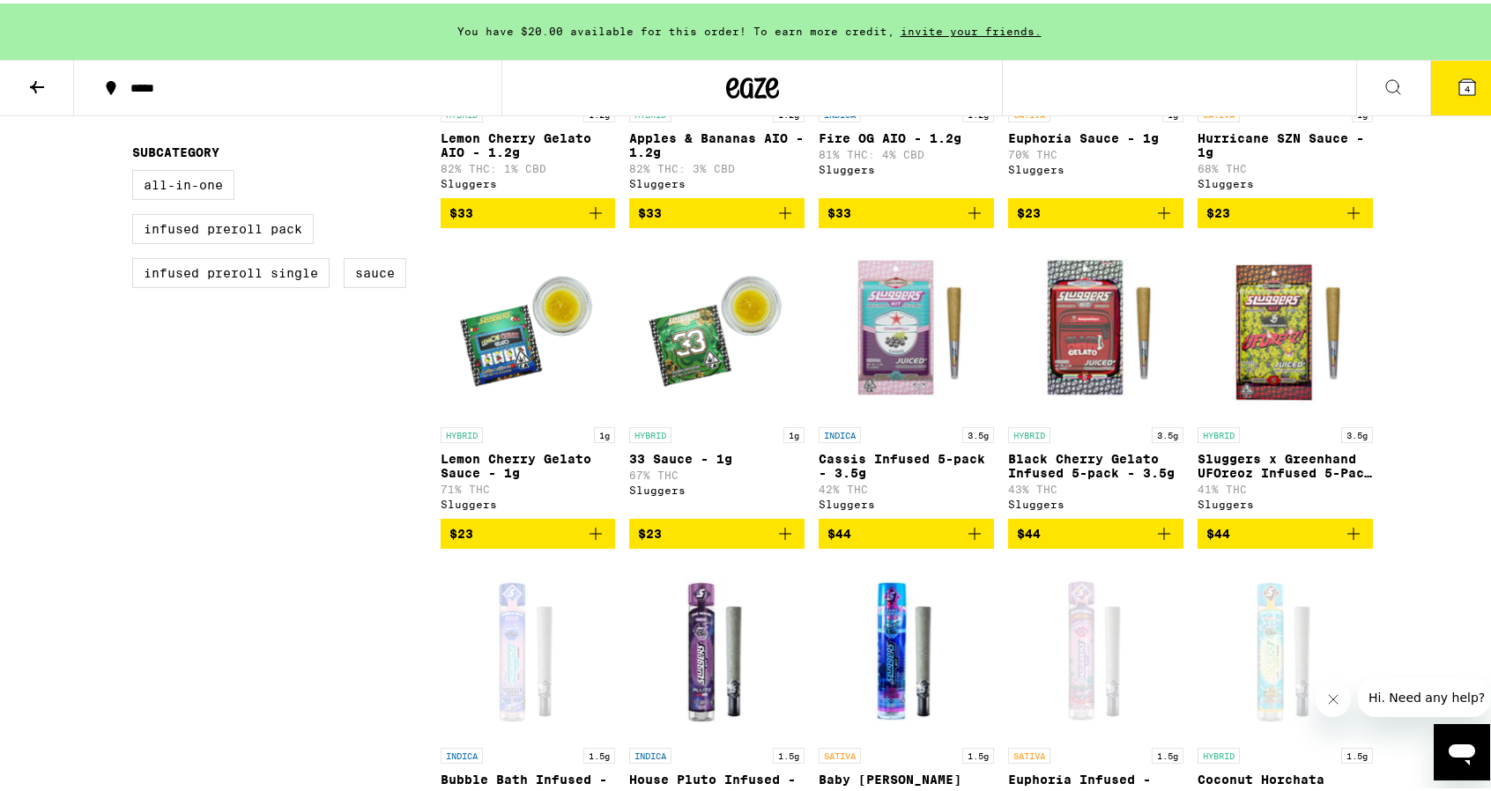
click at [1459, 85] on icon at bounding box center [1467, 84] width 16 height 16
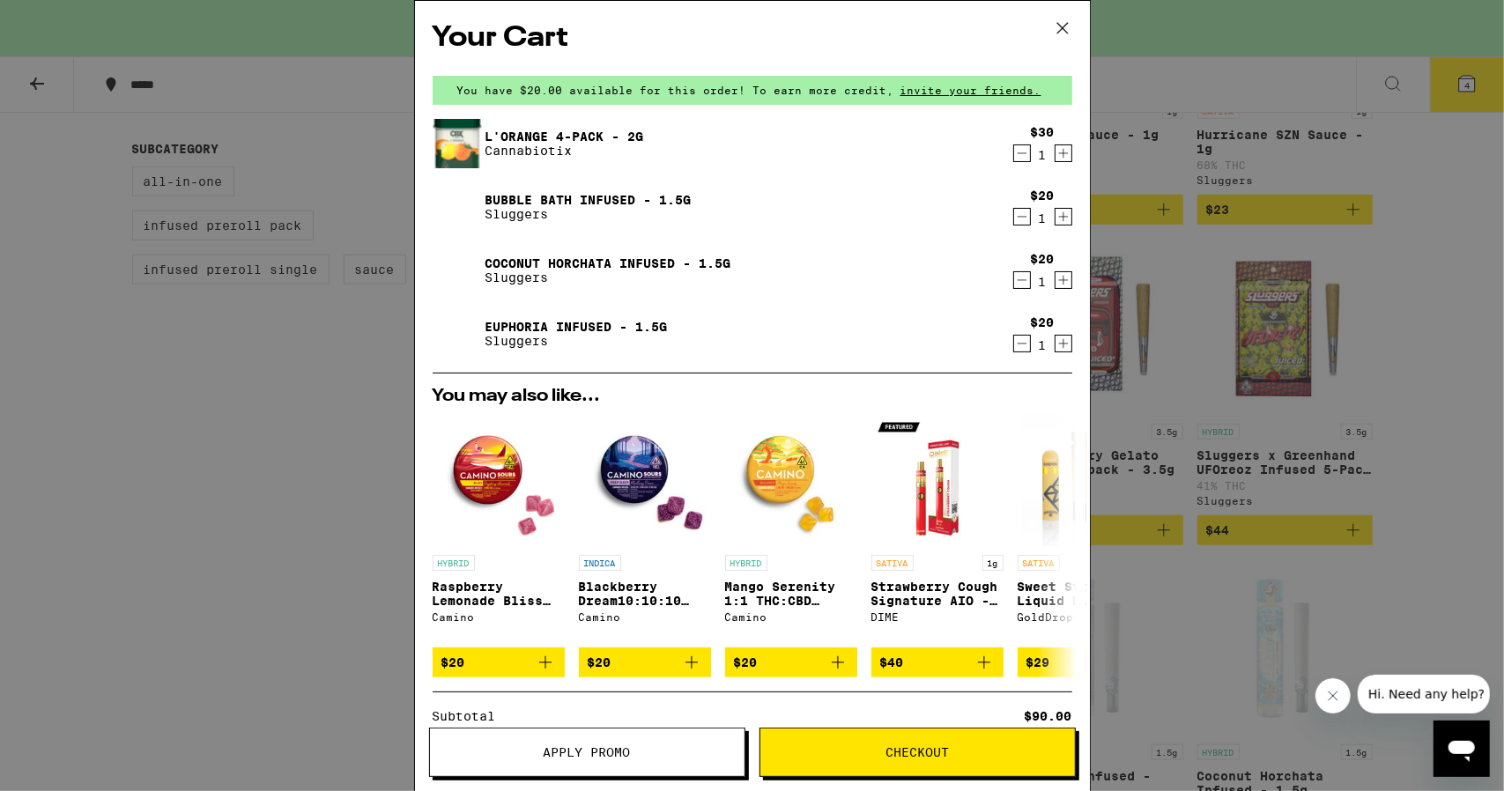
click at [1017, 280] on icon "Decrement" at bounding box center [1022, 280] width 10 height 0
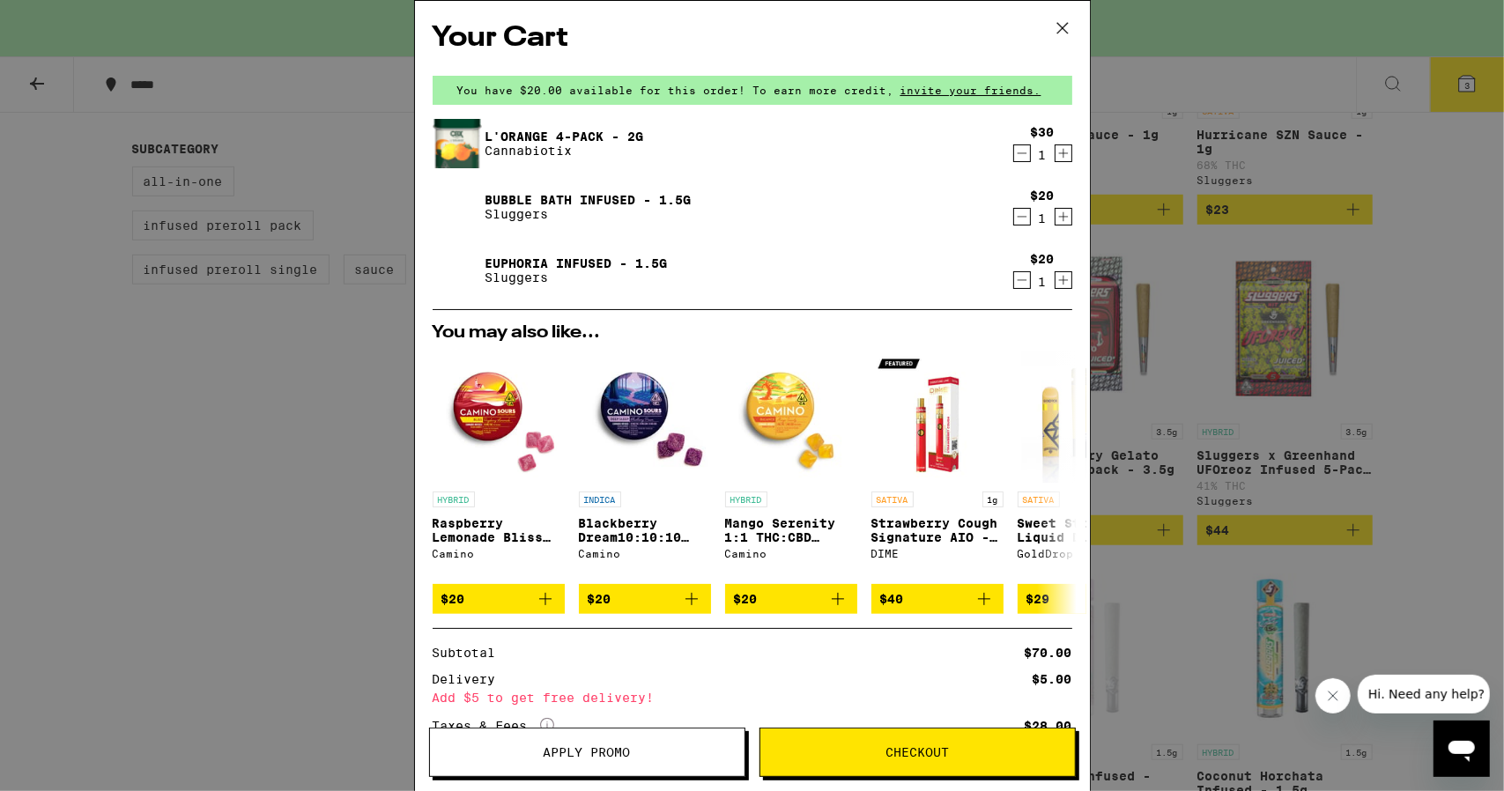
click at [1063, 26] on icon at bounding box center [1061, 28] width 11 height 11
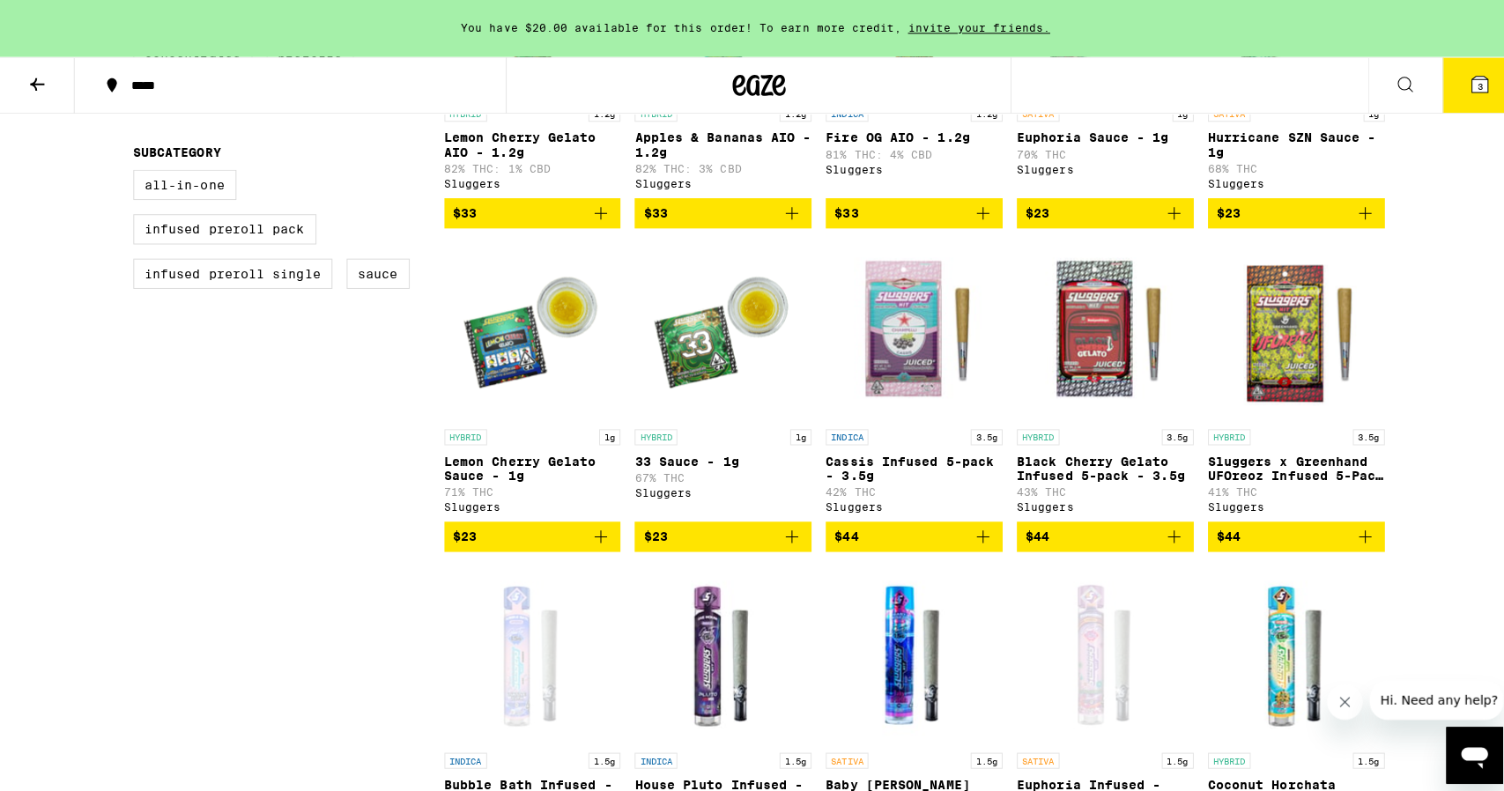
scroll to position [705, 0]
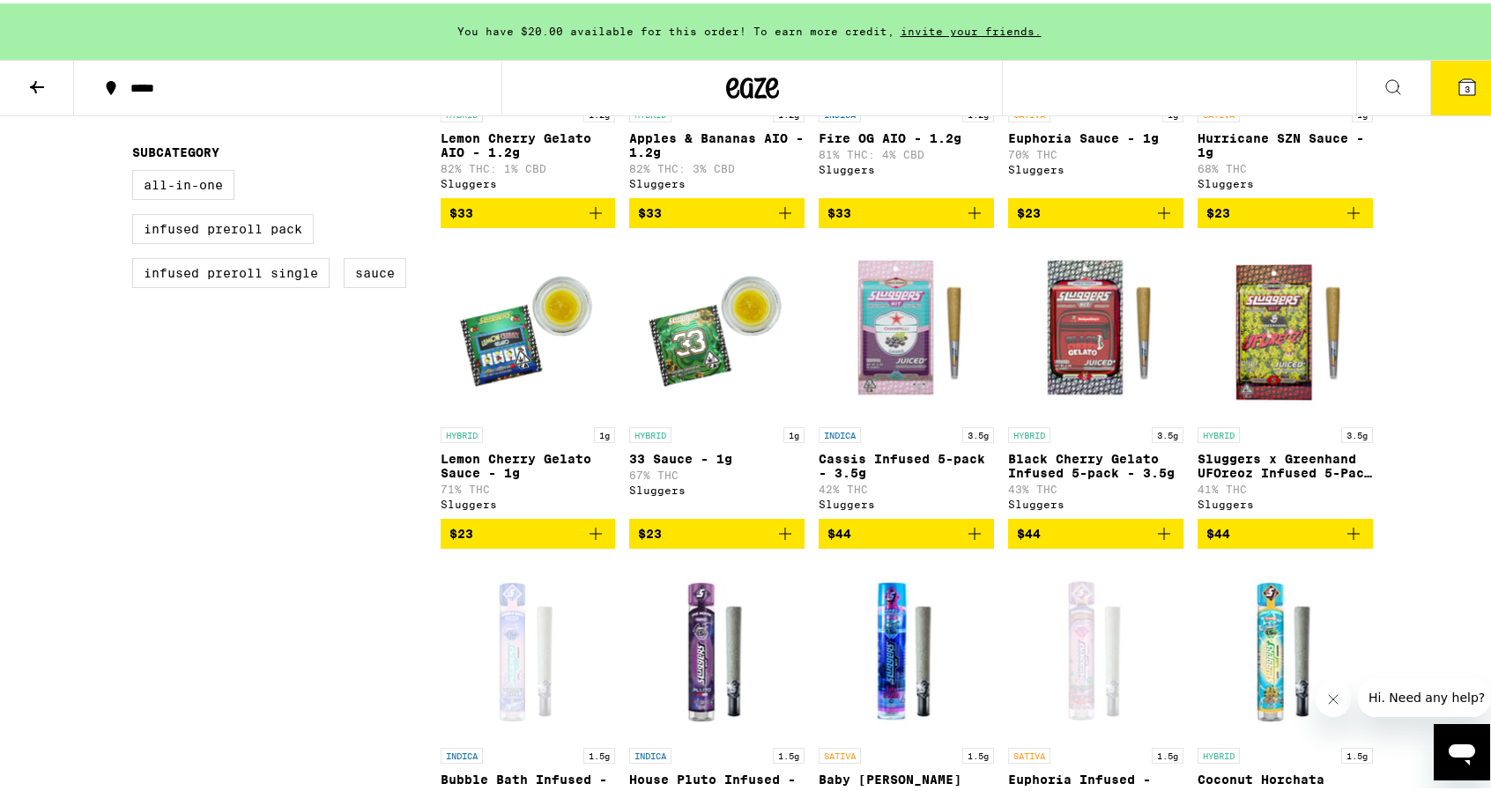
click at [1278, 352] on img "Open page for Sluggers x Greenhand UFOreoz Infused 5-Pack - 3.5g from Sluggers" at bounding box center [1284, 327] width 175 height 176
